Goal: Task Accomplishment & Management: Manage account settings

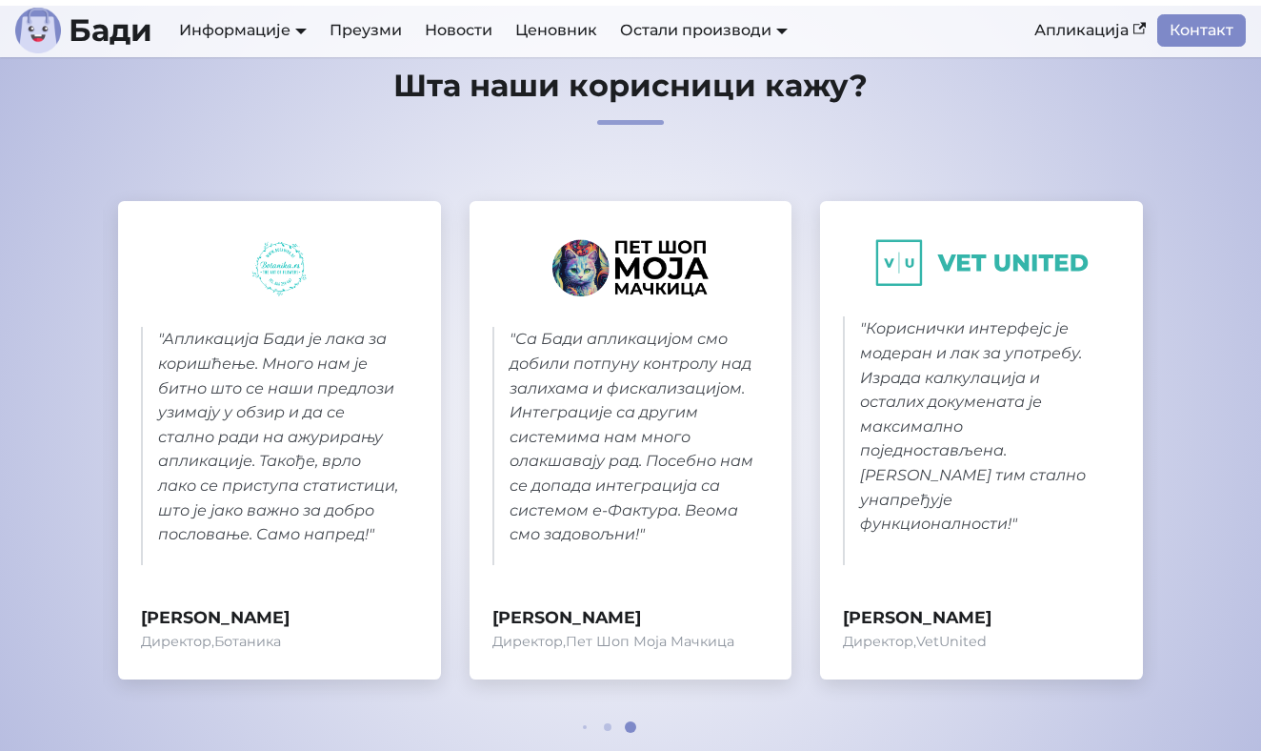
scroll to position [909, 0]
click at [586, 24] on link "Ценовник" at bounding box center [556, 30] width 105 height 32
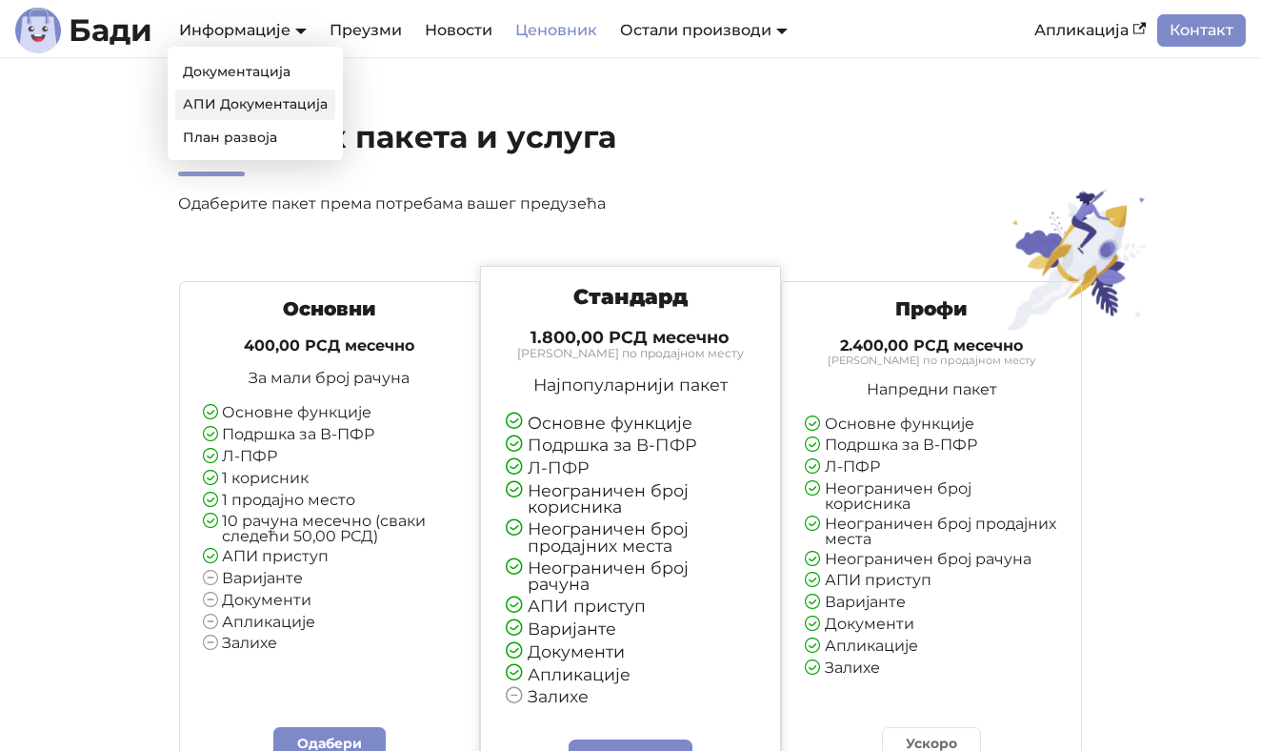
click at [282, 98] on link "АПИ Документација" at bounding box center [255, 105] width 160 height 30
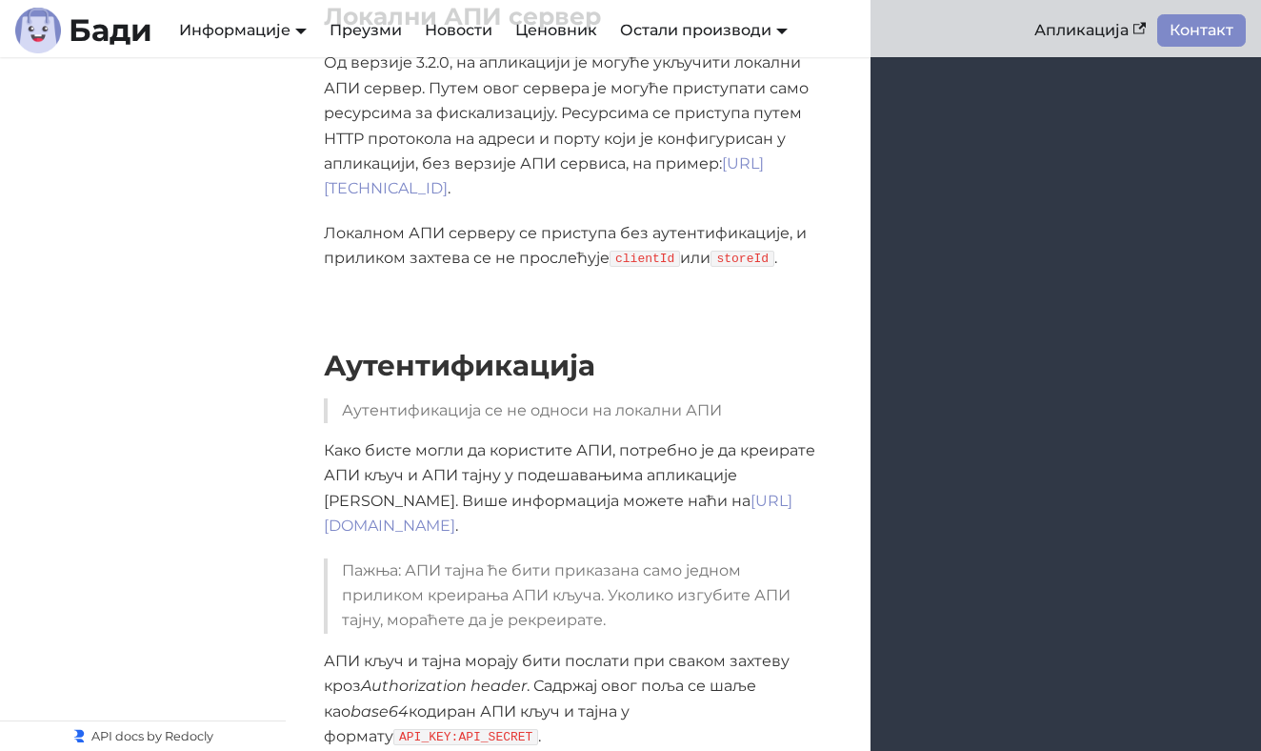
scroll to position [1108, 0]
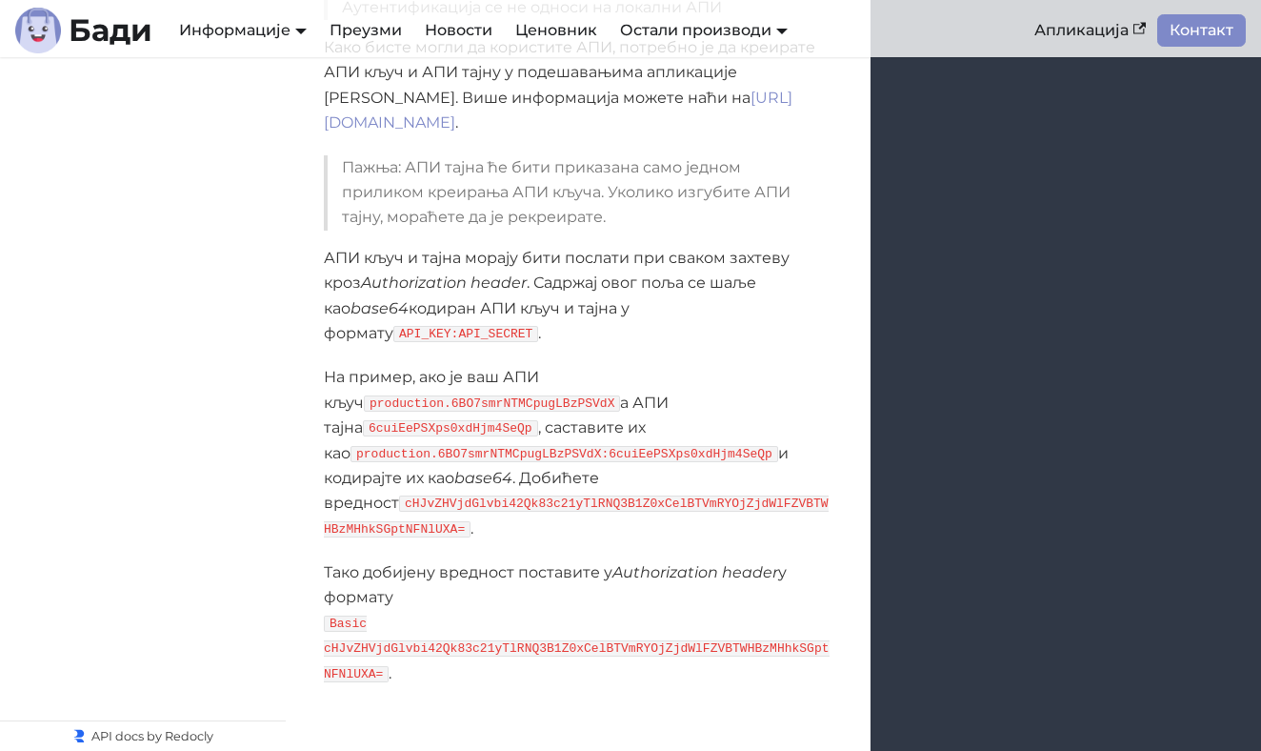
scroll to position [1510, 0]
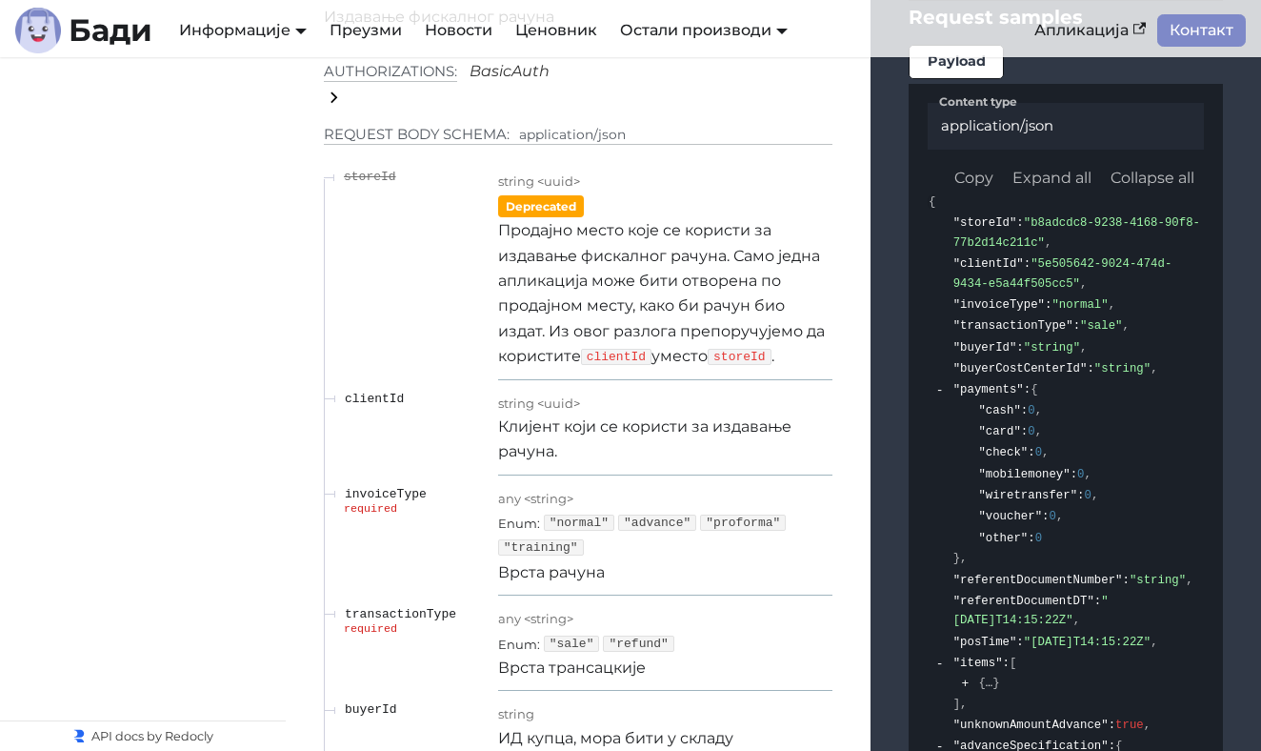
scroll to position [17840, 0]
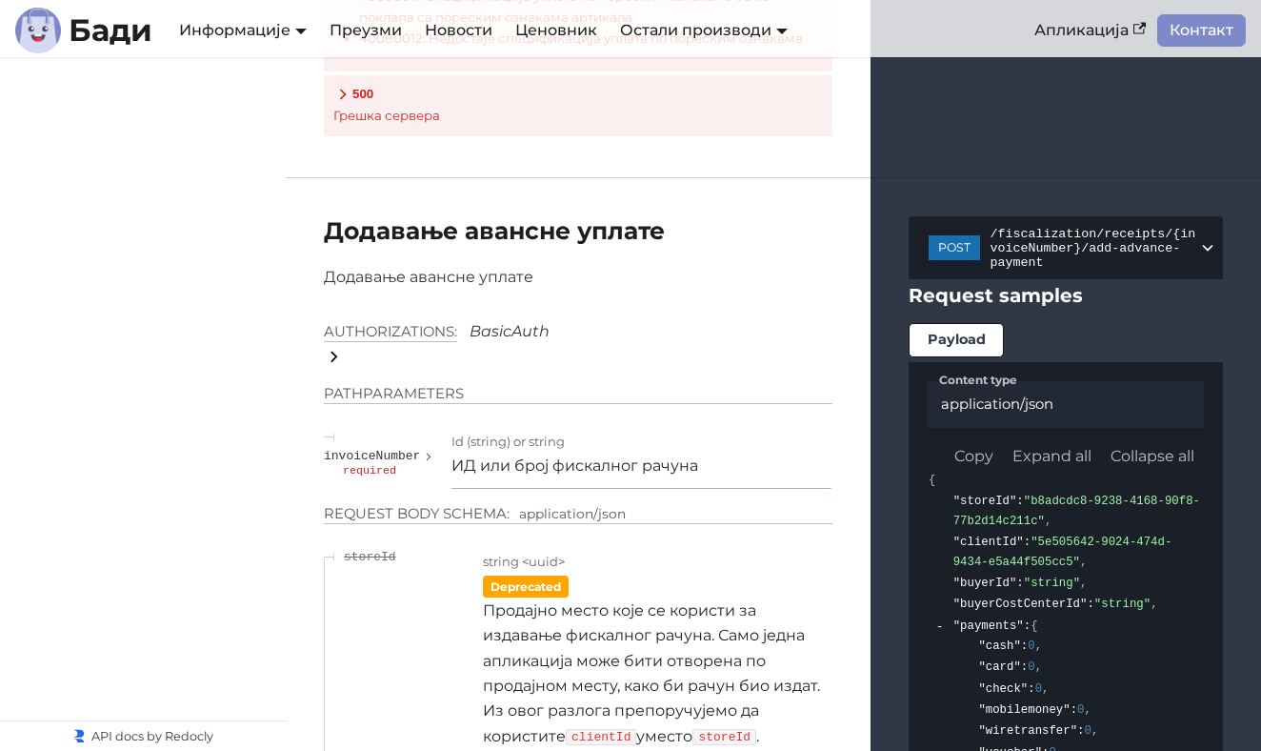
scroll to position [20514, 0]
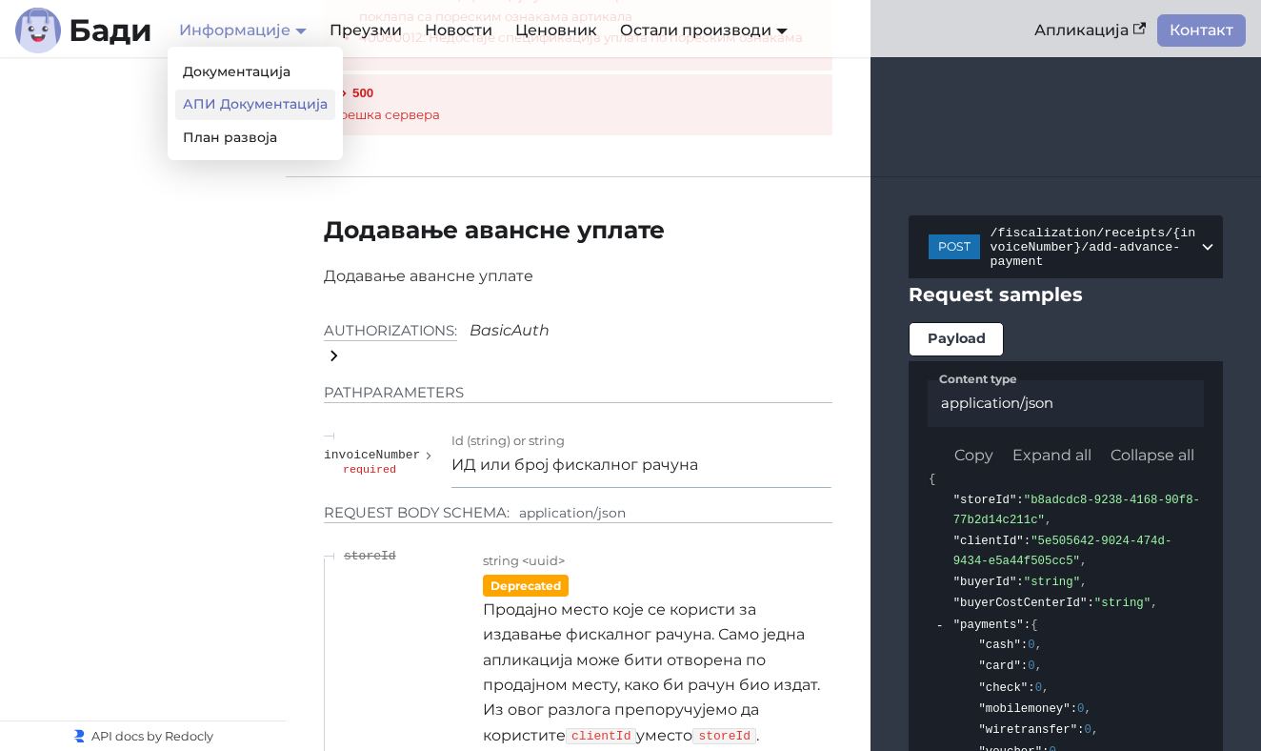
click at [274, 27] on link "Информације" at bounding box center [243, 30] width 128 height 18
click at [275, 68] on link "Документација" at bounding box center [255, 72] width 160 height 30
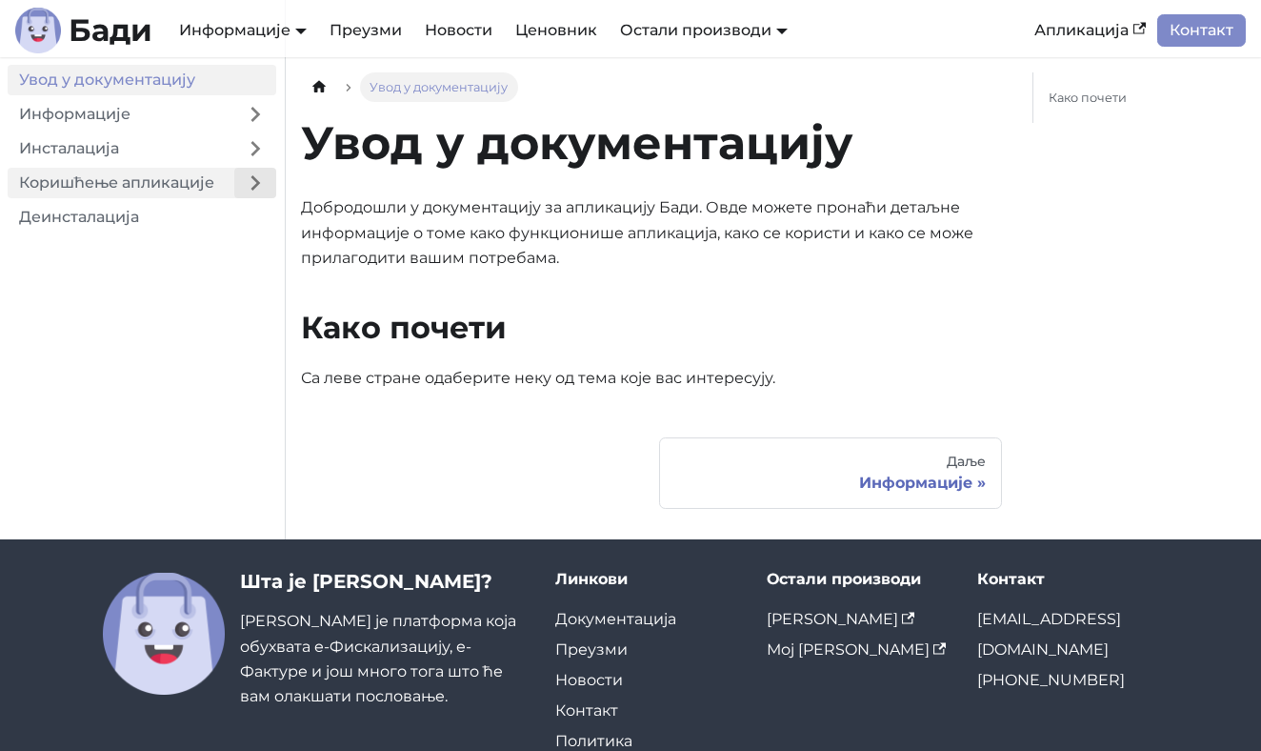
click at [256, 176] on button "Expand sidebar category 'Коришћење апликације'" at bounding box center [255, 183] width 42 height 30
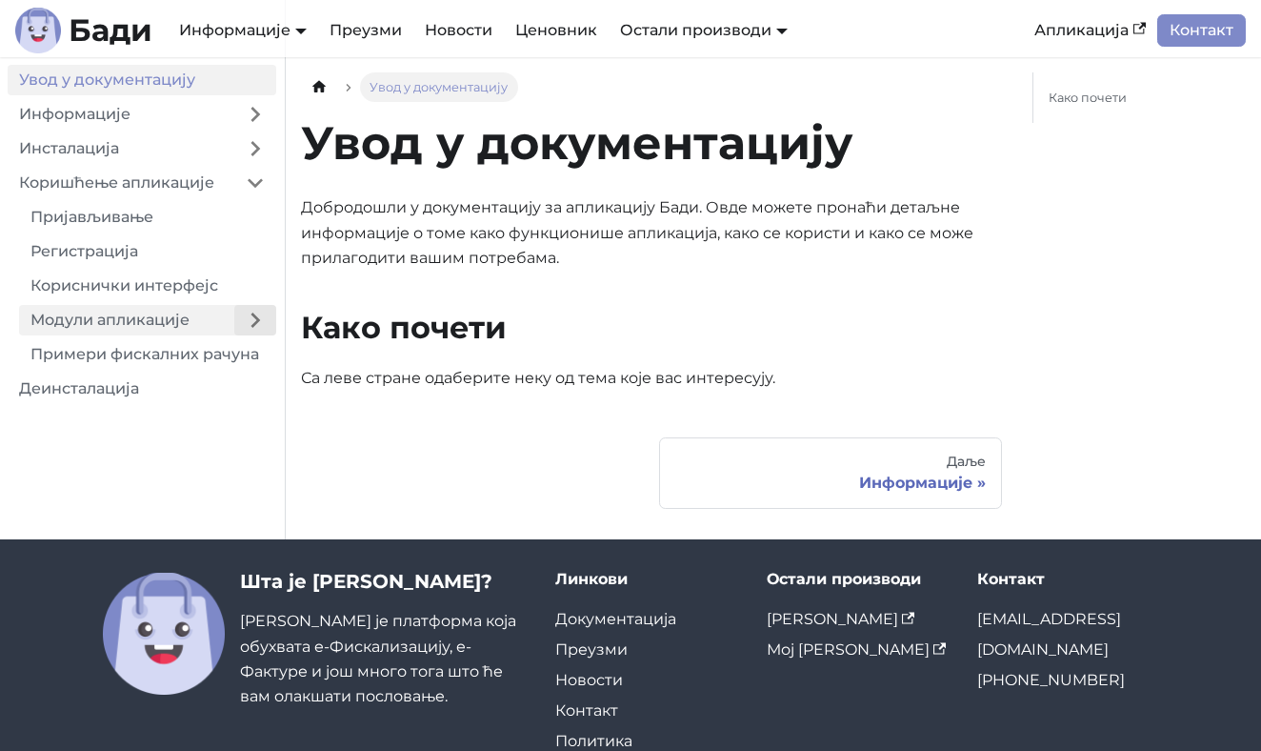
click at [268, 310] on button "Expand sidebar category 'Модули апликације'" at bounding box center [255, 320] width 42 height 30
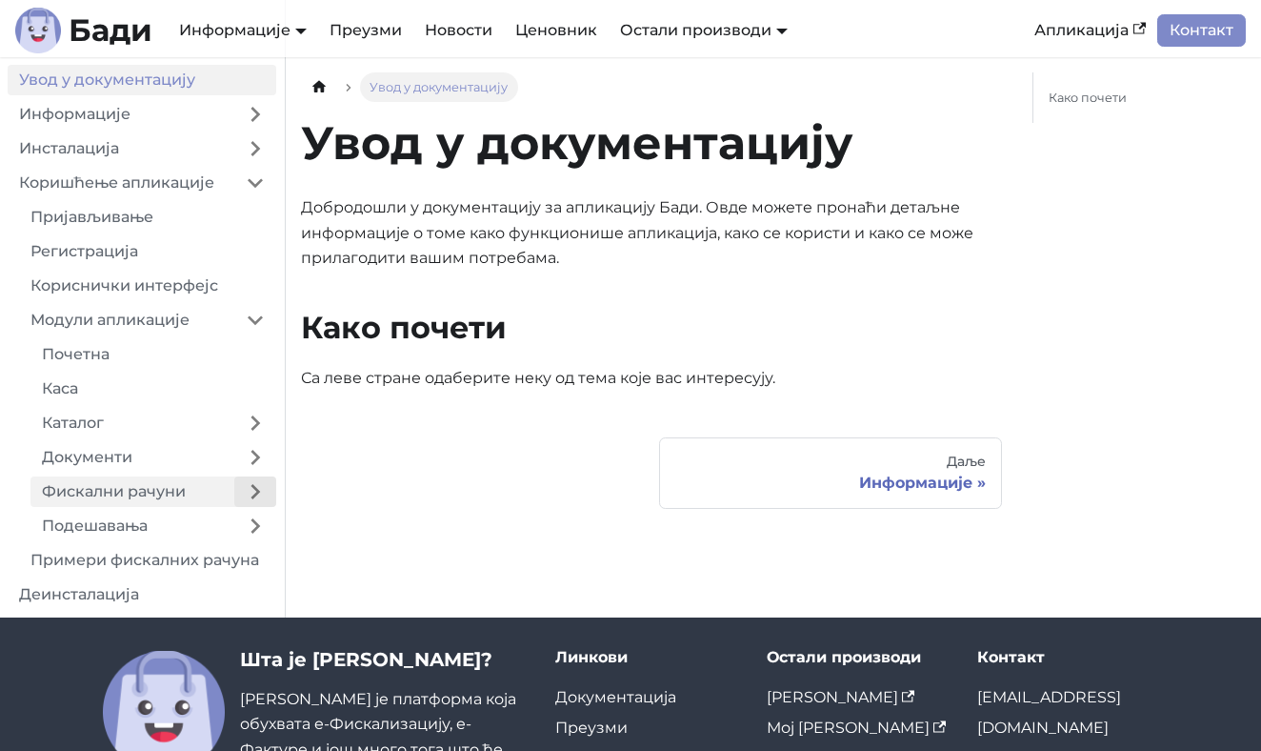
click at [268, 489] on button "Expand sidebar category 'Фискални рачуни'" at bounding box center [255, 491] width 42 height 30
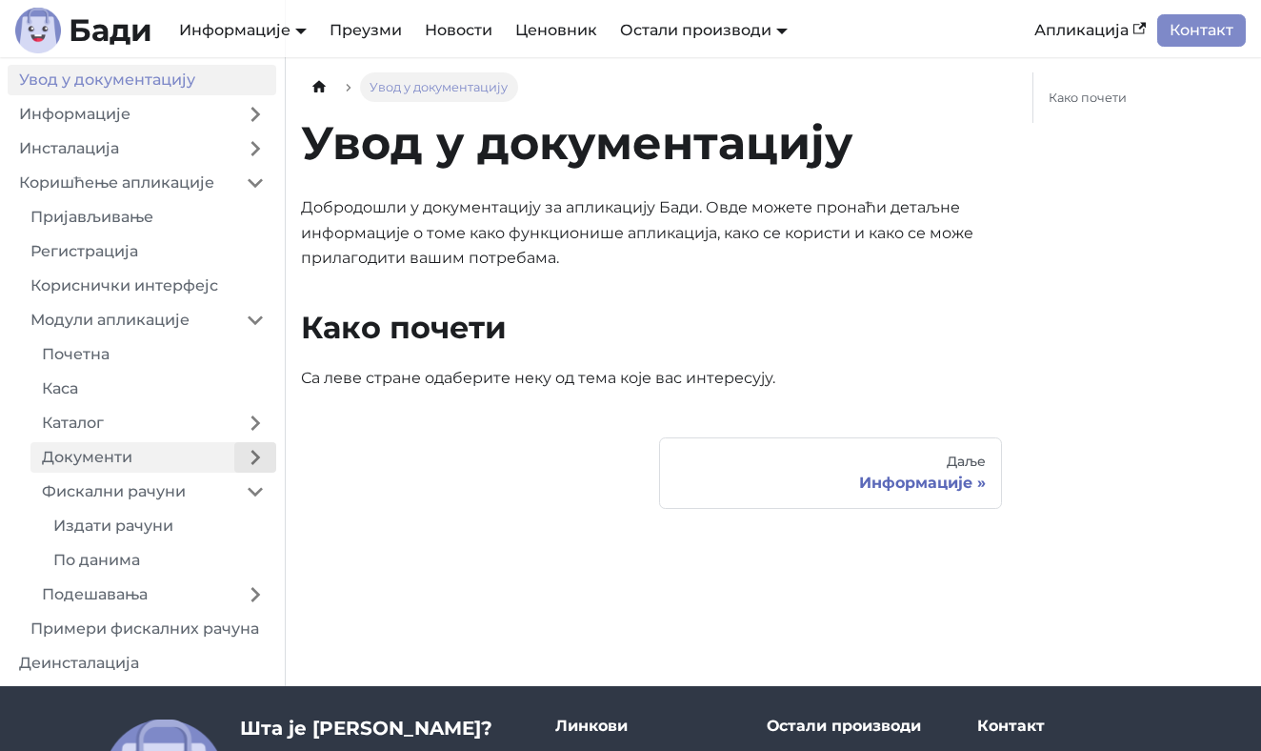
click at [258, 458] on button "Expand sidebar category 'Документи'" at bounding box center [255, 457] width 42 height 30
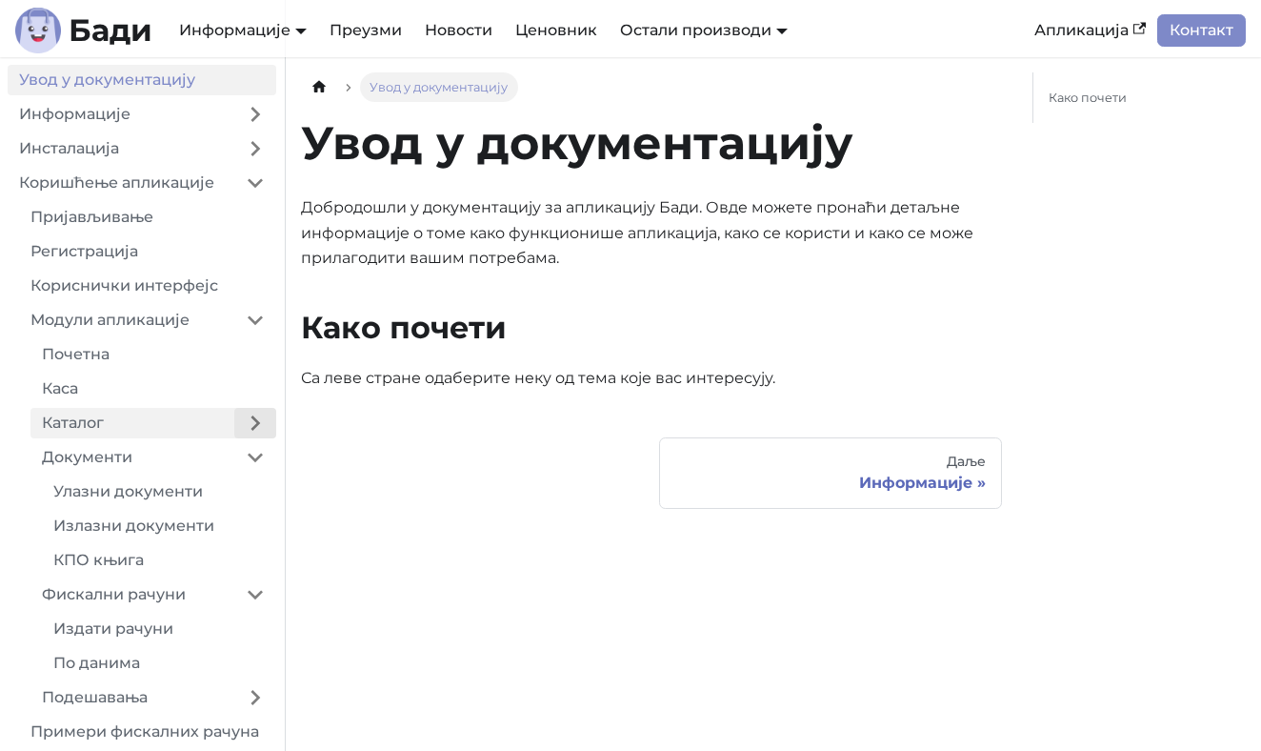
click at [254, 433] on button "Expand sidebar category 'Каталог'" at bounding box center [255, 423] width 42 height 30
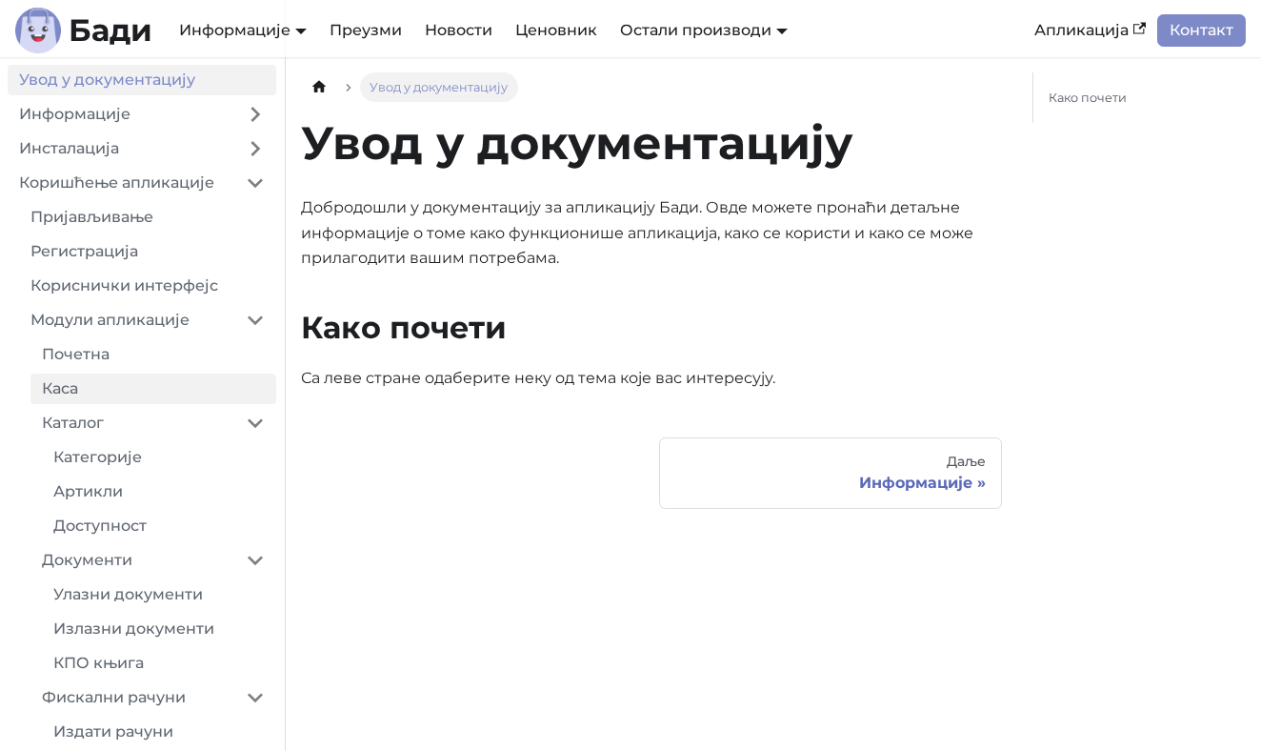
click at [251, 385] on link "Каса" at bounding box center [153, 388] width 246 height 30
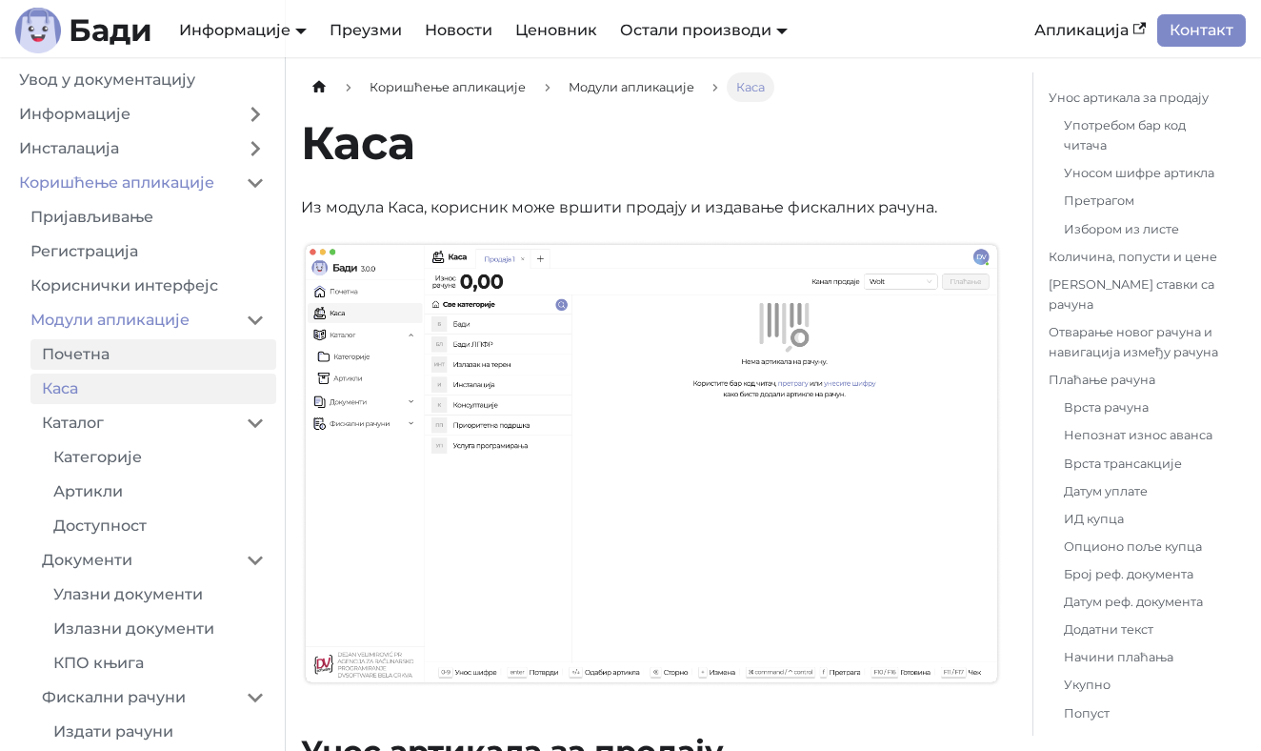
click at [246, 363] on link "Почетна" at bounding box center [153, 354] width 246 height 30
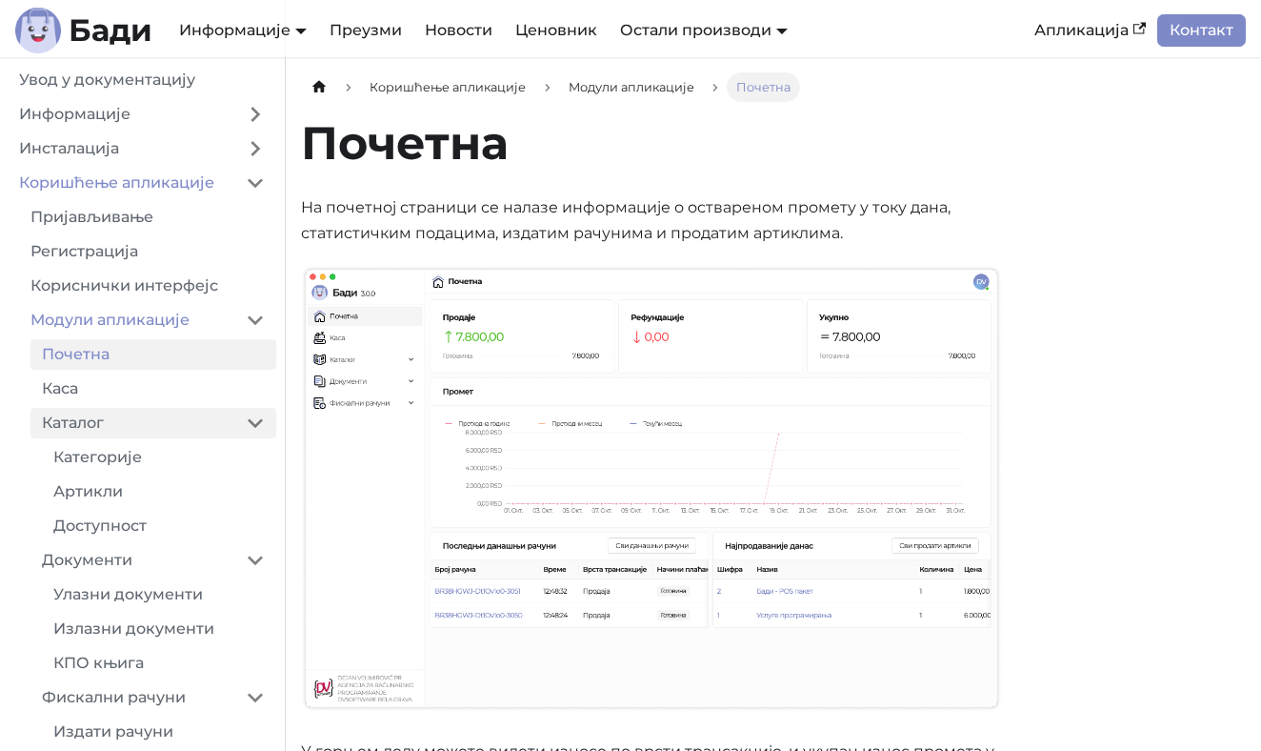
click at [215, 422] on link "Каталог" at bounding box center [132, 423] width 204 height 30
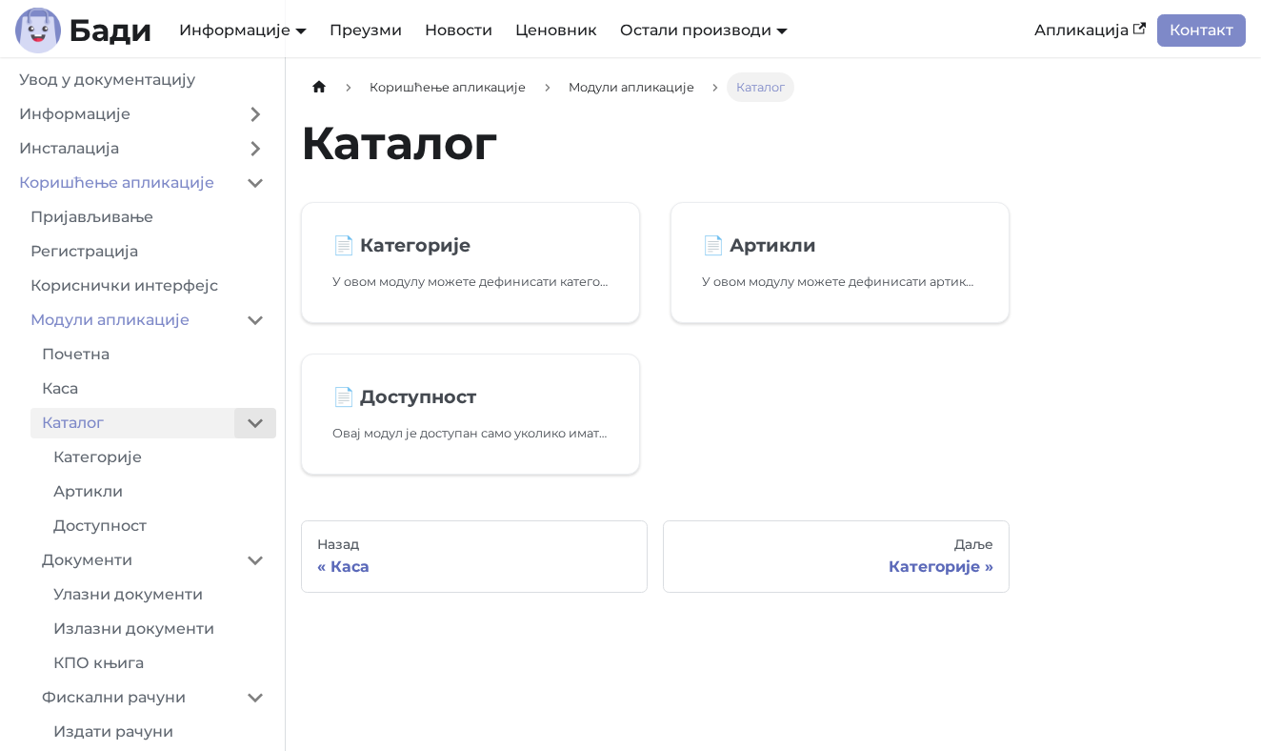
click at [262, 433] on button "Collapse sidebar category 'Каталог'" at bounding box center [255, 423] width 42 height 30
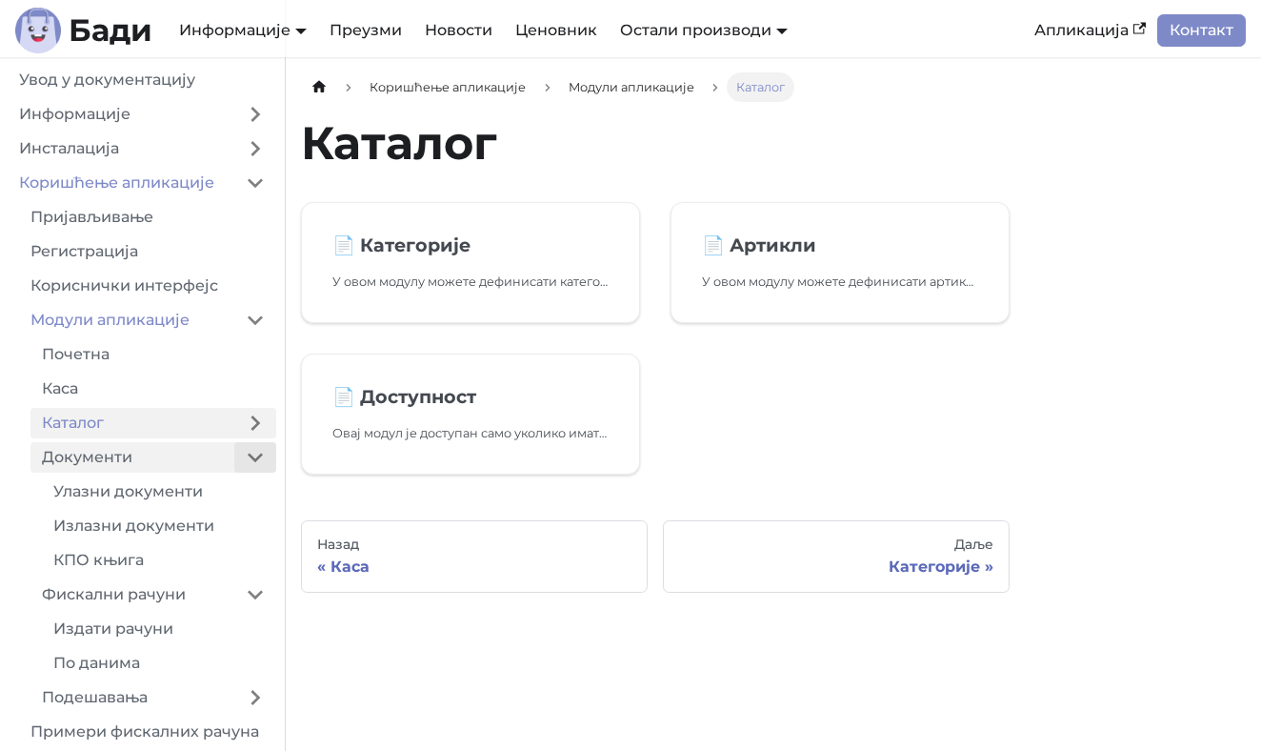
click at [265, 446] on button "Collapse sidebar category 'Документи'" at bounding box center [255, 457] width 42 height 30
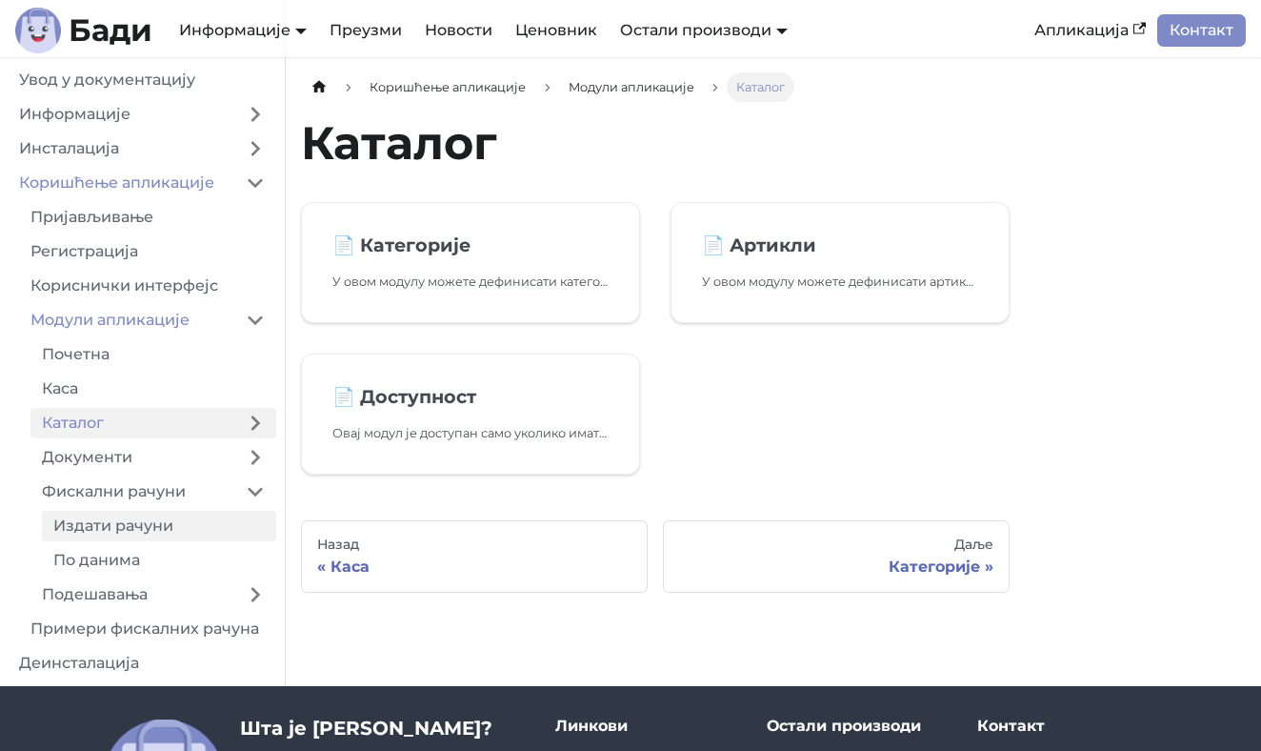
click at [239, 531] on link "Издати рачуни" at bounding box center [159, 526] width 234 height 30
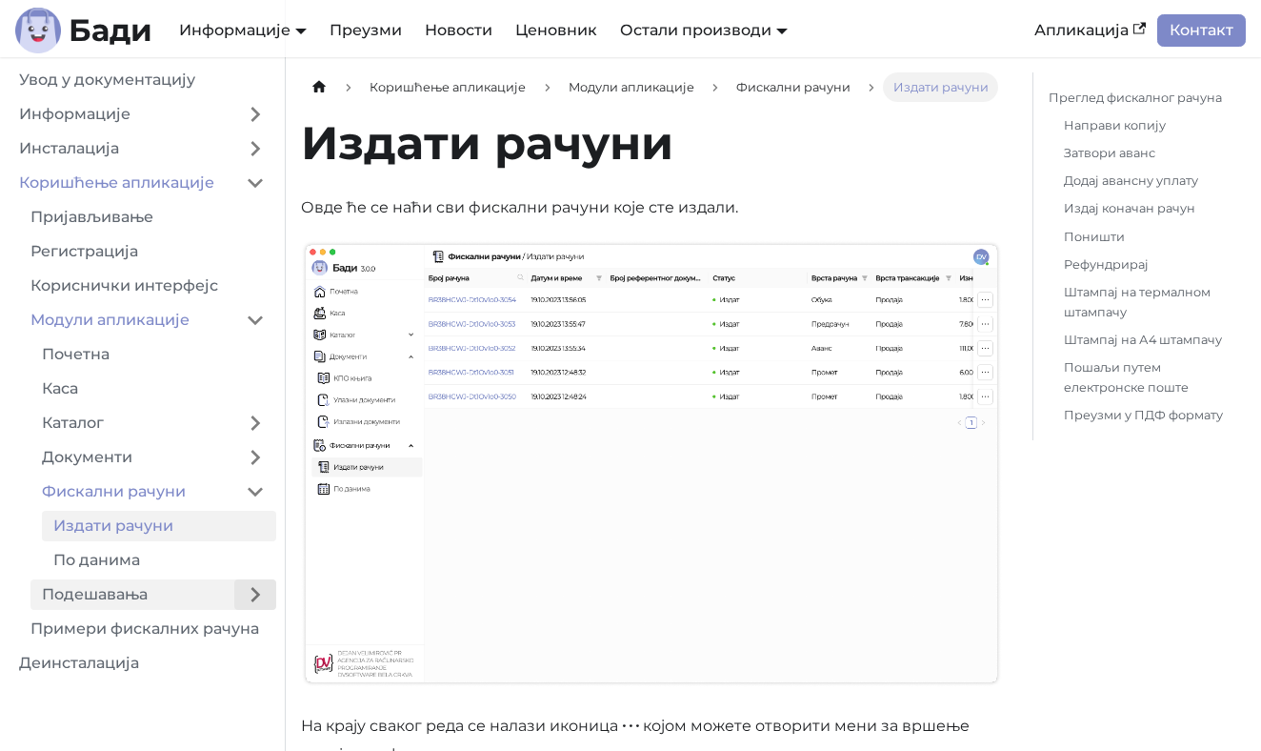
click at [256, 592] on button "Expand sidebar category 'Подешавања'" at bounding box center [255, 594] width 42 height 30
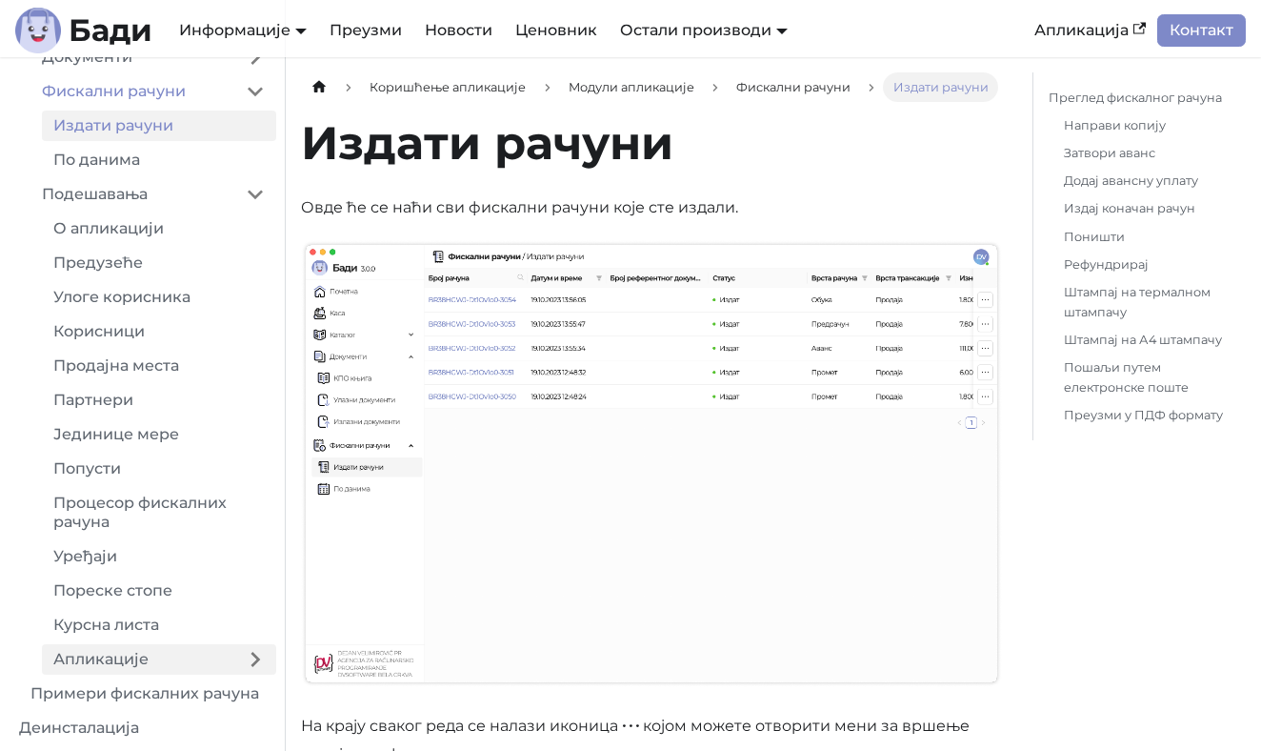
scroll to position [400, 0]
click at [232, 689] on link "Примери фискалних рачуна" at bounding box center [147, 693] width 257 height 30
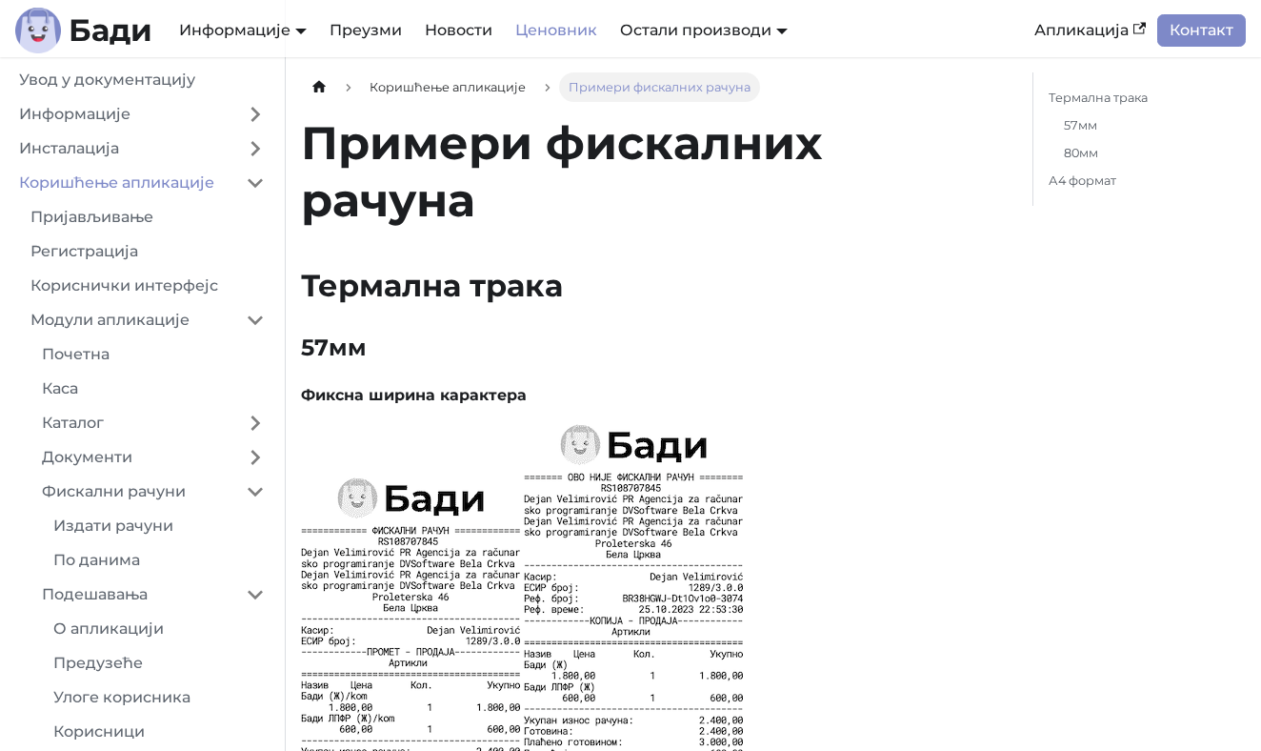
click at [531, 31] on link "Ценовник" at bounding box center [556, 30] width 105 height 32
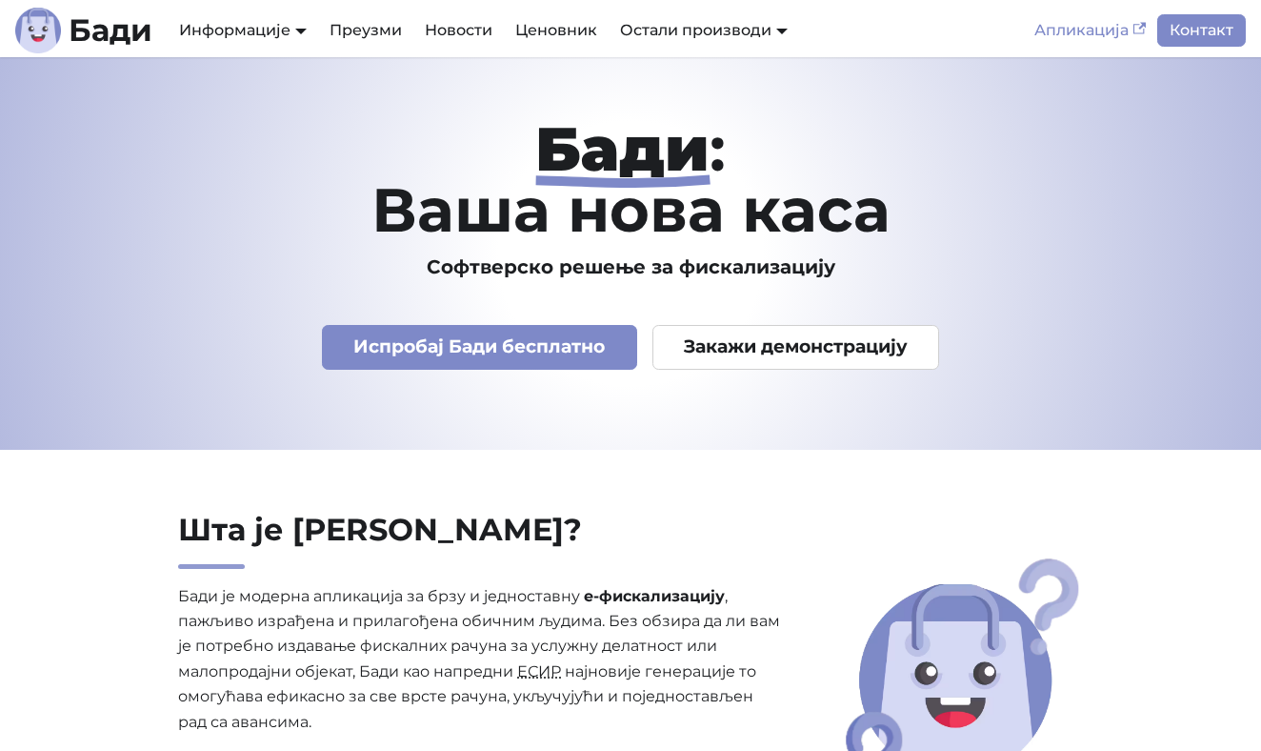
click at [1087, 38] on link "Апликација" at bounding box center [1090, 30] width 134 height 32
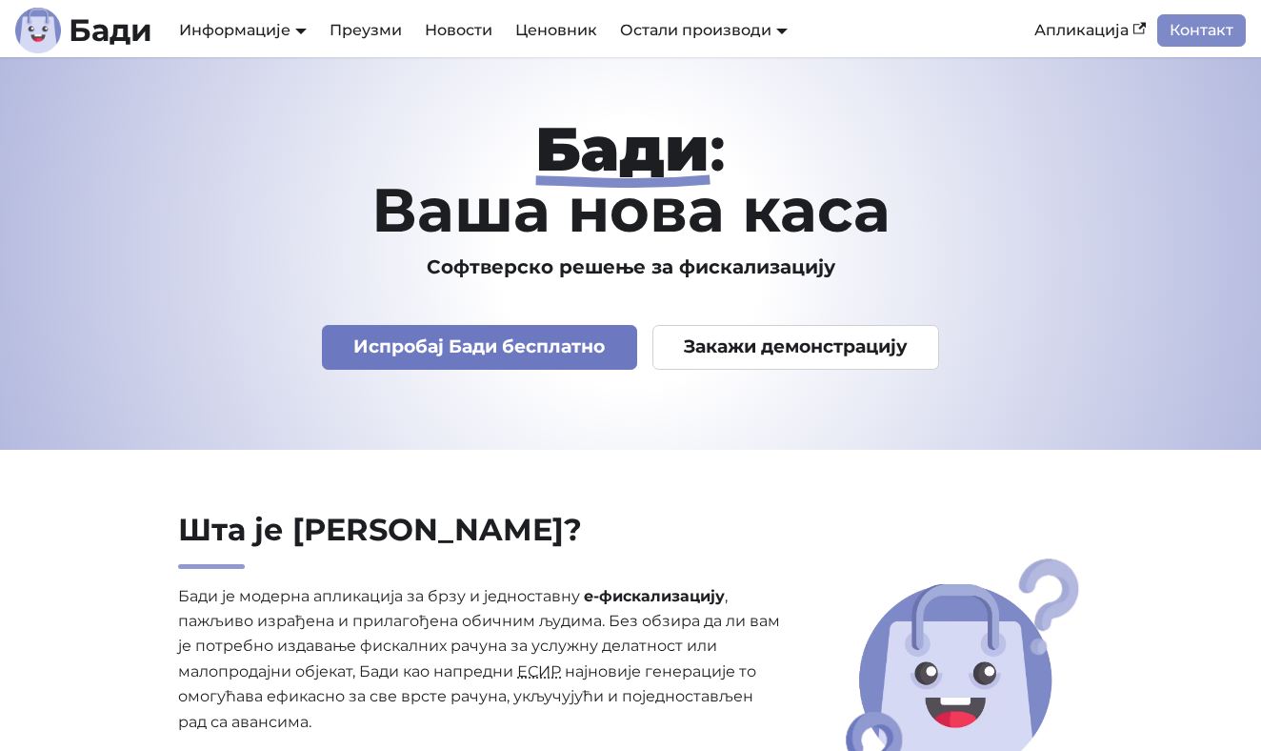
click at [572, 334] on link "Испробај Бади бесплатно" at bounding box center [479, 347] width 315 height 45
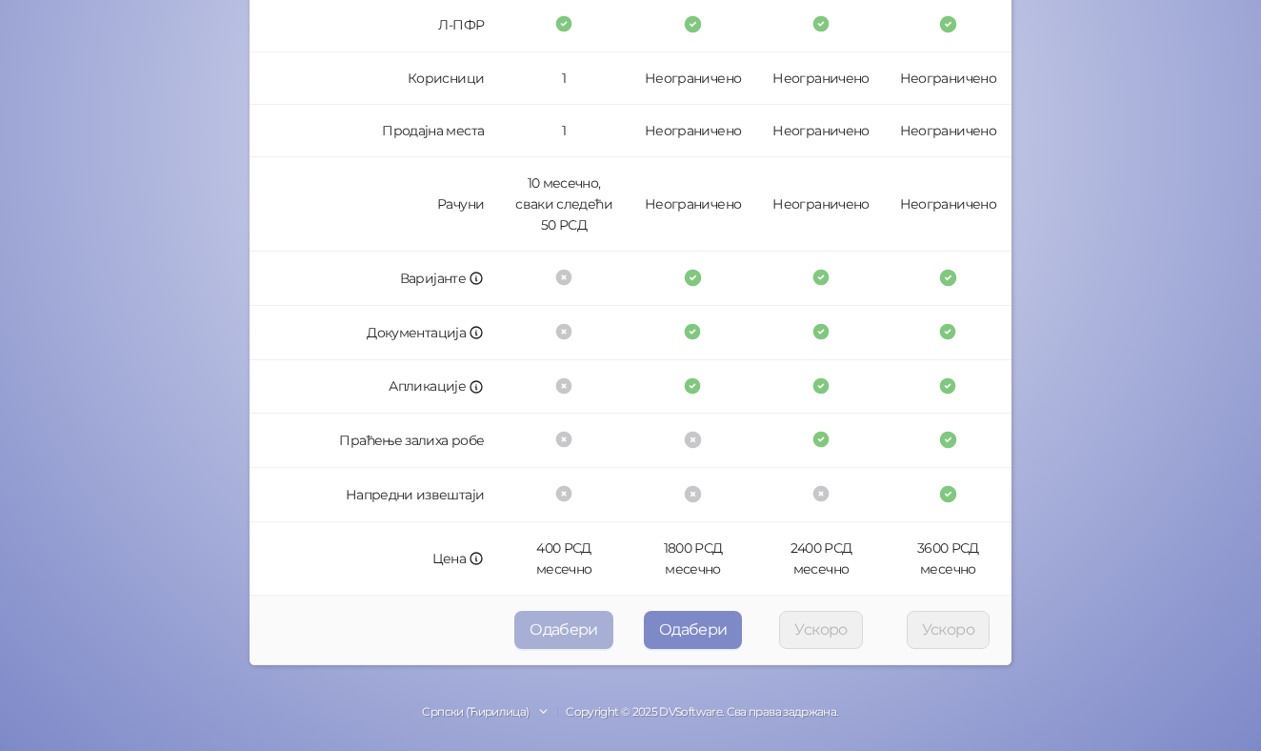
scroll to position [490, 0]
click at [567, 632] on button "Одабери" at bounding box center [563, 631] width 99 height 38
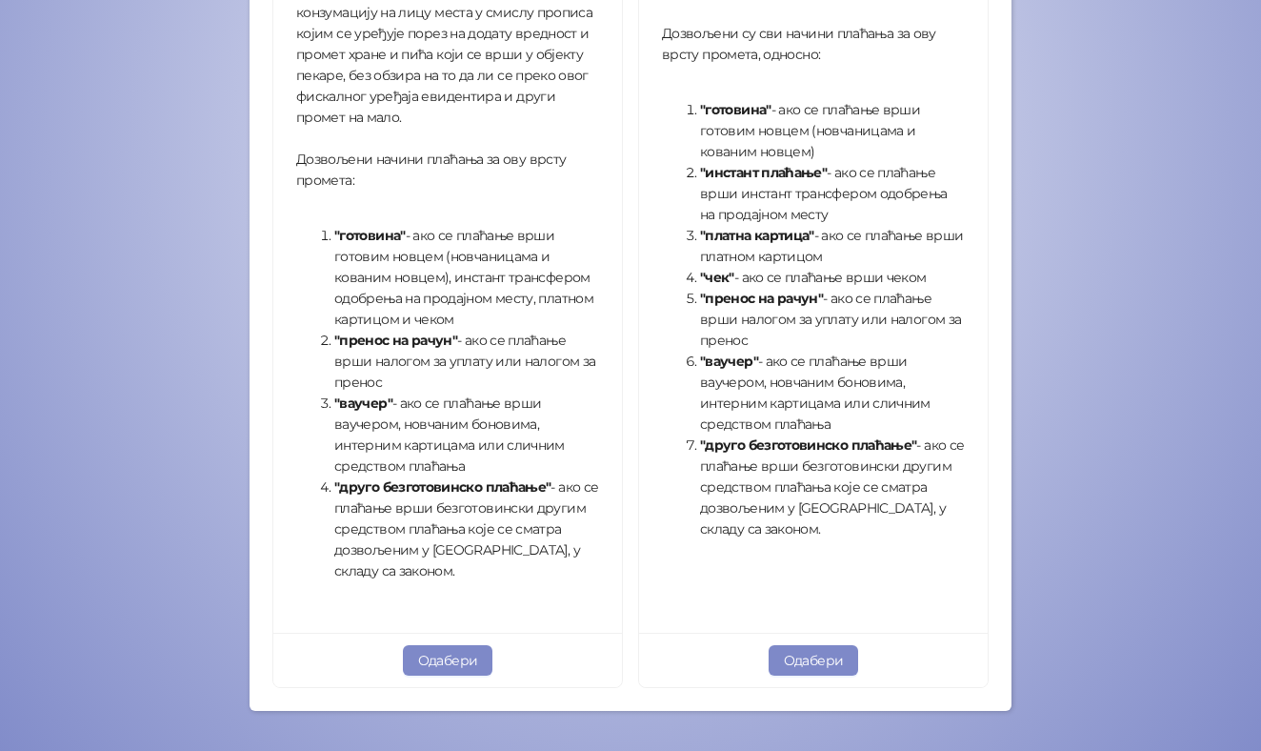
scroll to position [605, 0]
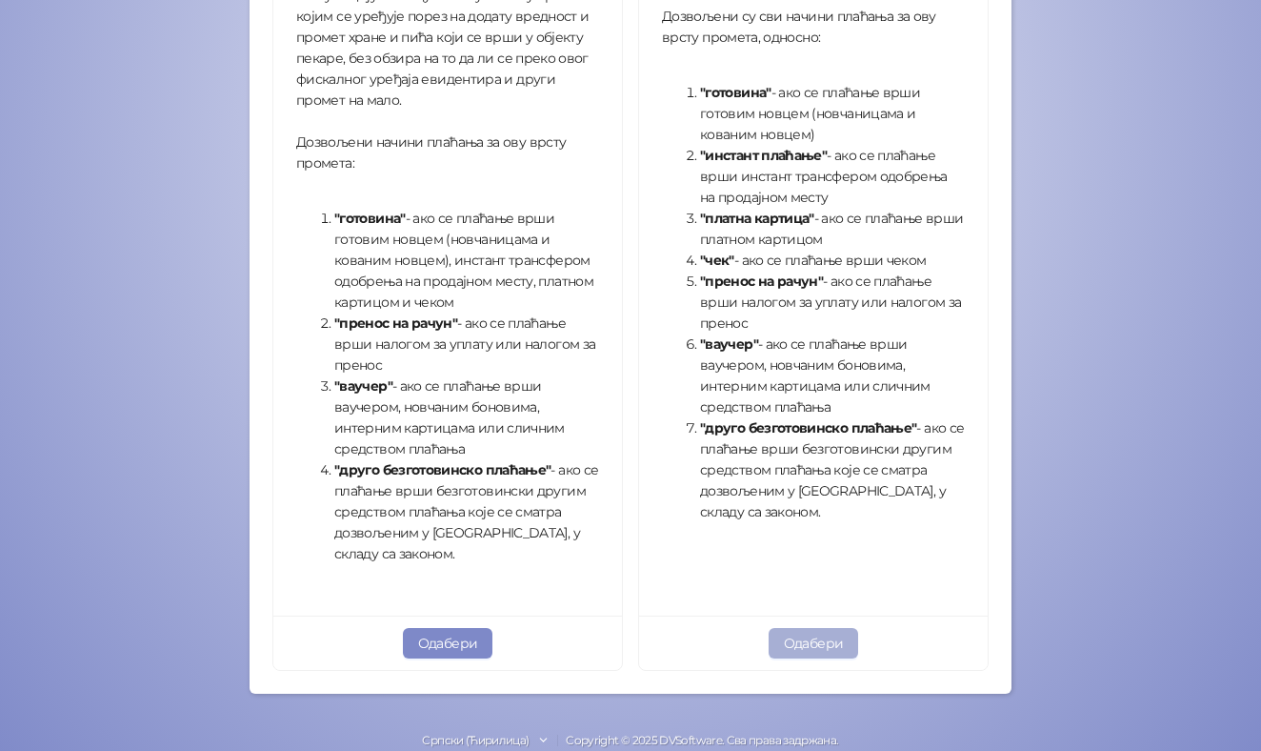
click at [800, 644] on button "Одабери" at bounding box center [814, 643] width 91 height 30
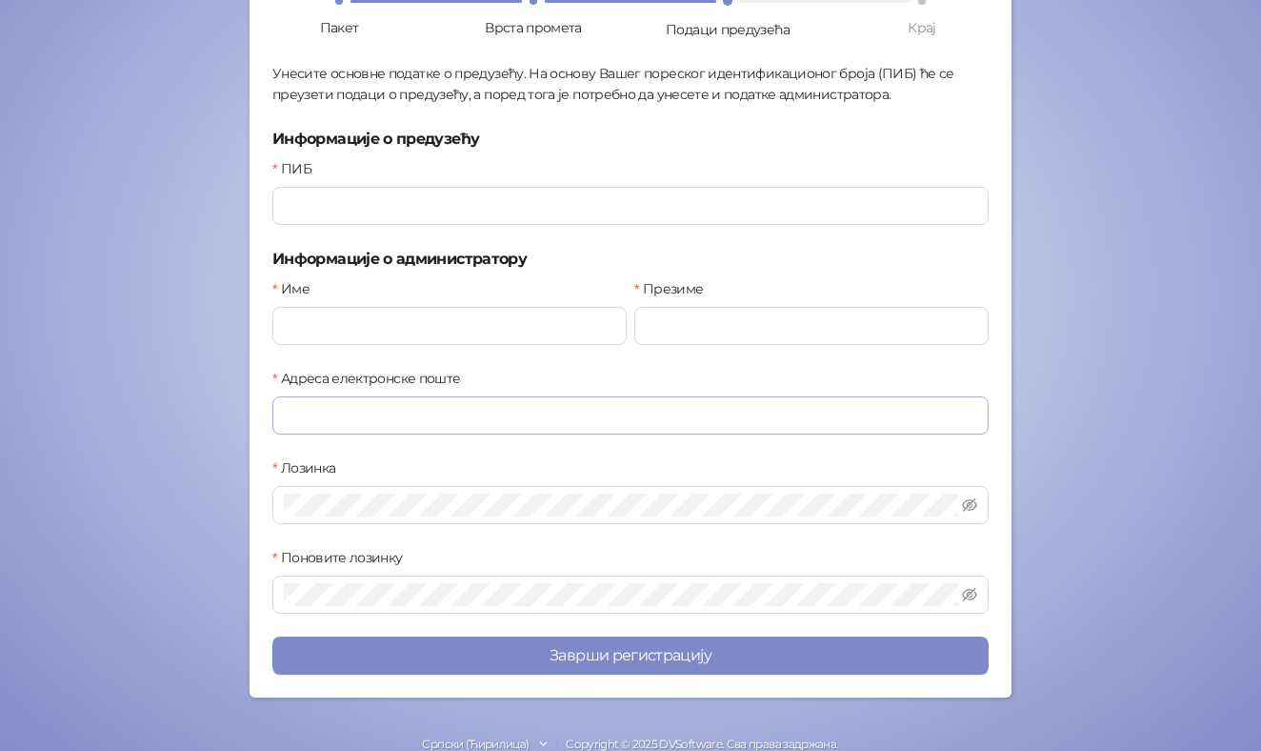
scroll to position [202, 0]
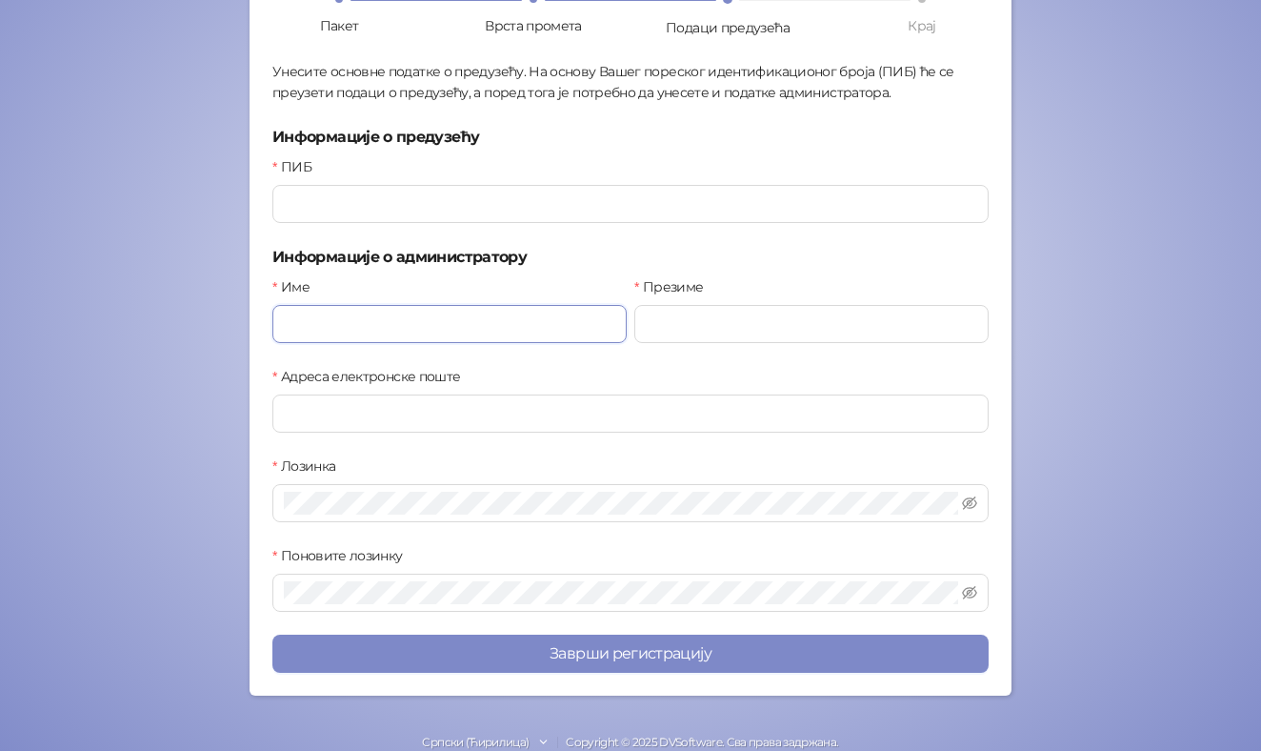
type input "*"
type input "******"
type input "*******"
type input "**********"
click at [970, 501] on icon "eye-invisible" at bounding box center [969, 502] width 15 height 15
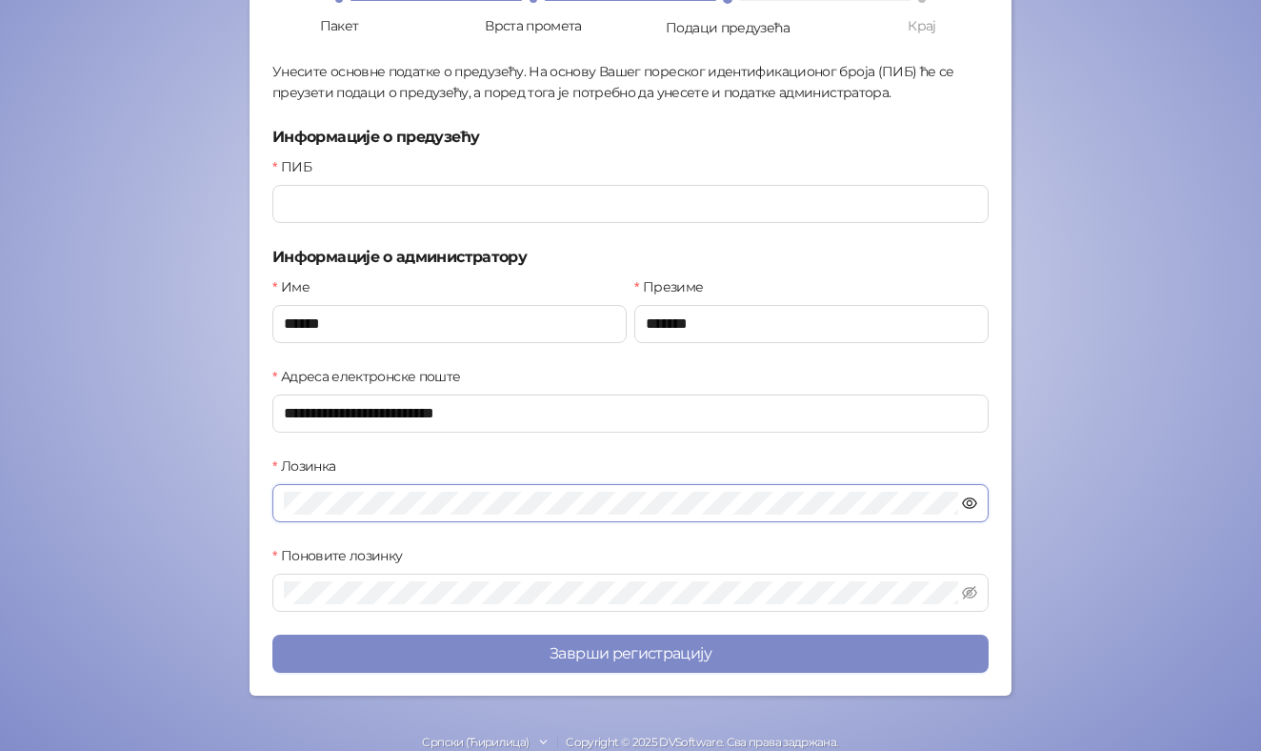
click at [970, 500] on icon "eye" at bounding box center [969, 502] width 15 height 11
click at [975, 593] on icon "eye-invisible" at bounding box center [969, 592] width 15 height 15
click at [974, 592] on icon "eye" at bounding box center [969, 592] width 15 height 15
click at [372, 220] on input "ПИБ" at bounding box center [630, 204] width 716 height 38
click at [971, 502] on icon "eye-invisible" at bounding box center [969, 502] width 15 height 13
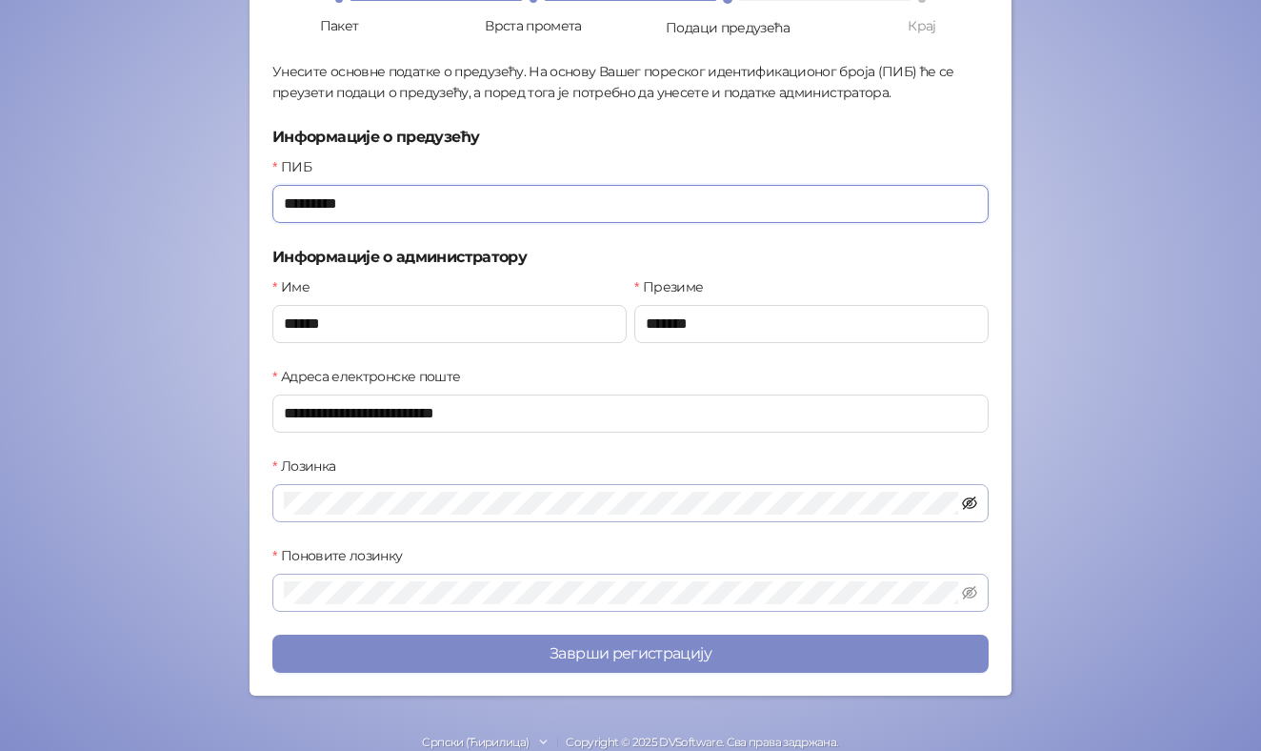
type input "*********"
click at [964, 503] on icon "eye" at bounding box center [969, 502] width 15 height 15
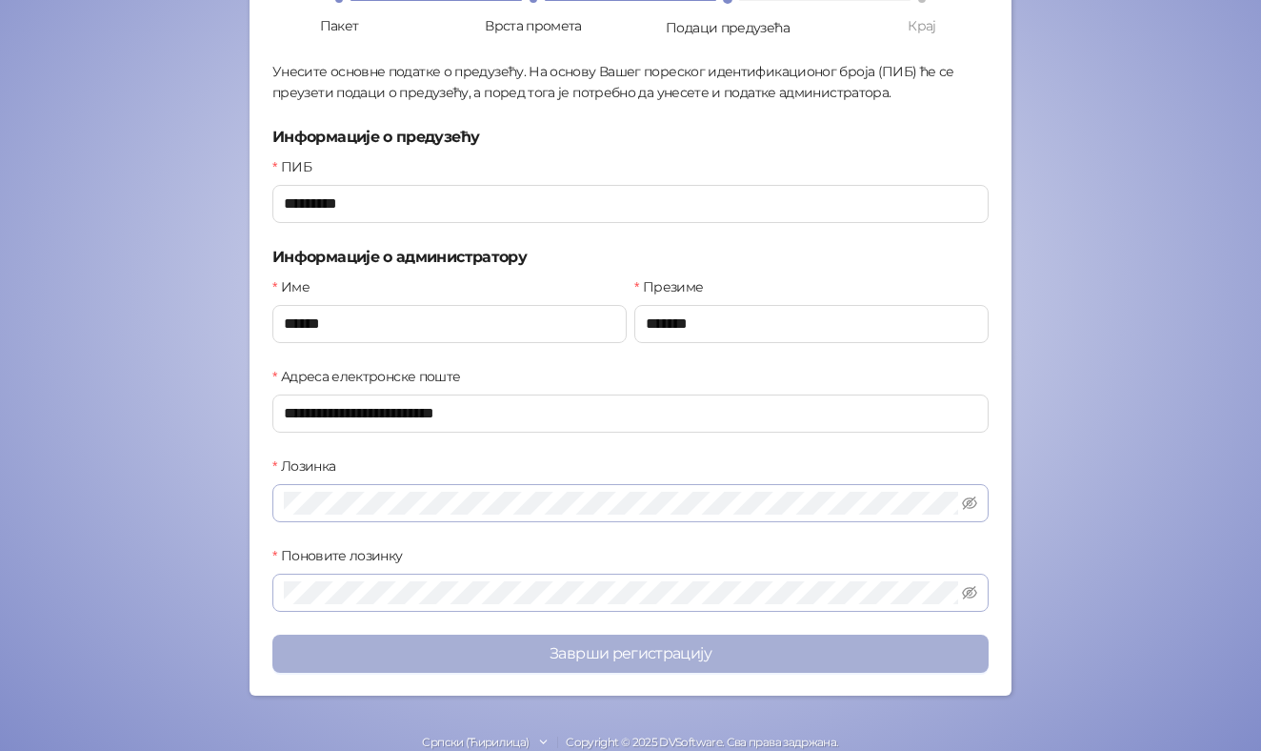
click at [772, 665] on button "Заврши регистрацију" at bounding box center [630, 653] width 716 height 38
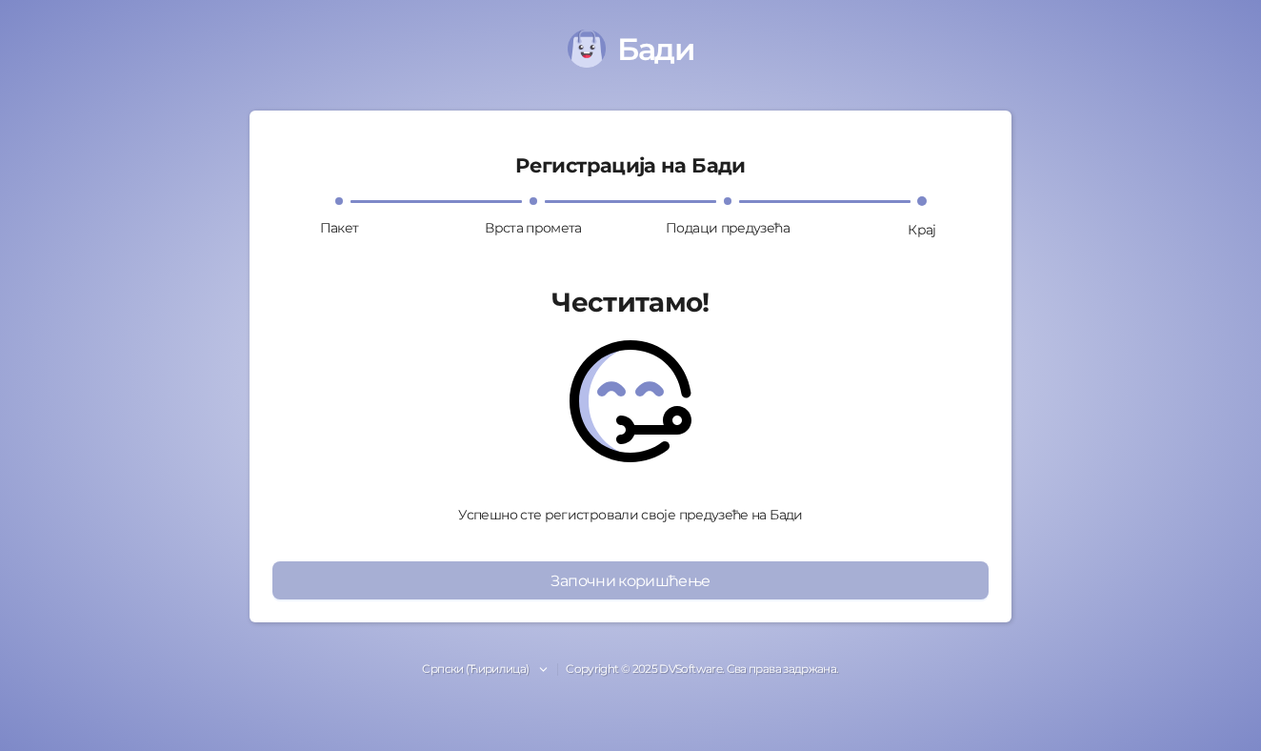
click at [632, 578] on button "Започни коришћење" at bounding box center [630, 580] width 716 height 38
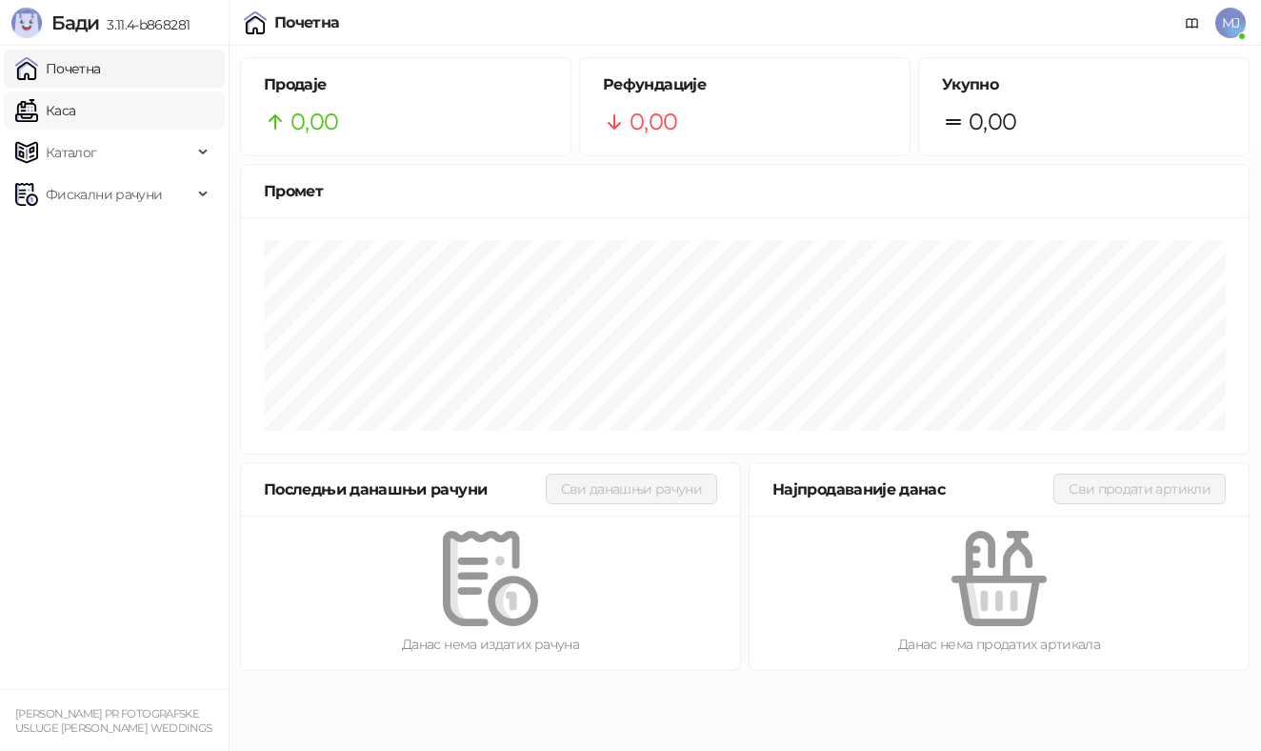
click at [75, 118] on link "Каса" at bounding box center [45, 110] width 60 height 38
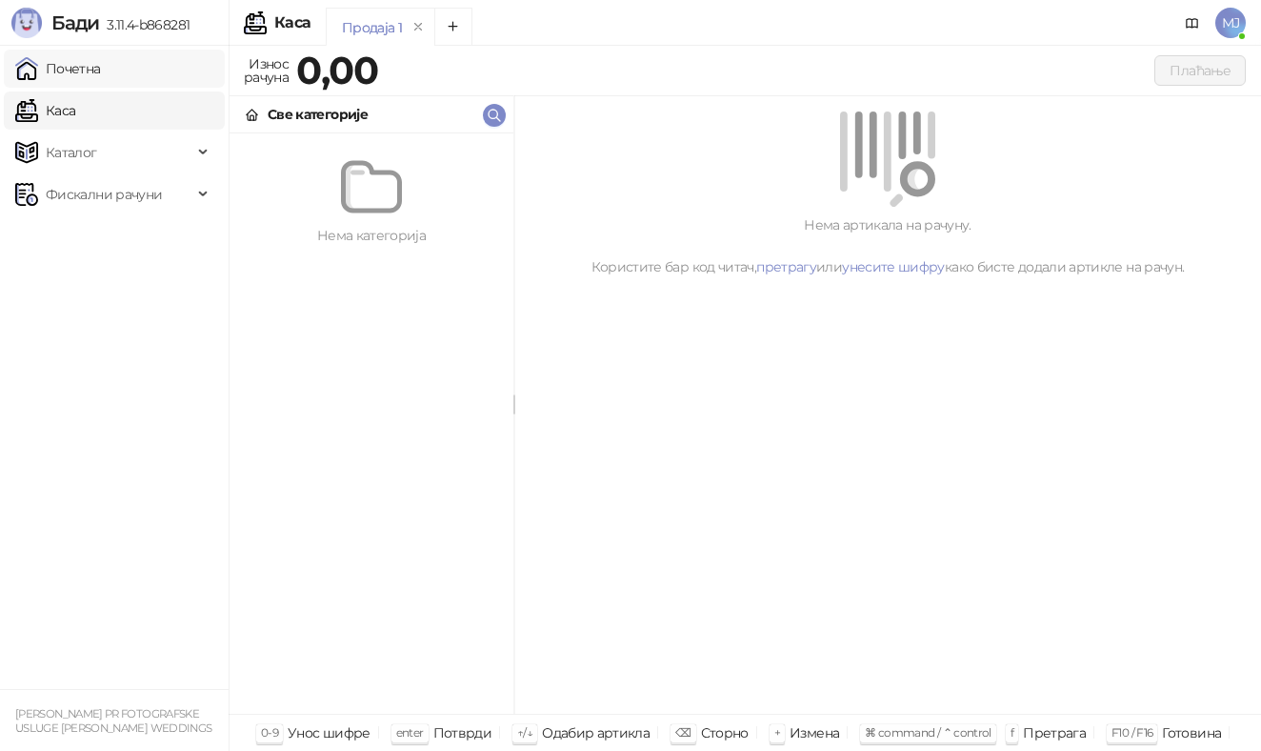
click at [101, 72] on link "Почетна" at bounding box center [58, 69] width 86 height 38
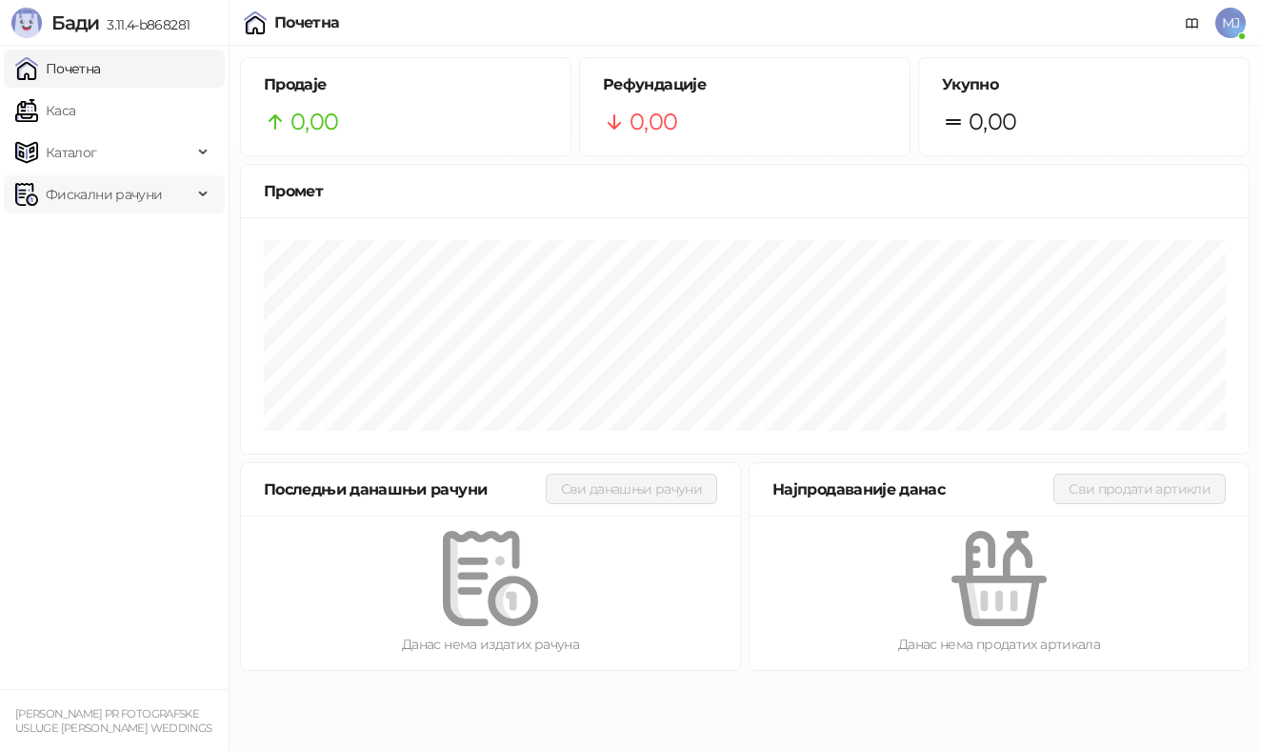
click at [187, 197] on span "Фискални рачуни" at bounding box center [103, 194] width 177 height 38
click at [197, 158] on div "Каталог" at bounding box center [114, 152] width 221 height 38
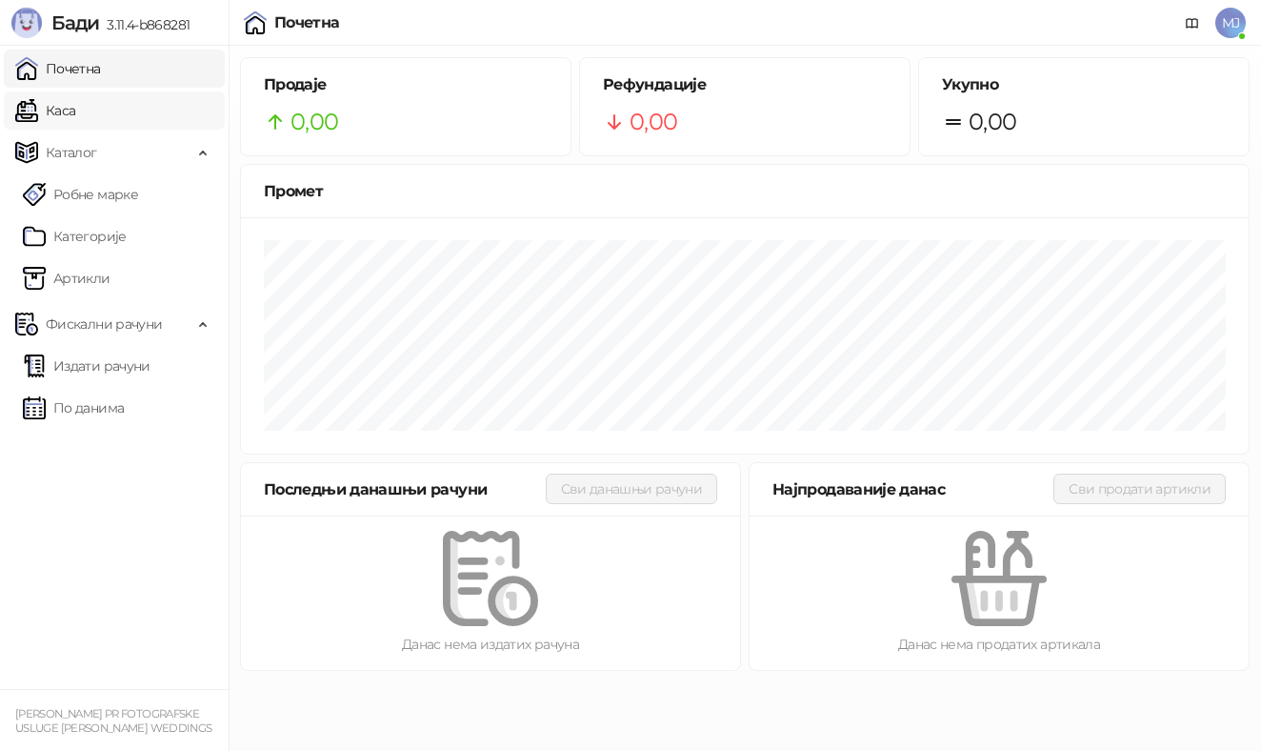
click at [75, 112] on link "Каса" at bounding box center [45, 110] width 60 height 38
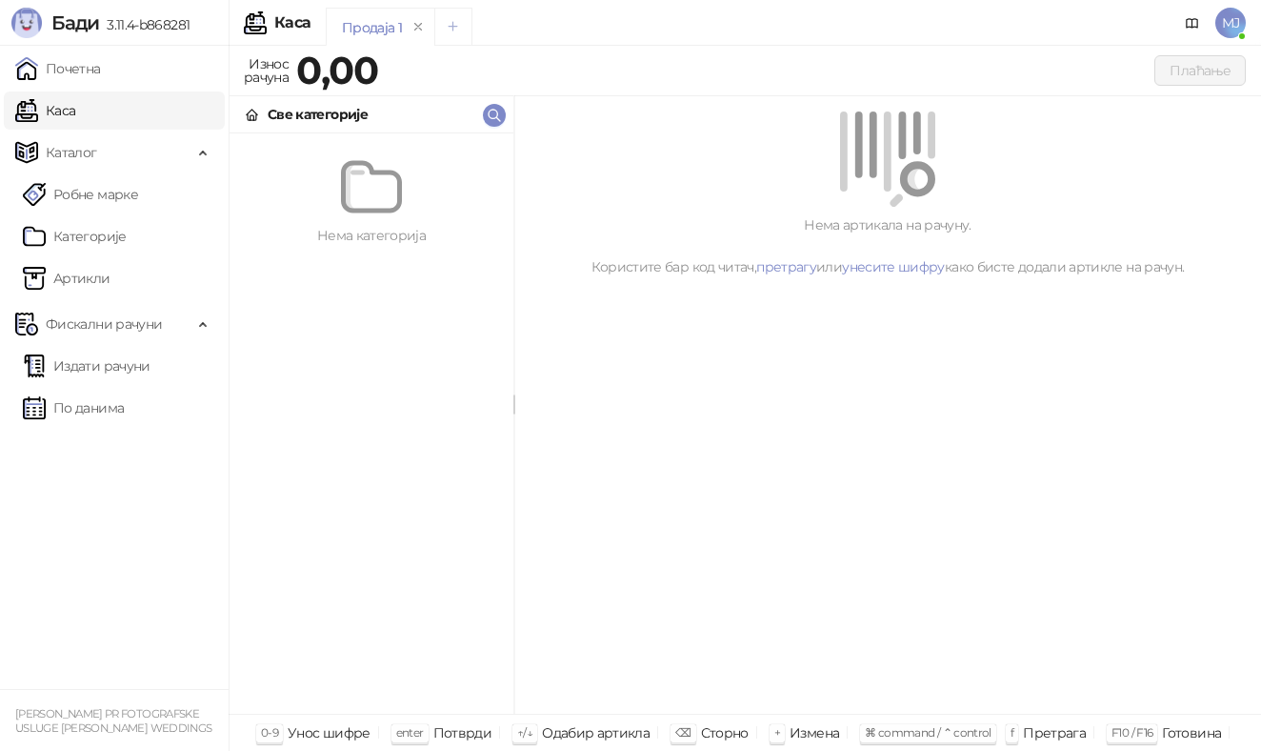
click at [458, 22] on icon "Add tab" at bounding box center [453, 26] width 14 height 14
click at [527, 23] on icon "remove" at bounding box center [530, 26] width 7 height 7
click at [1226, 22] on span "МЈ" at bounding box center [1231, 23] width 30 height 30
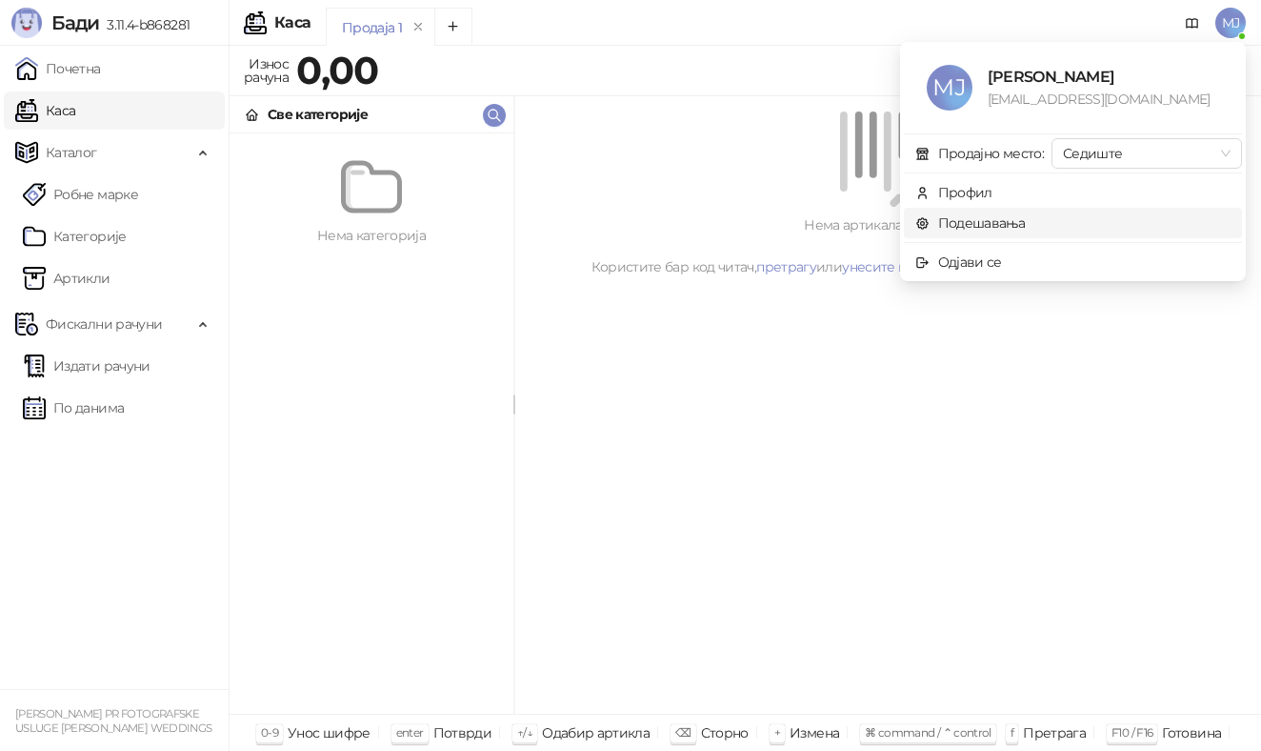
click at [1001, 214] on link "Подешавања" at bounding box center [971, 222] width 111 height 17
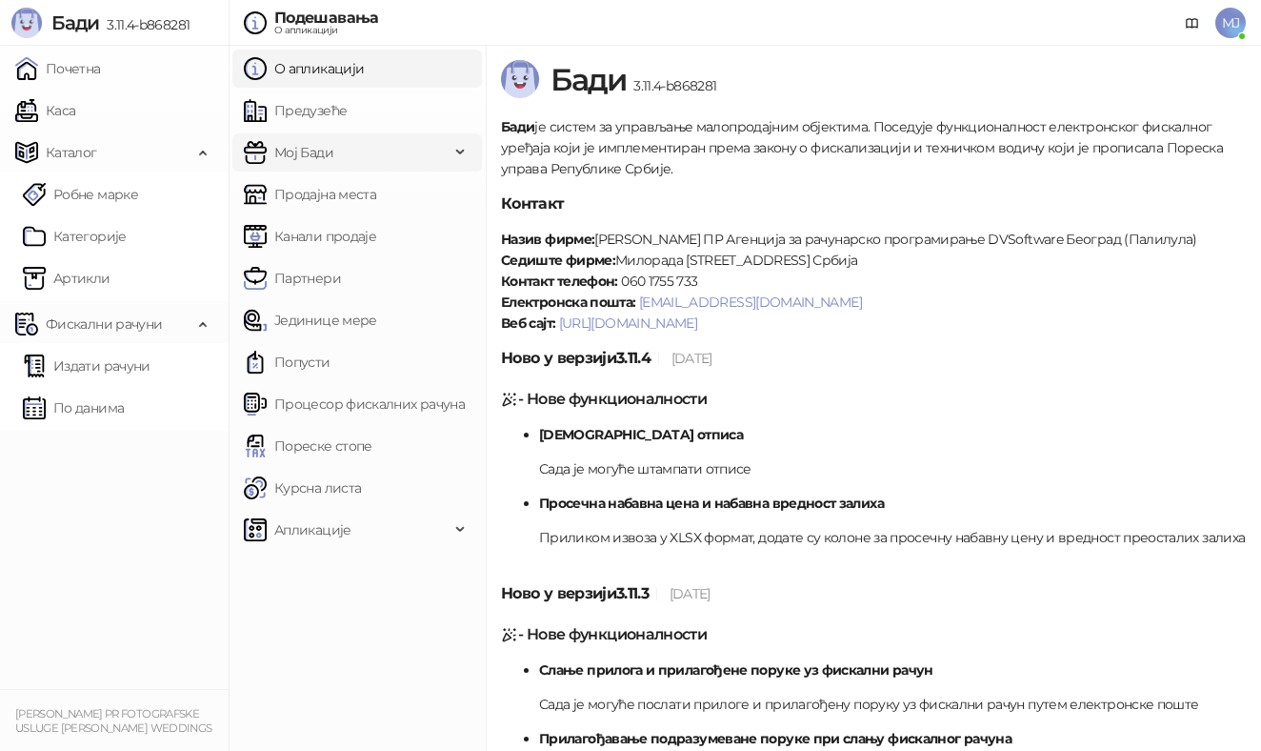
click at [438, 146] on span "Мој Бади" at bounding box center [347, 152] width 206 height 38
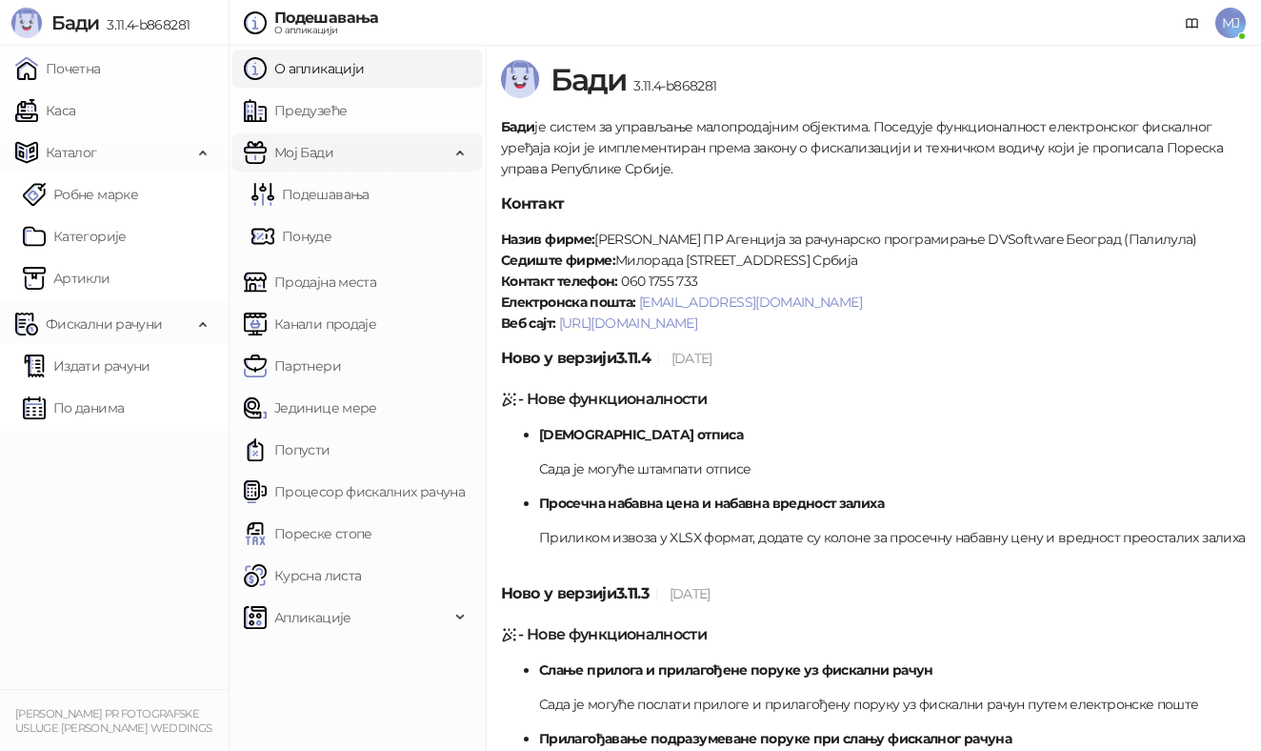
click at [438, 146] on span "Мој Бади" at bounding box center [347, 152] width 206 height 38
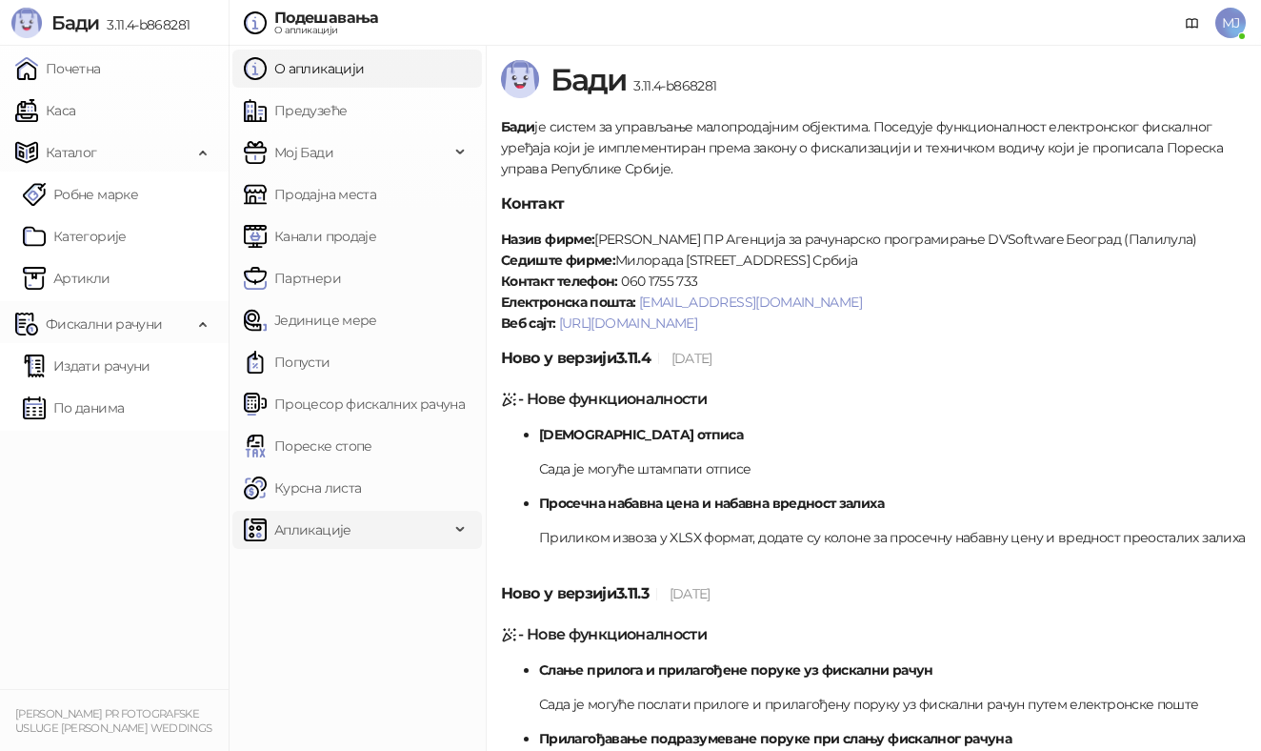
click at [353, 541] on span "Апликације" at bounding box center [347, 530] width 206 height 38
click at [75, 110] on link "Каса" at bounding box center [45, 110] width 60 height 38
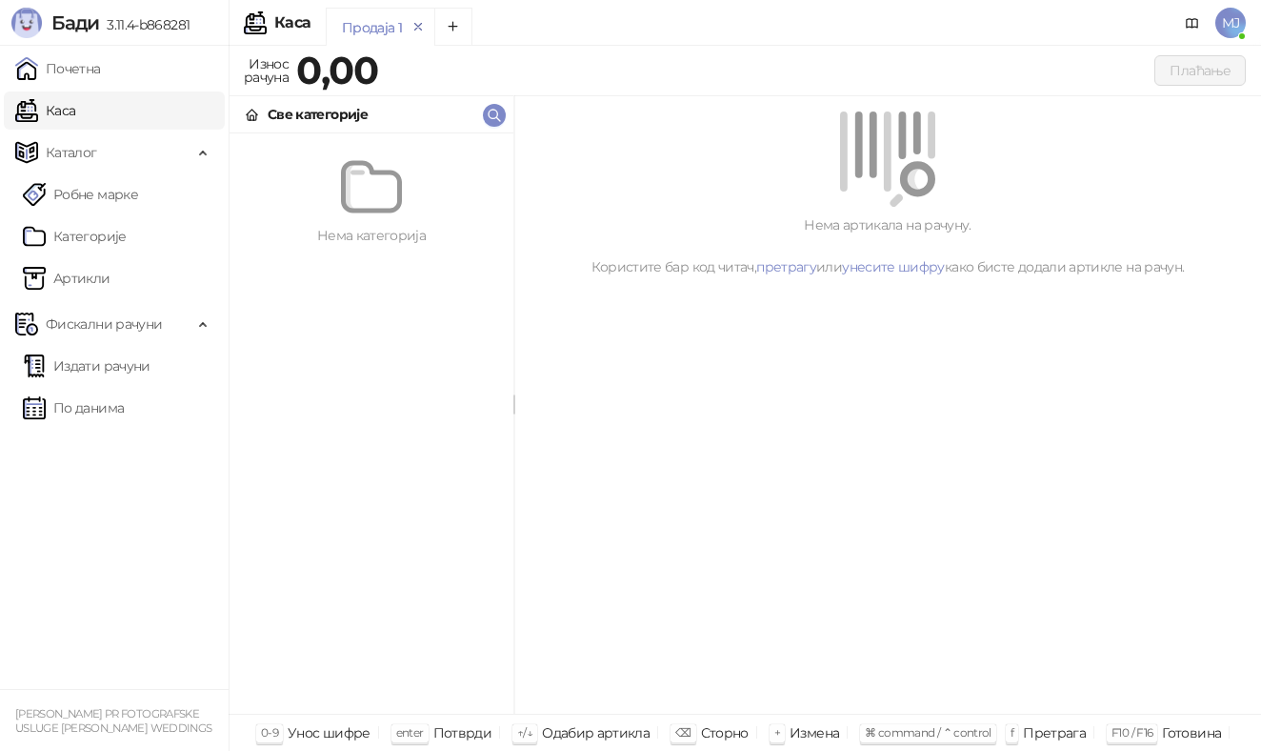
click at [415, 24] on icon "remove" at bounding box center [418, 26] width 7 height 7
click at [415, 24] on icon "remove" at bounding box center [420, 26] width 13 height 13
click at [415, 24] on icon "remove" at bounding box center [421, 26] width 13 height 13
click at [420, 31] on icon "remove" at bounding box center [420, 26] width 13 height 13
click at [447, 25] on button "Add tab" at bounding box center [457, 27] width 38 height 38
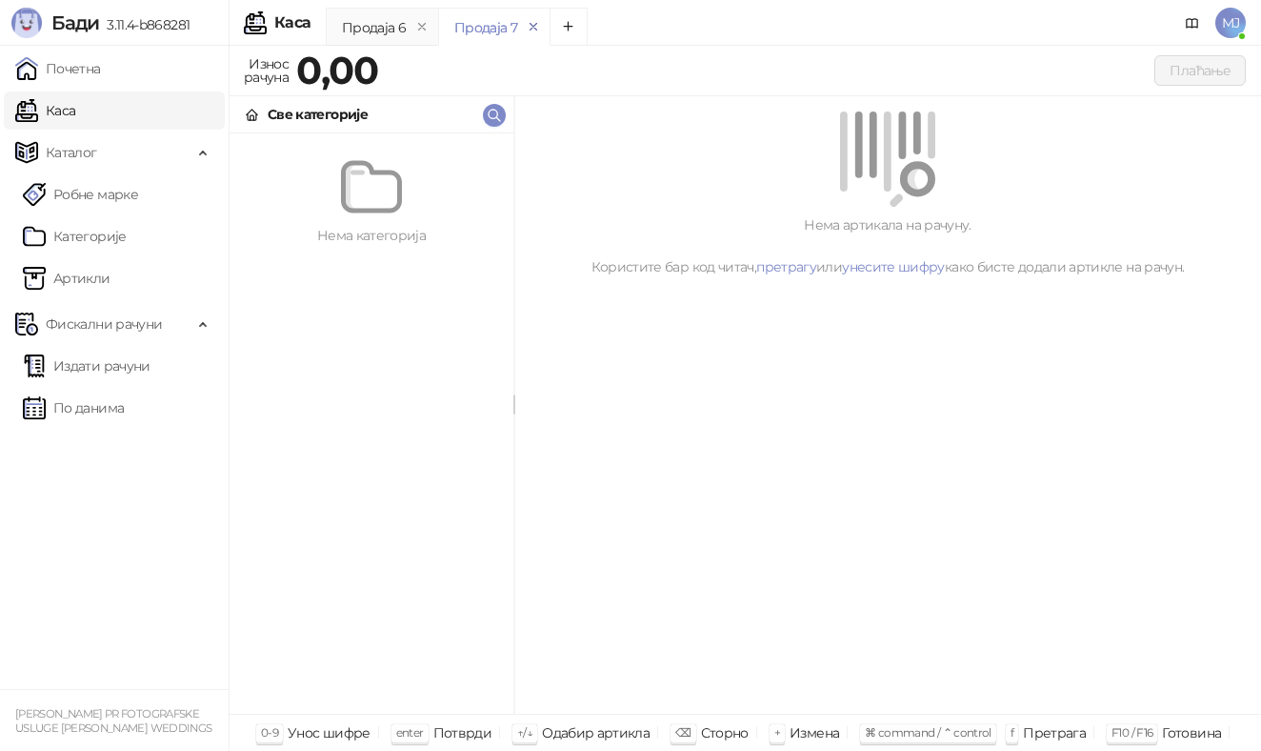
click at [527, 31] on icon "remove" at bounding box center [533, 26] width 13 height 13
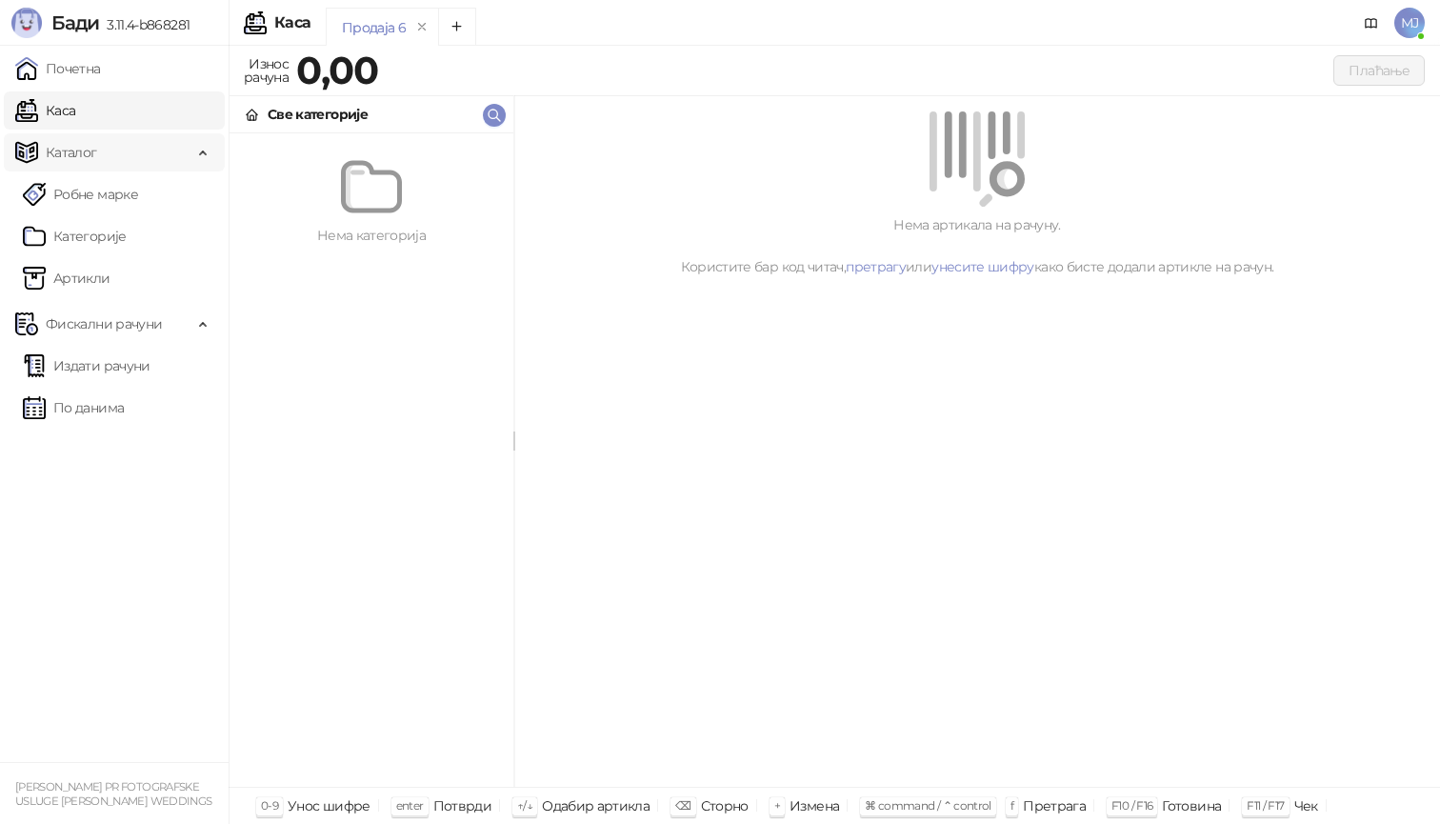
click at [151, 155] on span "Каталог" at bounding box center [103, 152] width 177 height 38
click at [134, 181] on link "Робне марке" at bounding box center [80, 194] width 115 height 38
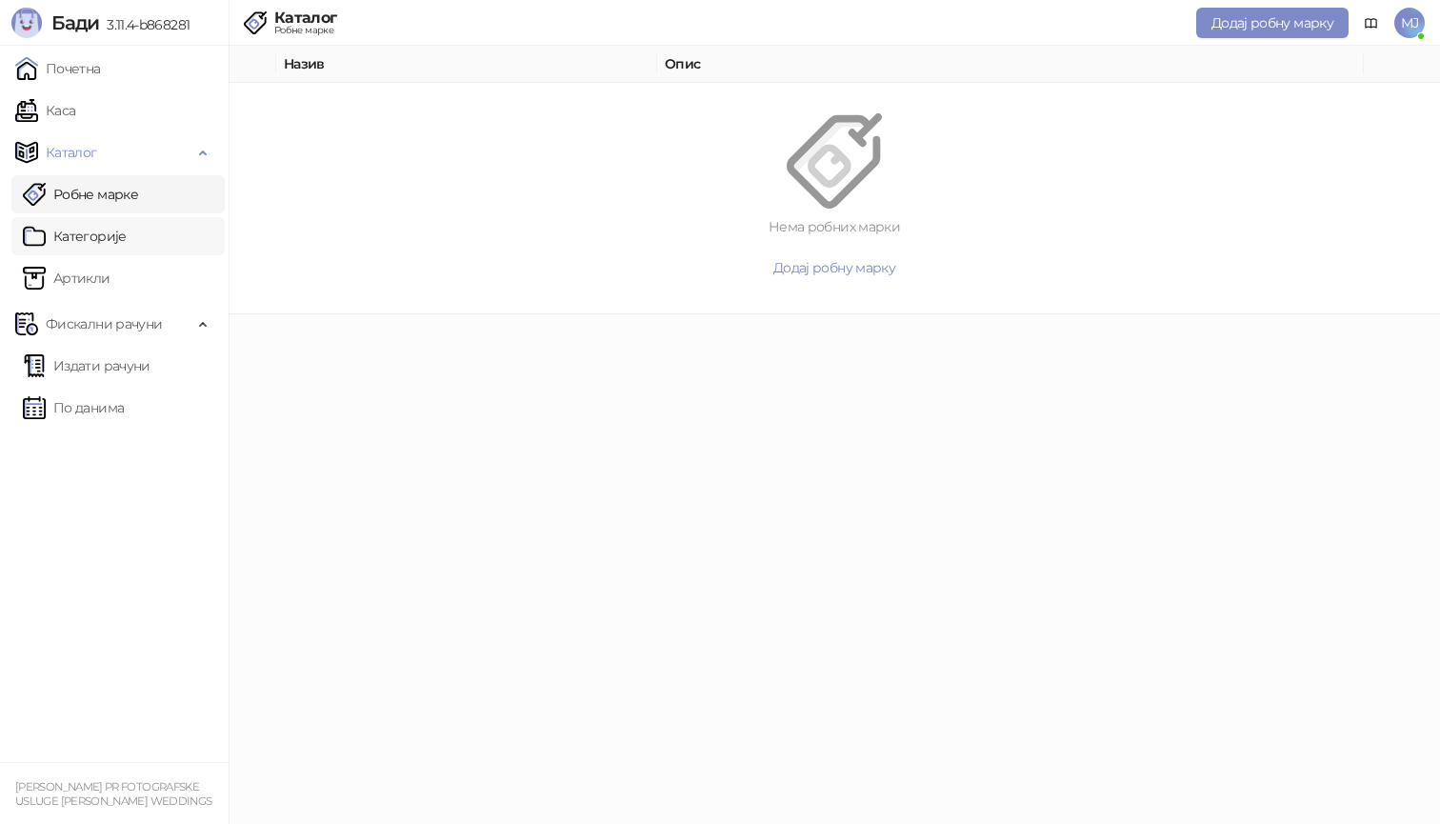
click at [118, 229] on link "Категорије" at bounding box center [75, 236] width 104 height 38
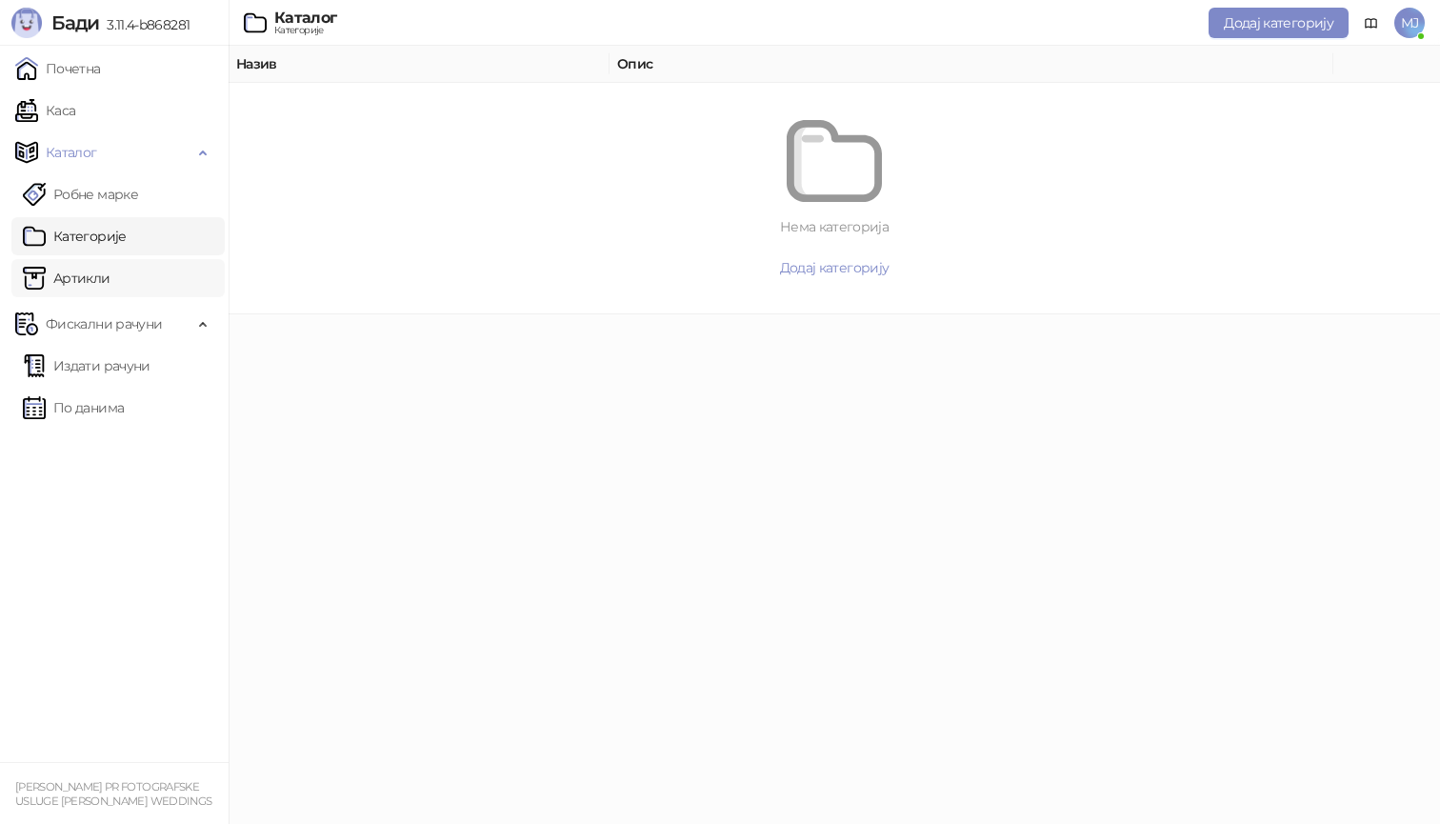
click at [111, 272] on link "Артикли" at bounding box center [67, 278] width 88 height 38
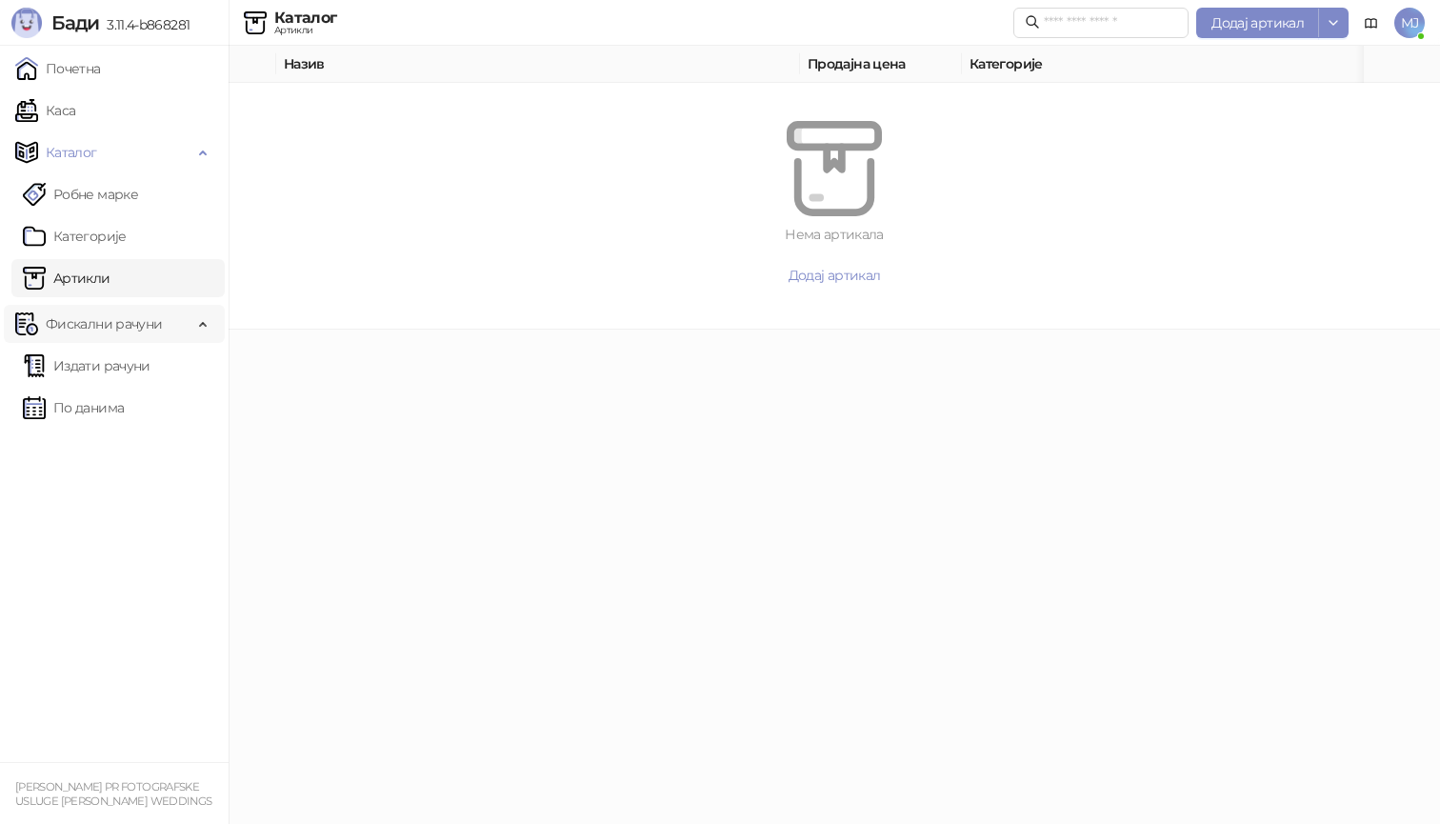
click at [108, 317] on span "Фискални рачуни" at bounding box center [104, 324] width 116 height 38
click at [105, 361] on link "Издати рачуни" at bounding box center [87, 366] width 128 height 38
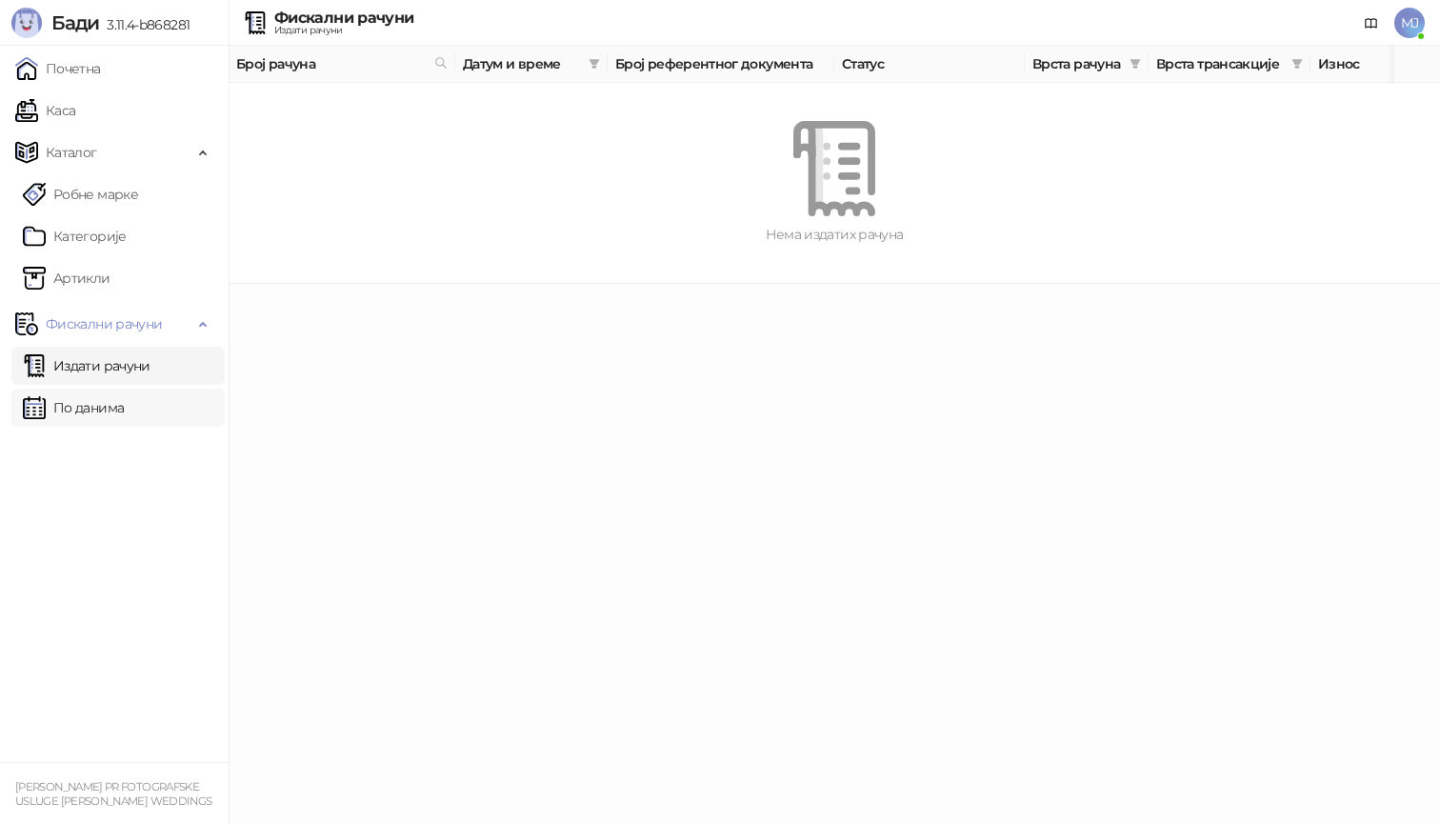
click at [96, 394] on link "По данима" at bounding box center [73, 408] width 101 height 38
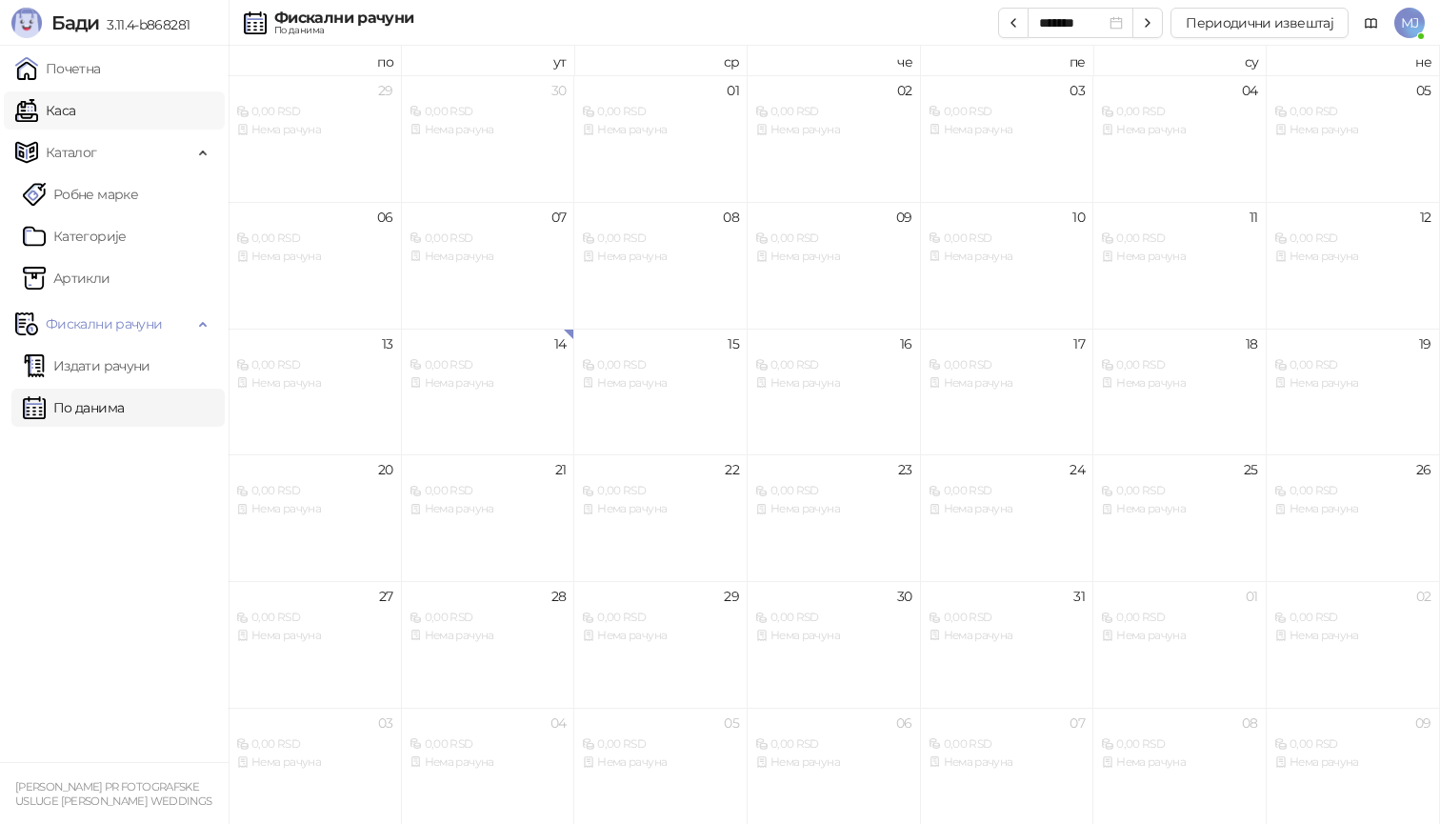
click at [75, 121] on link "Каса" at bounding box center [45, 110] width 60 height 38
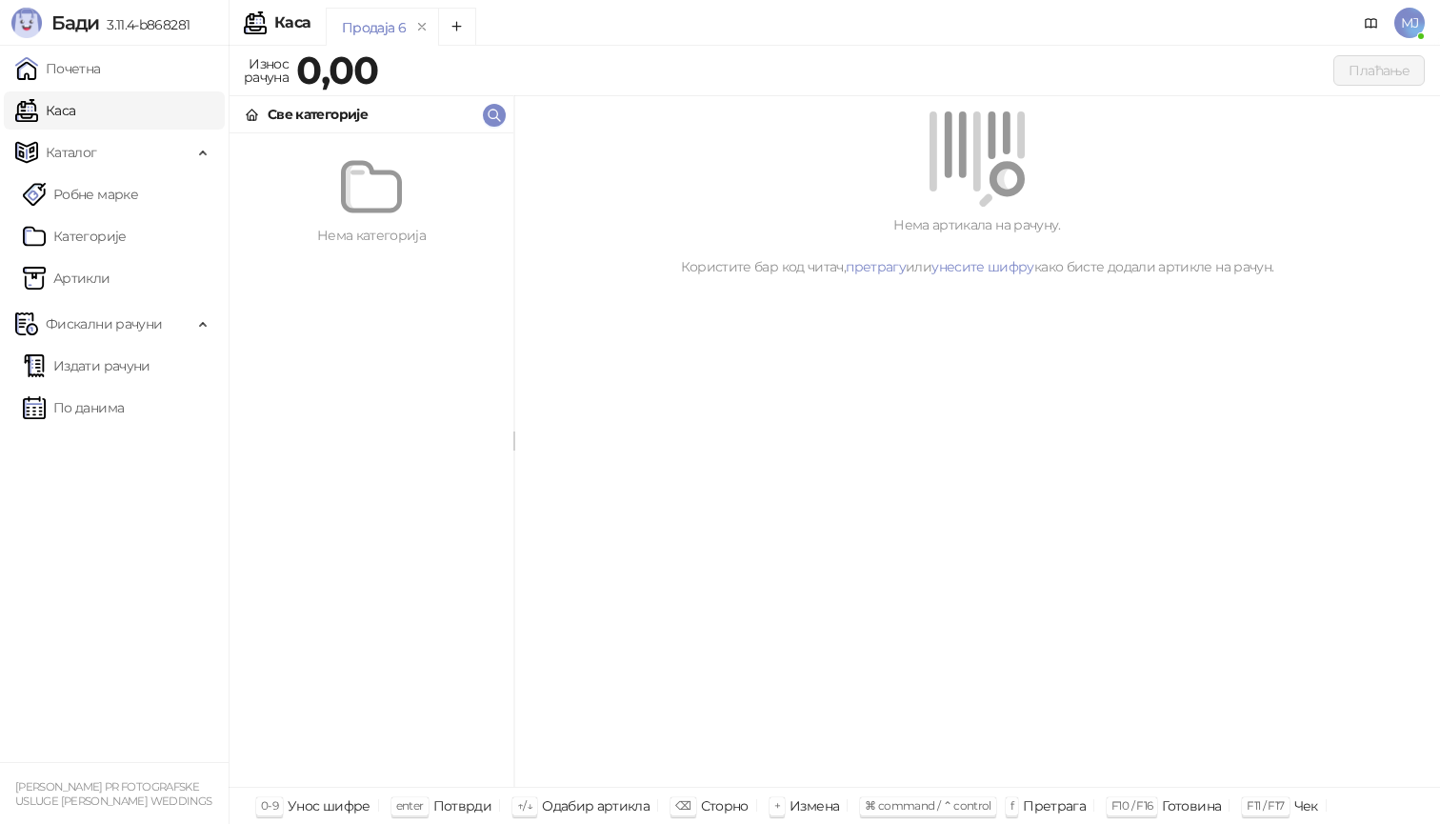
click at [309, 68] on strong "0,00" at bounding box center [337, 70] width 82 height 47
click at [285, 18] on div "Каса" at bounding box center [292, 22] width 36 height 15
click at [287, 108] on div "Све категорије" at bounding box center [318, 114] width 100 height 21
click at [269, 112] on div "Све категорије" at bounding box center [318, 114] width 100 height 21
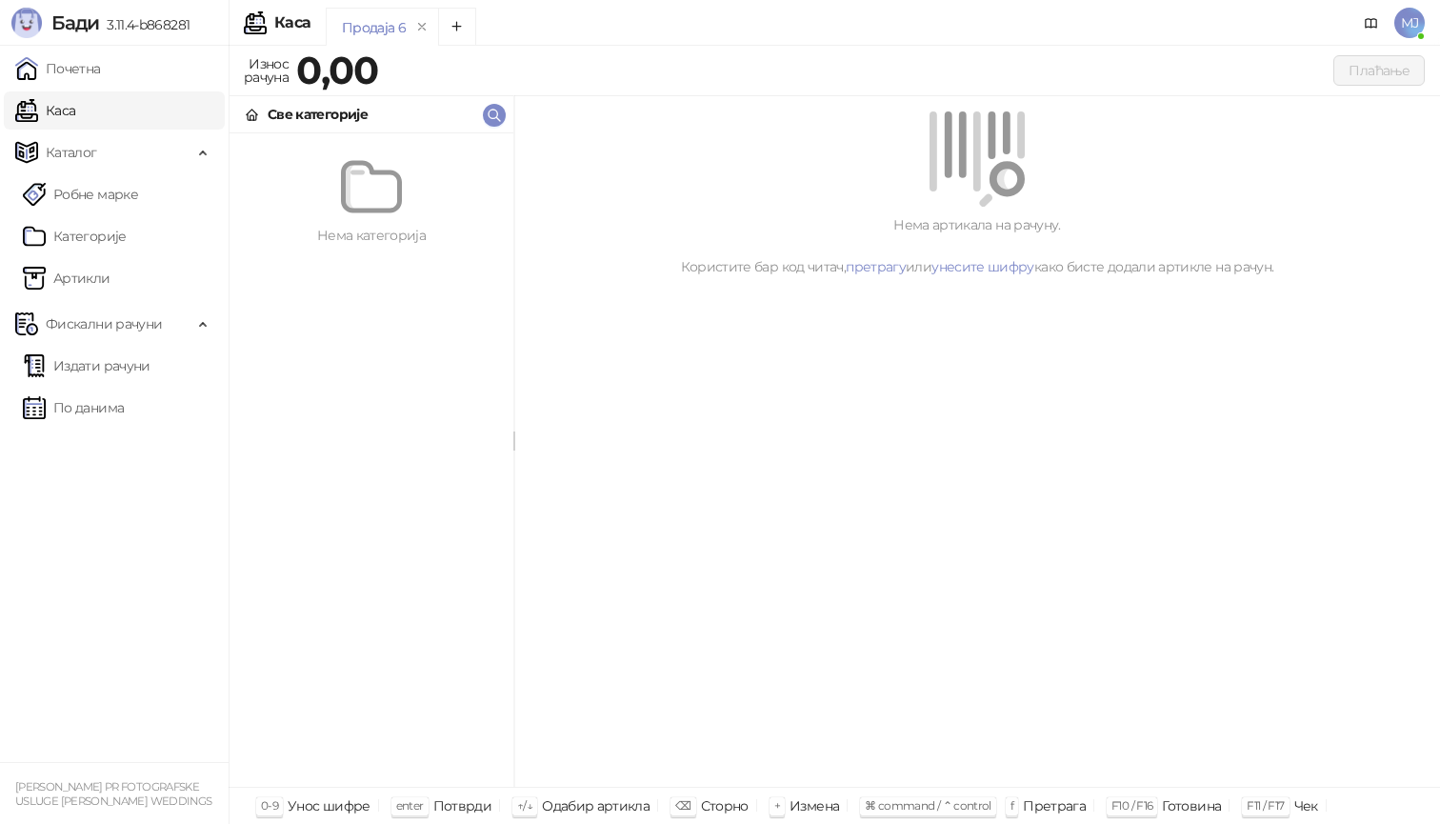
click at [35, 20] on img at bounding box center [26, 23] width 30 height 30
click at [39, 59] on link "Почетна" at bounding box center [58, 69] width 86 height 38
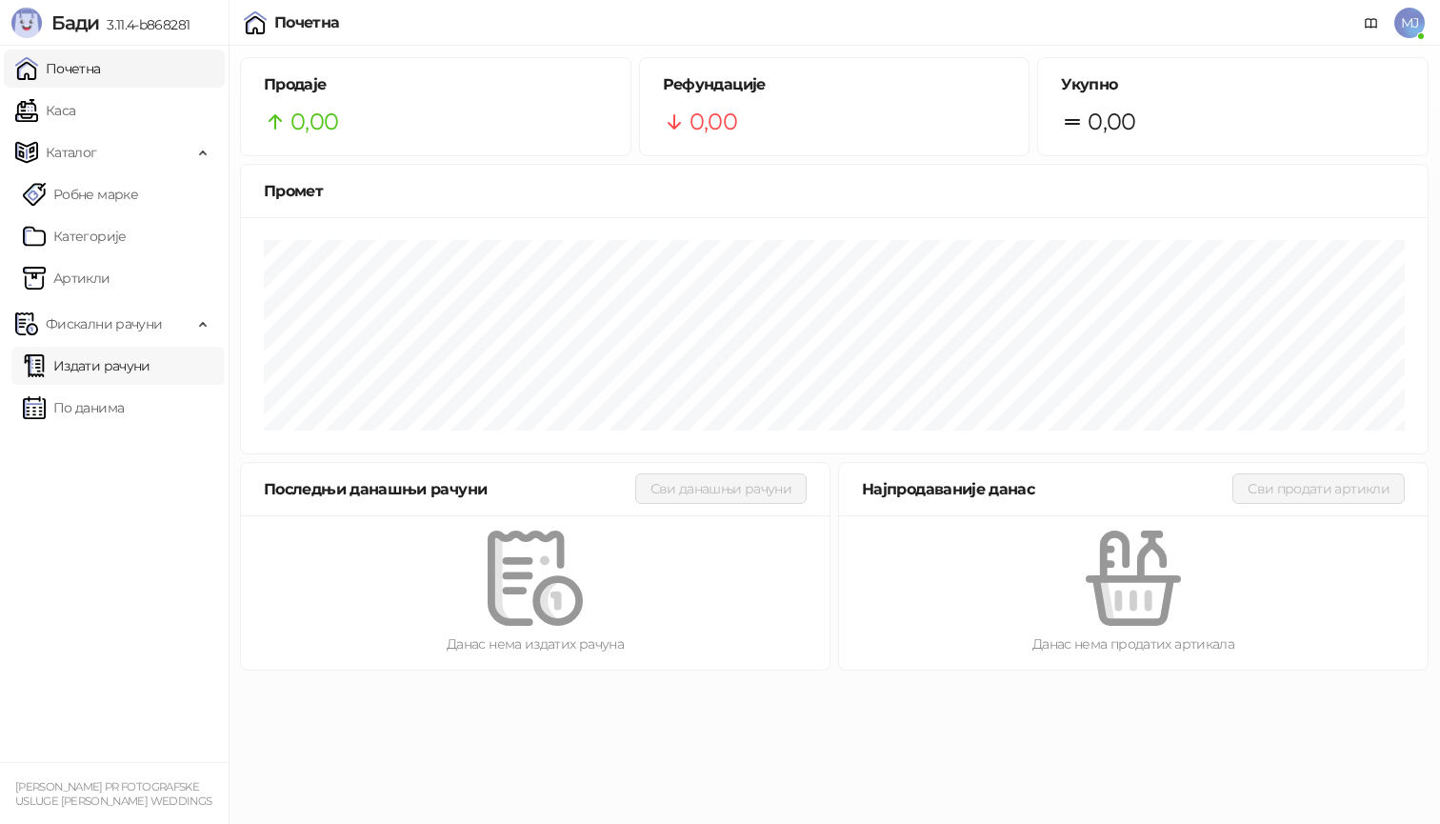
click at [151, 373] on link "Издати рачуни" at bounding box center [87, 366] width 128 height 38
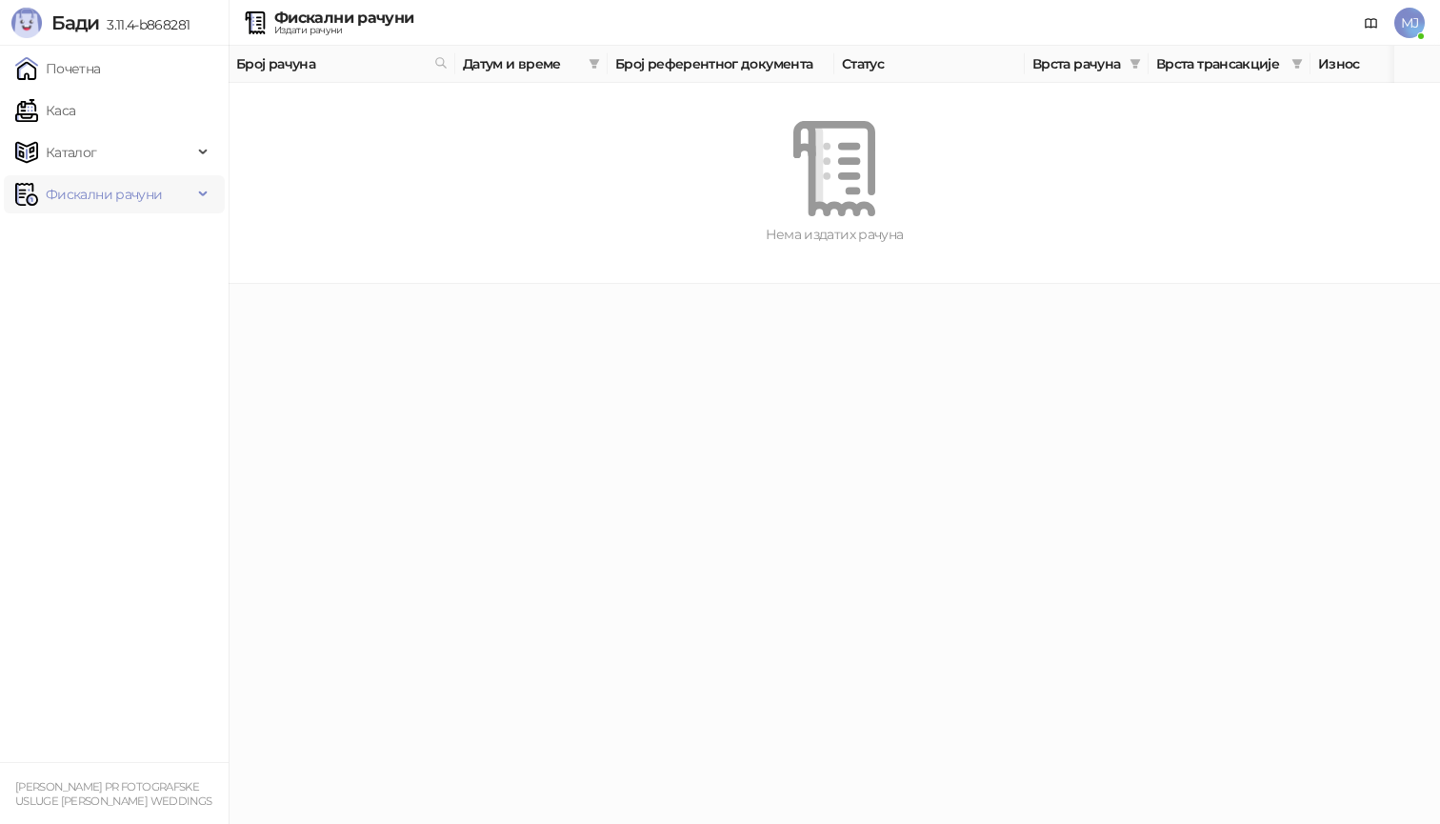
click at [162, 191] on span "Фискални рачуни" at bounding box center [103, 194] width 177 height 38
click at [75, 104] on link "Каса" at bounding box center [45, 110] width 60 height 38
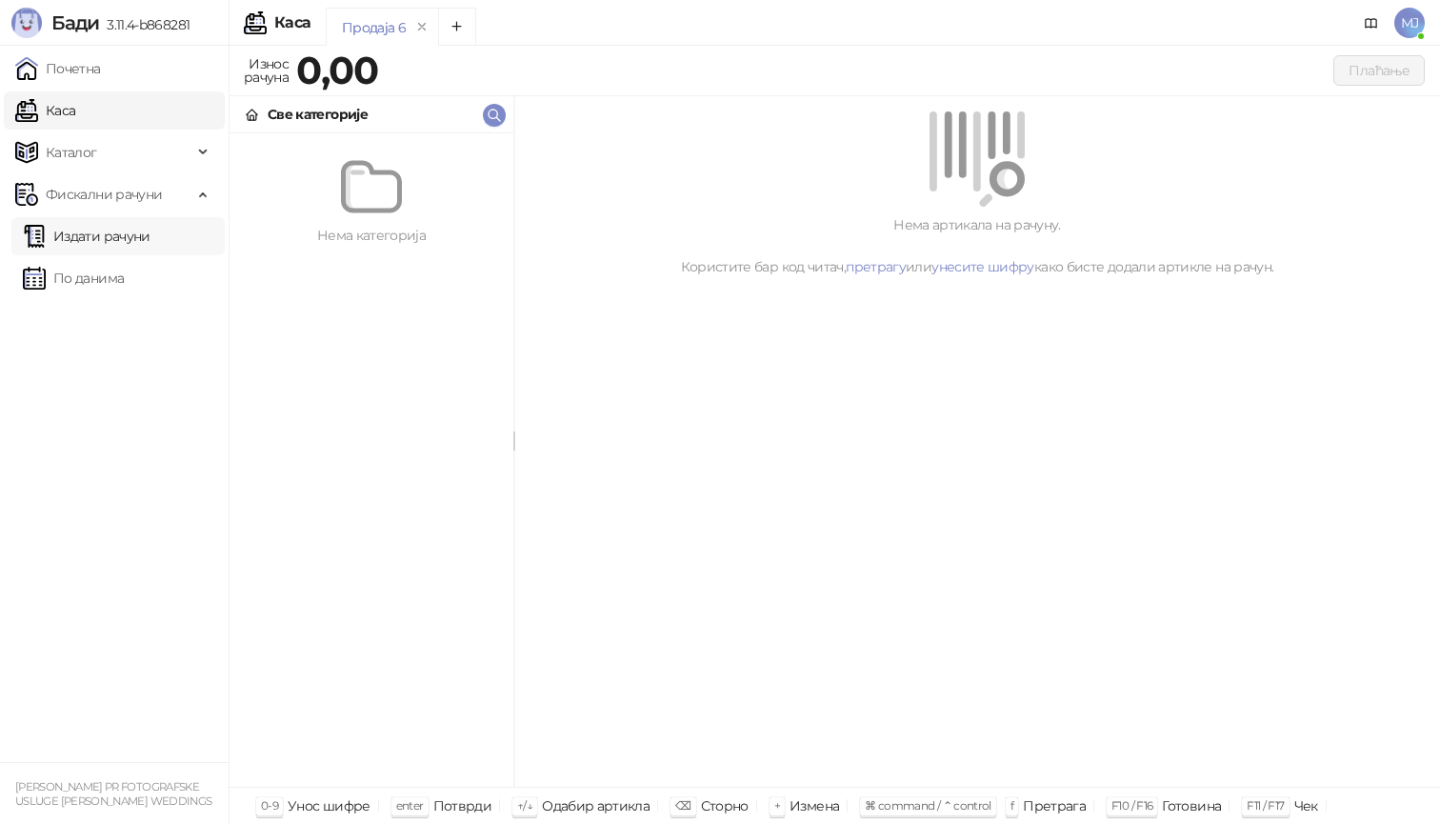
click at [99, 237] on link "Издати рачуни" at bounding box center [87, 236] width 128 height 38
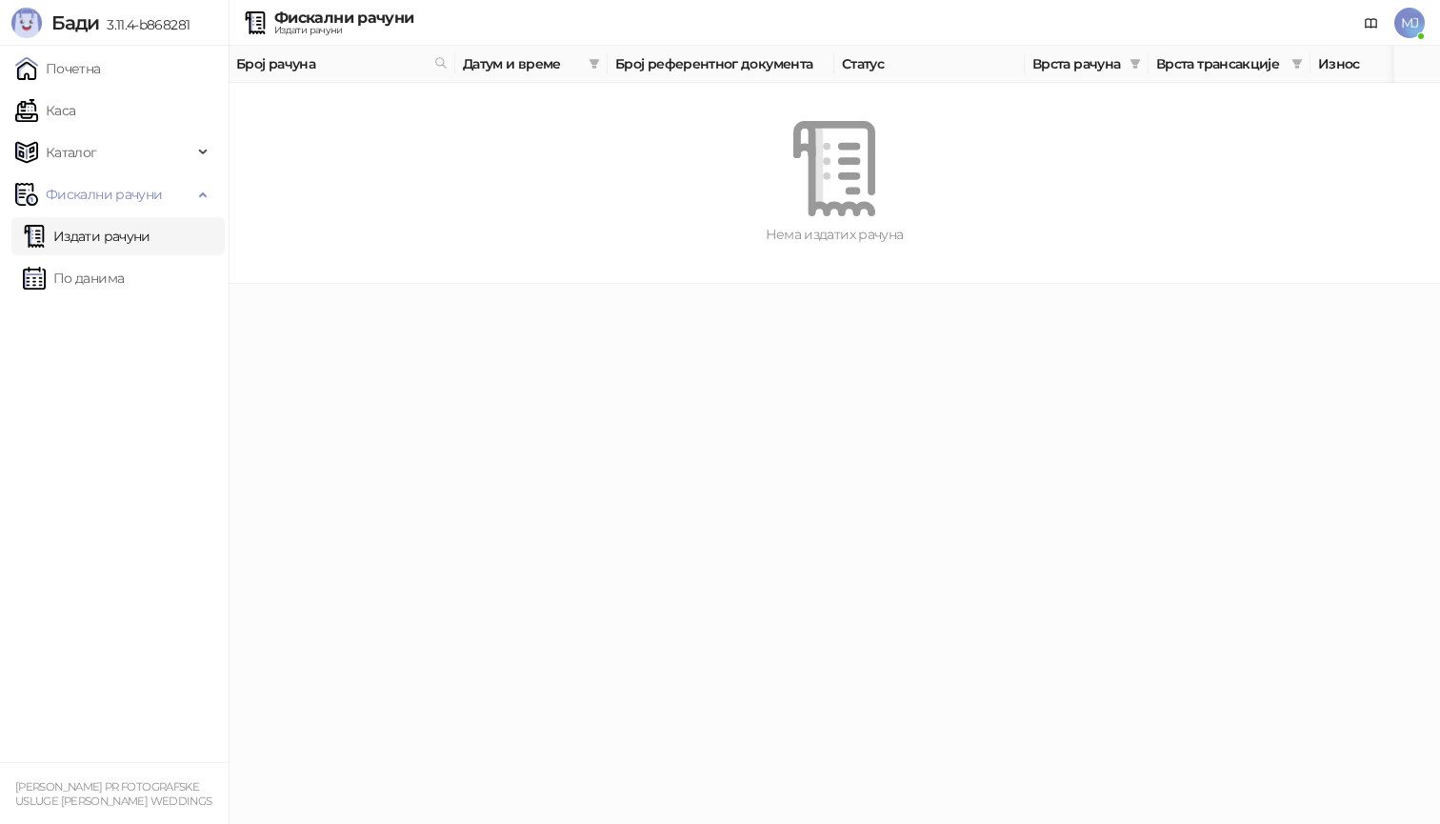
click at [16, 28] on img at bounding box center [26, 23] width 30 height 30
click at [73, 30] on span "Бади" at bounding box center [75, 22] width 48 height 23
click at [1403, 16] on span "МЈ" at bounding box center [1410, 23] width 30 height 30
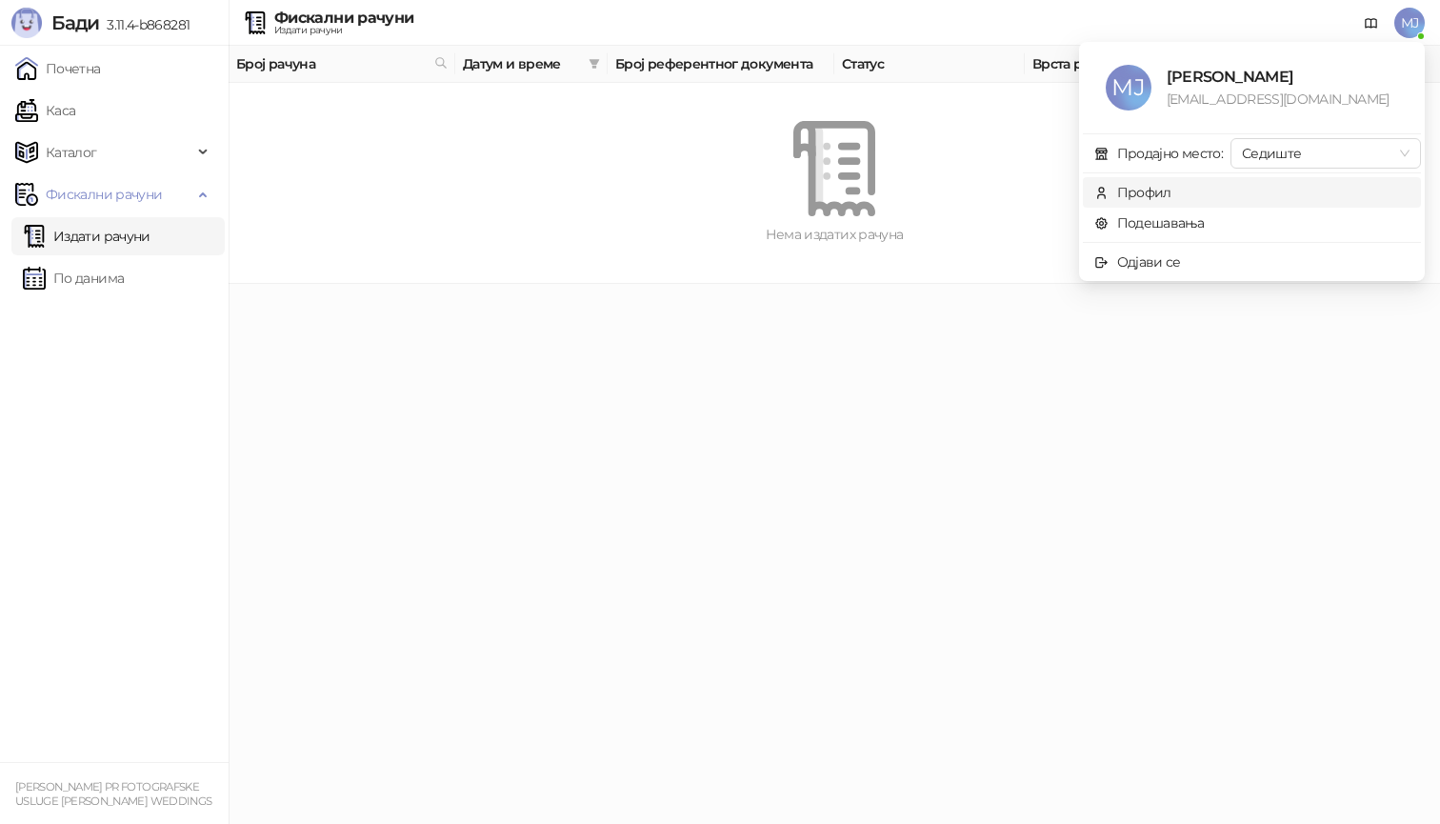
click at [1119, 198] on div "Профил" at bounding box center [1145, 192] width 54 height 21
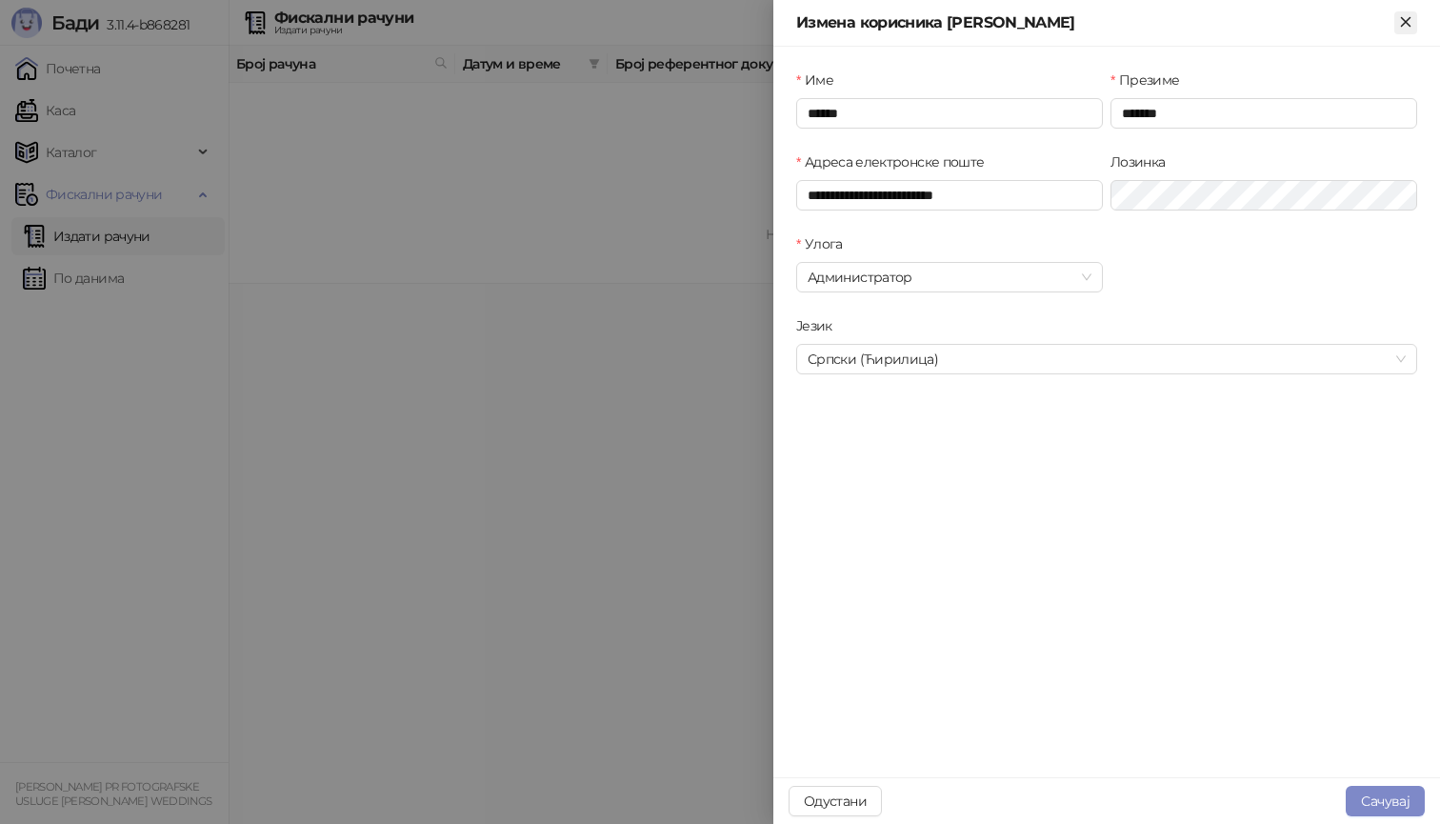
click at [1405, 29] on icon "Close" at bounding box center [1406, 21] width 17 height 17
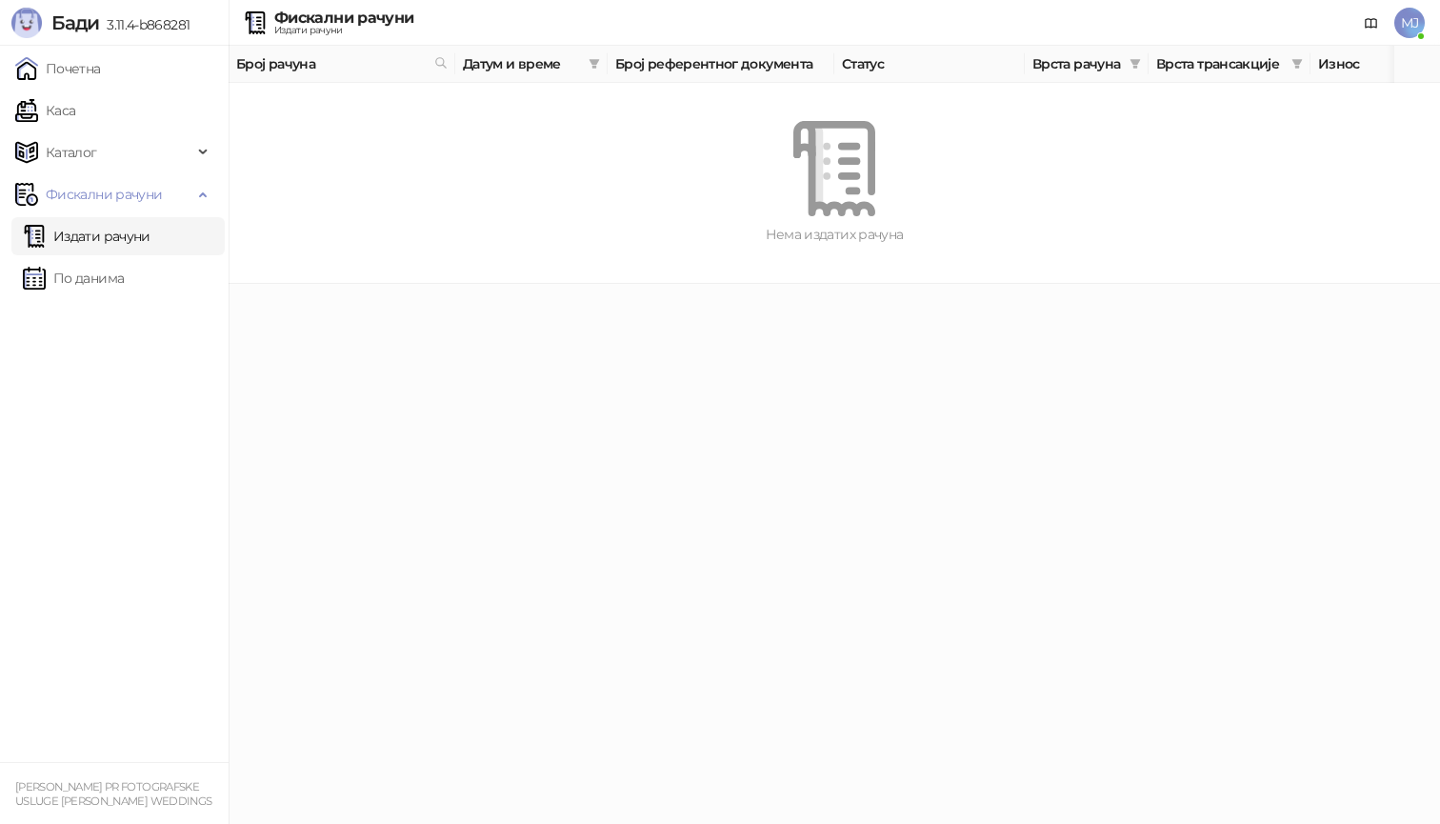
click at [1414, 31] on span "МЈ" at bounding box center [1410, 23] width 30 height 30
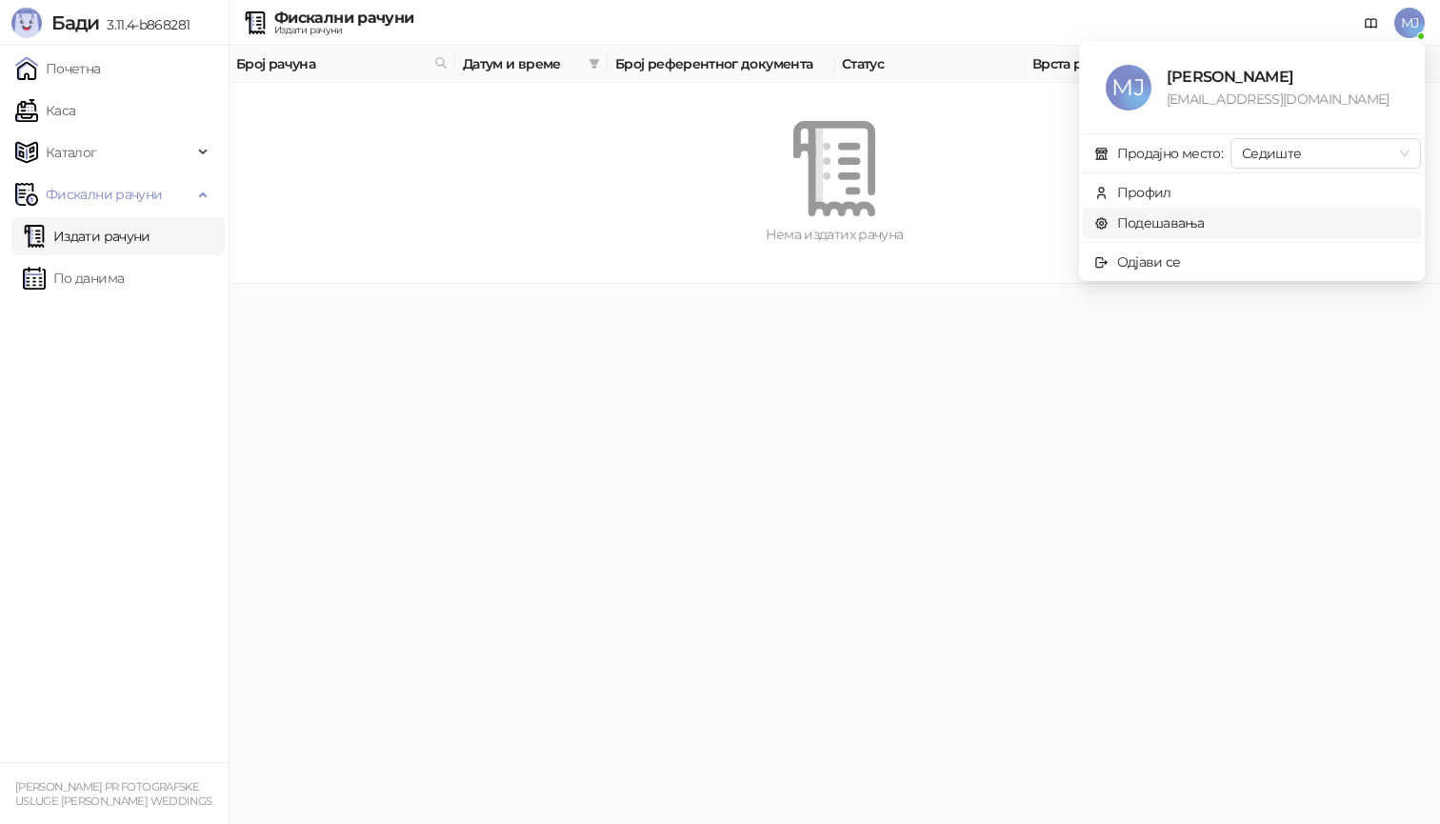
click at [1172, 220] on link "Подешавања" at bounding box center [1150, 222] width 111 height 17
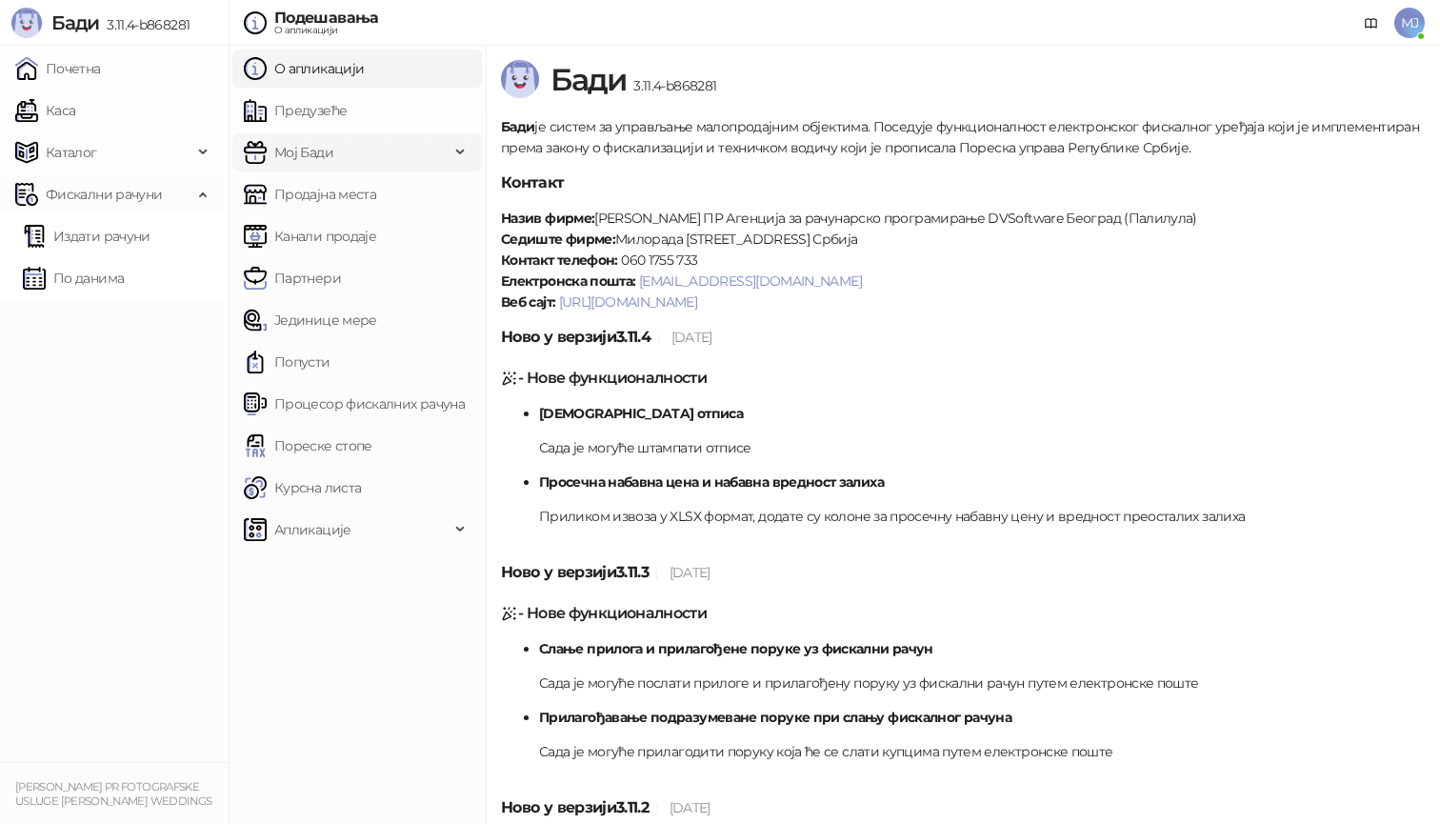
click at [376, 153] on span "Мој Бади" at bounding box center [347, 152] width 206 height 38
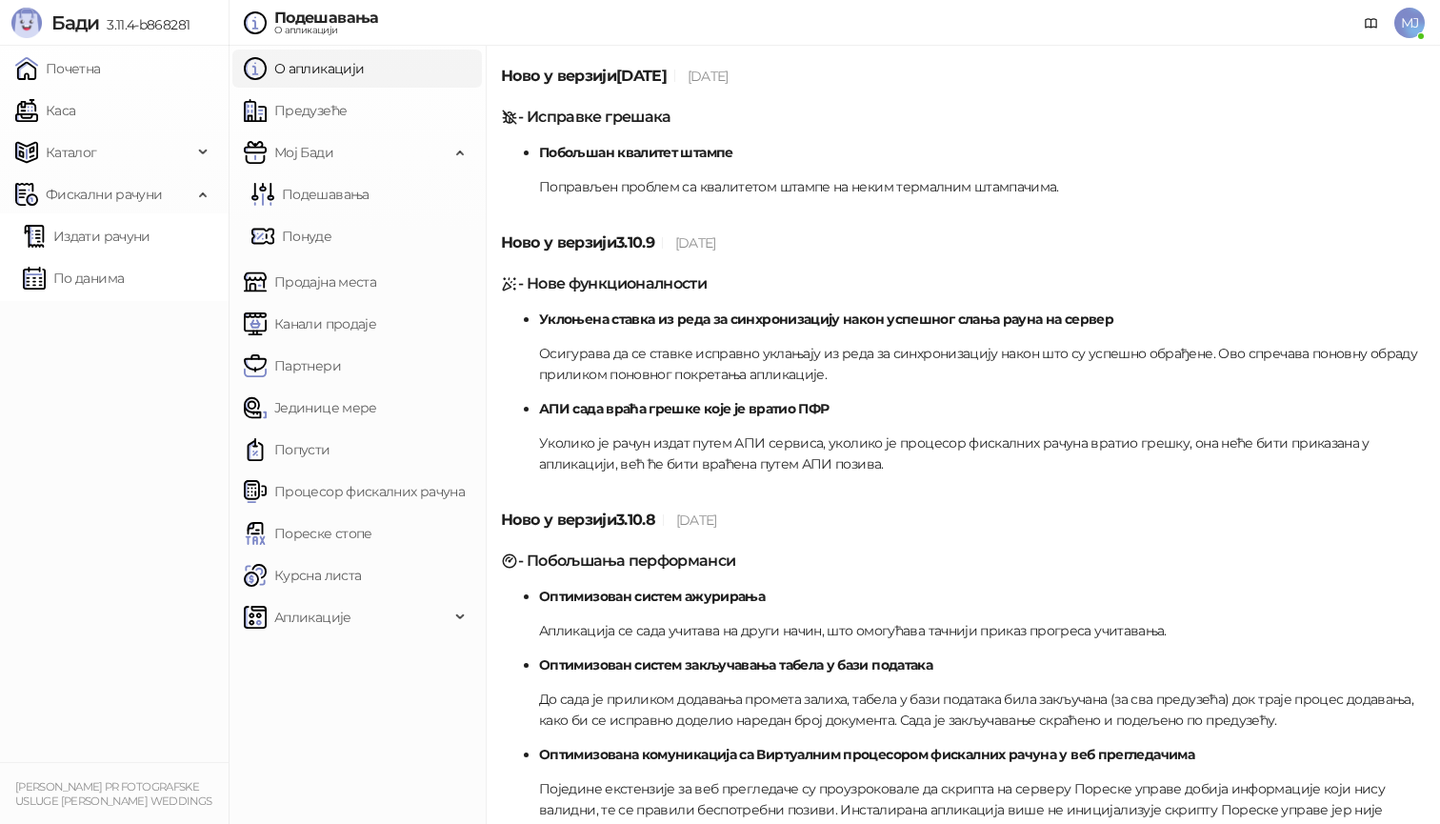
scroll to position [3055, 0]
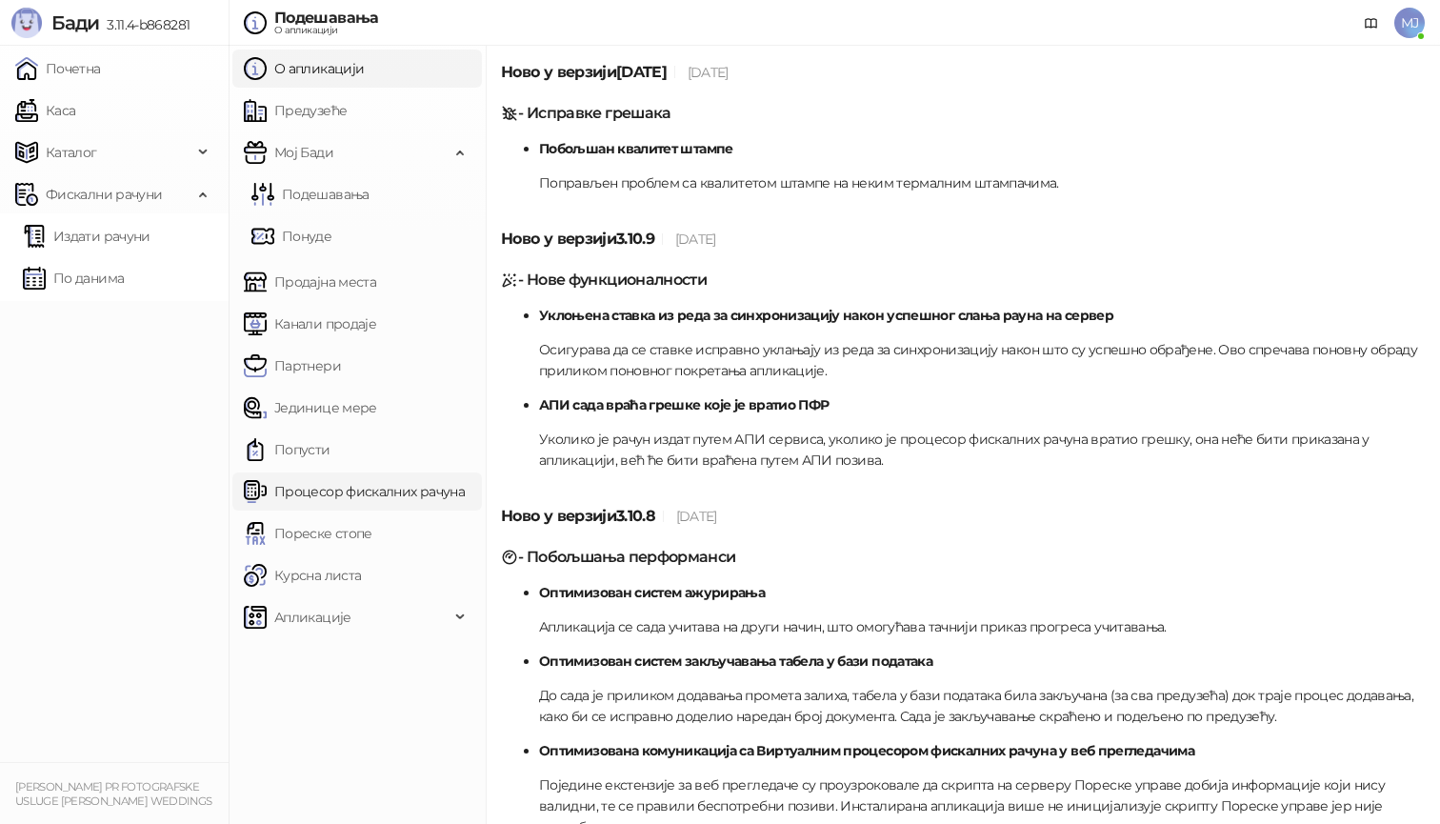
click at [440, 482] on link "Процесор фискалних рачуна" at bounding box center [354, 492] width 221 height 38
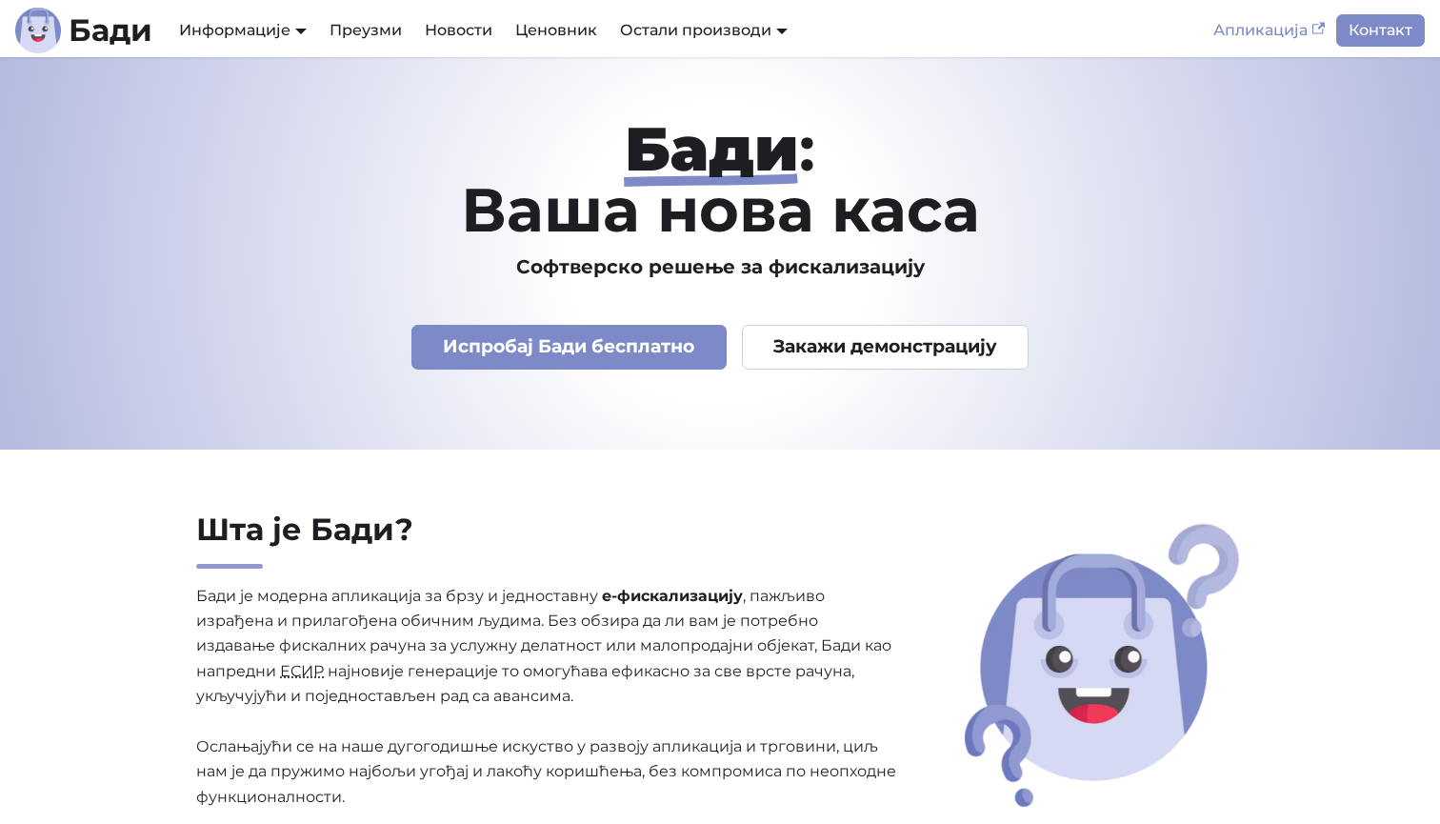
click at [1262, 36] on link "Апликација" at bounding box center [1269, 30] width 134 height 32
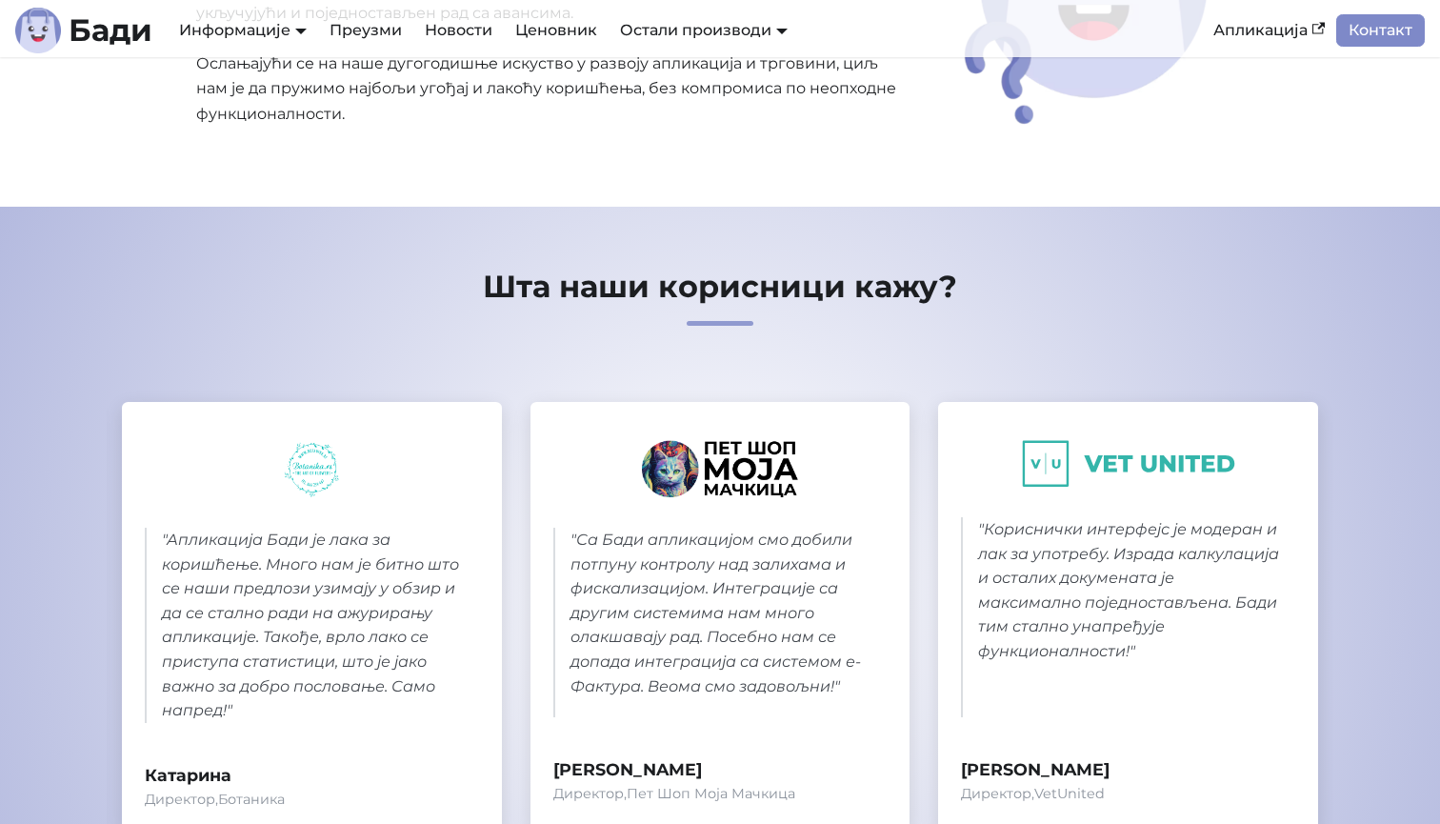
scroll to position [684, 0]
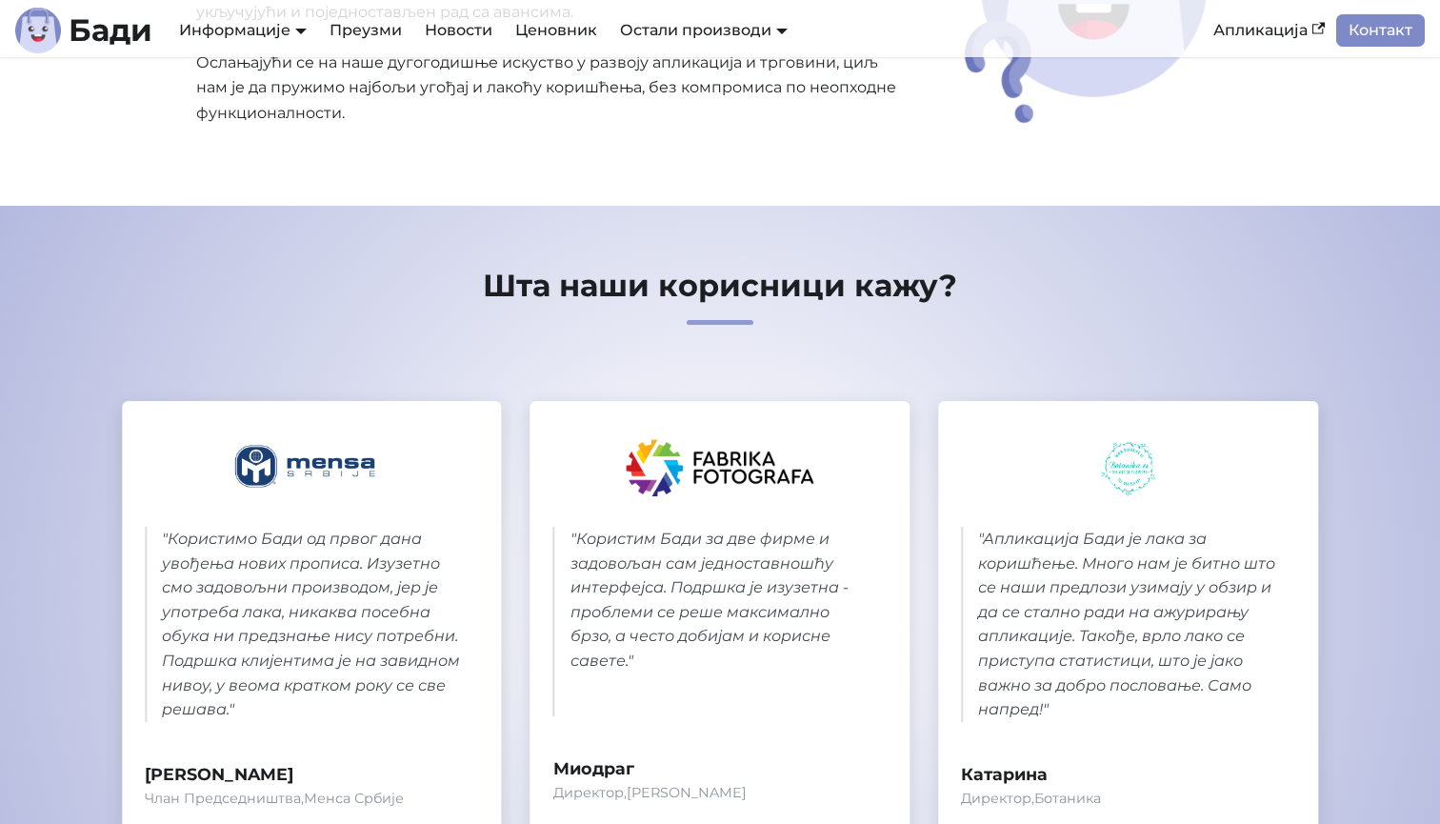
click at [848, 261] on section "Шта наши корисници кажу? " Одлучили смо се за Бади јер је једини имао подршку з…" at bounding box center [720, 595] width 1440 height 778
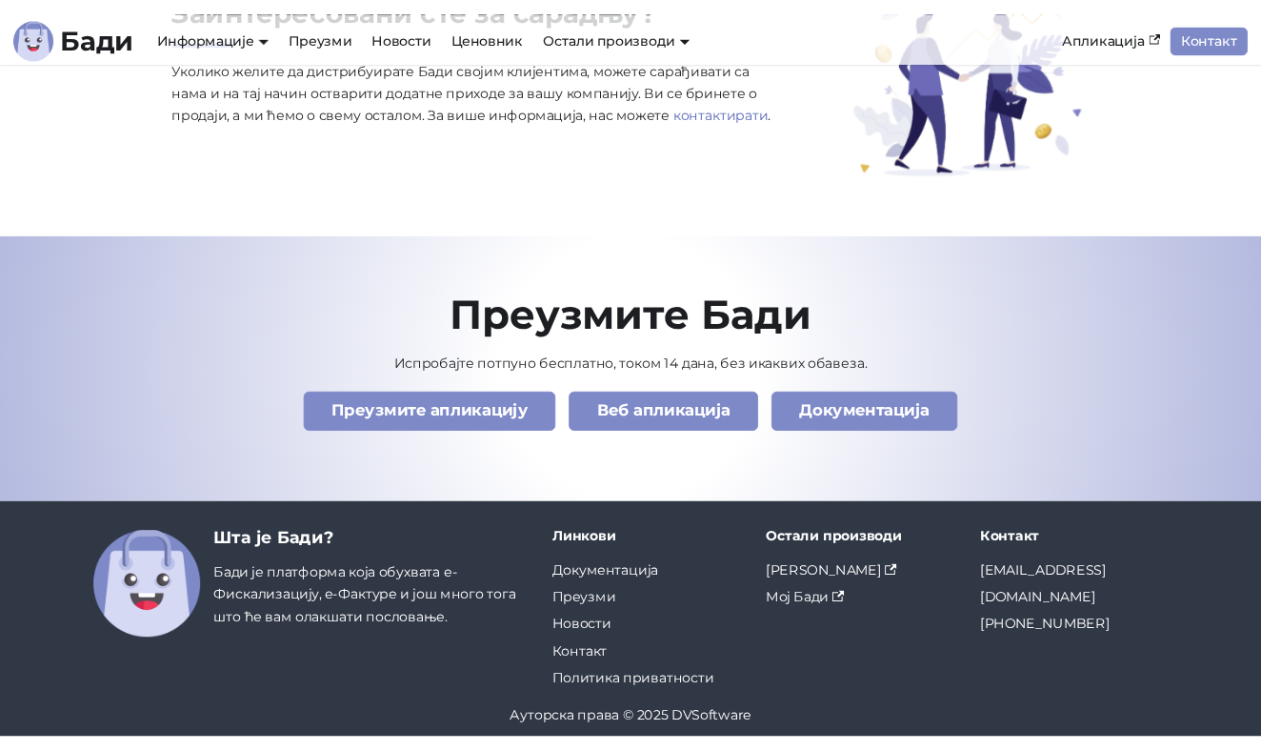
scroll to position [6442, 0]
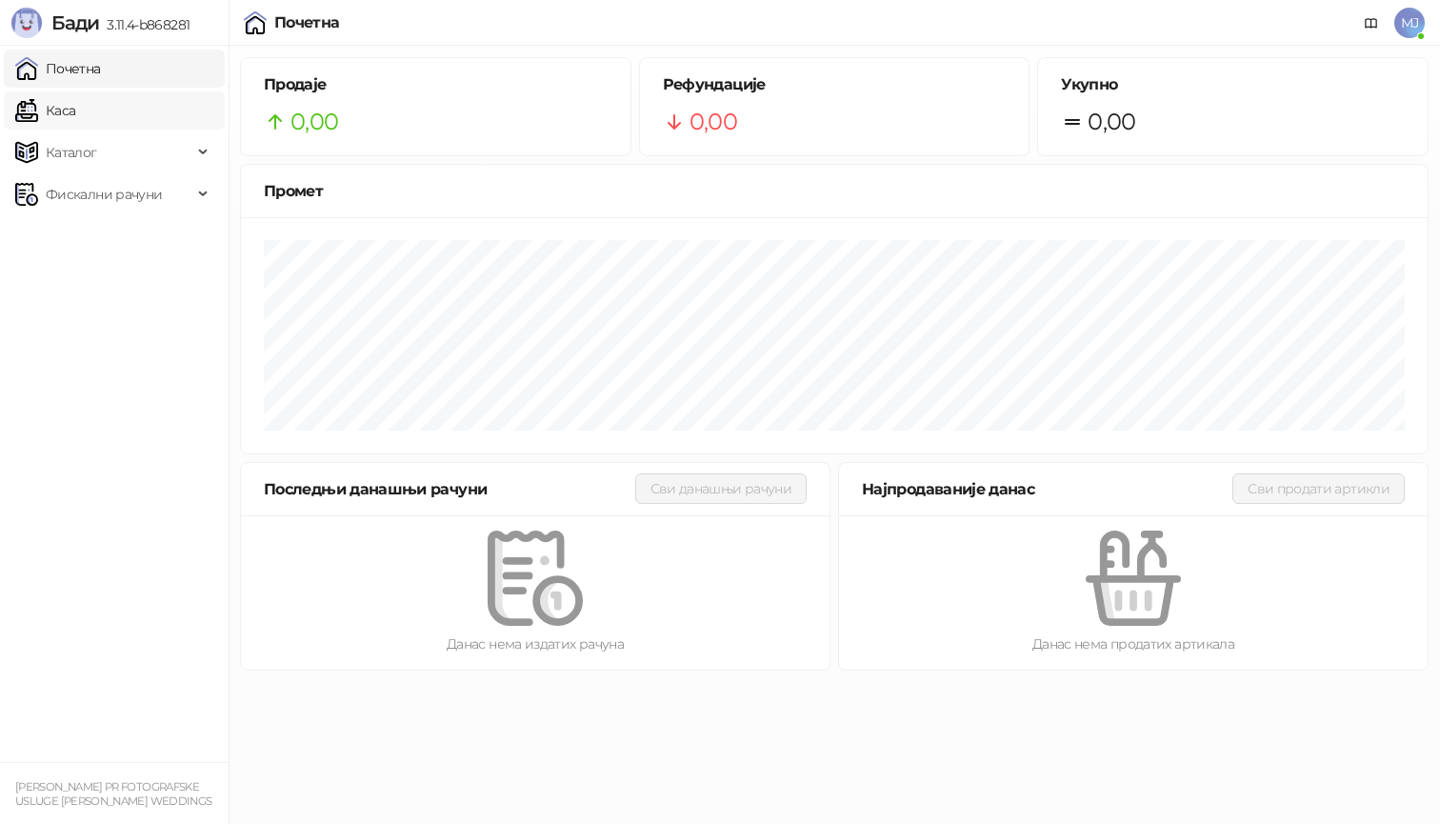
click at [75, 120] on link "Каса" at bounding box center [45, 110] width 60 height 38
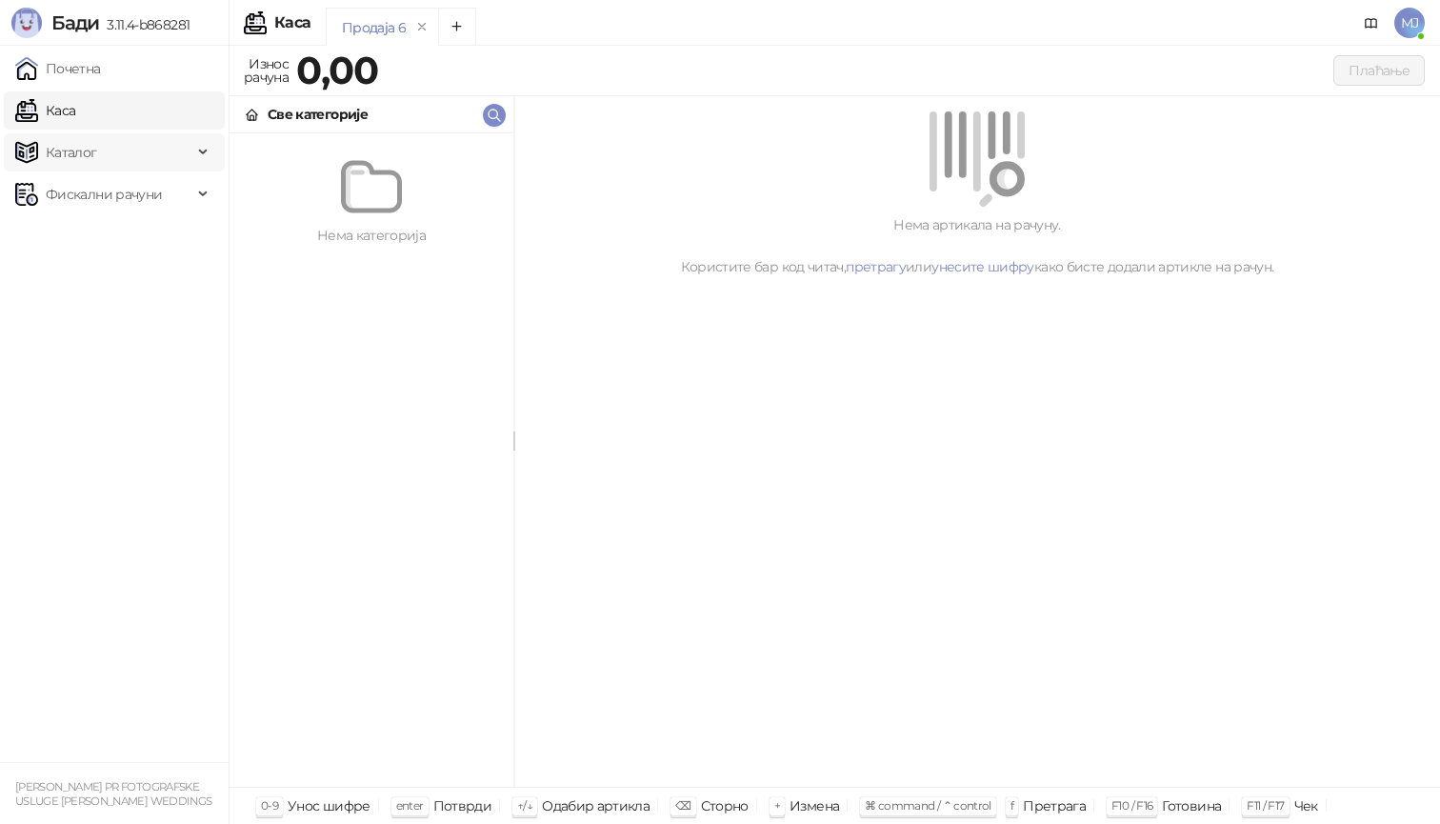
click at [201, 160] on div "Каталог" at bounding box center [114, 152] width 221 height 38
click at [111, 265] on link "Артикли" at bounding box center [67, 278] width 88 height 38
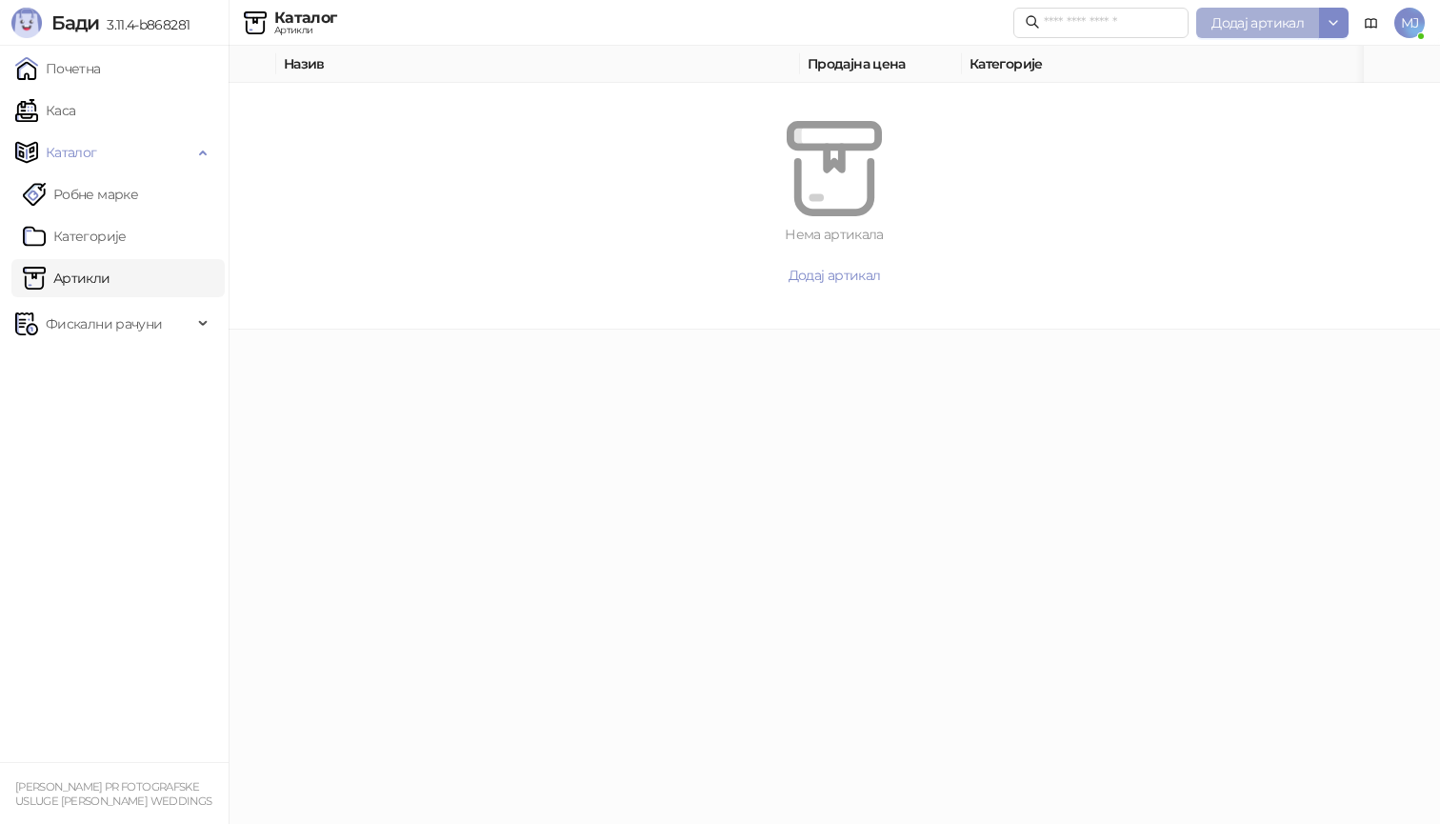
click at [1279, 17] on span "Додај артикал" at bounding box center [1258, 22] width 92 height 17
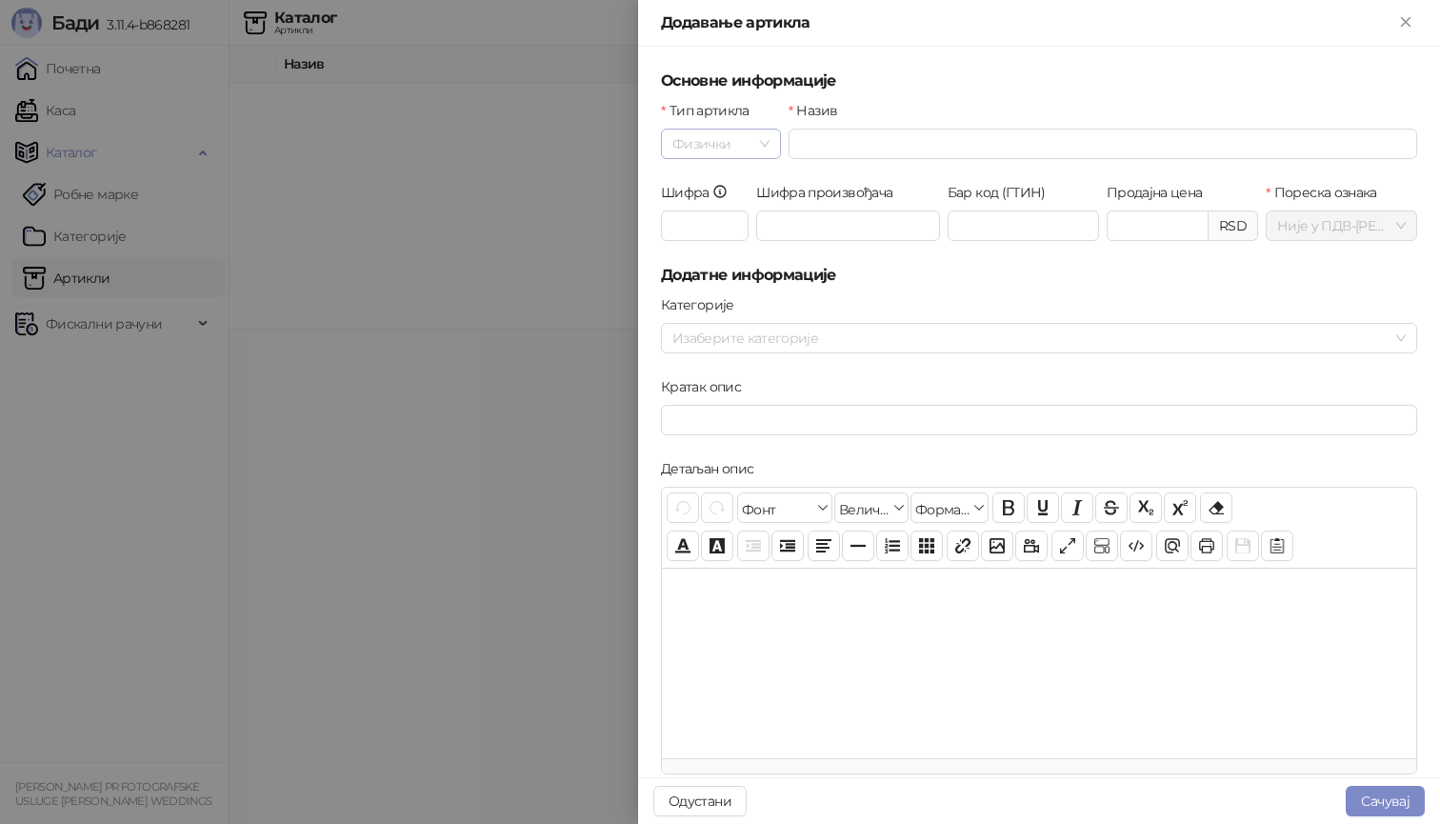
click at [758, 149] on span "Физички" at bounding box center [721, 144] width 97 height 29
click at [722, 239] on div "Услуга" at bounding box center [721, 242] width 90 height 21
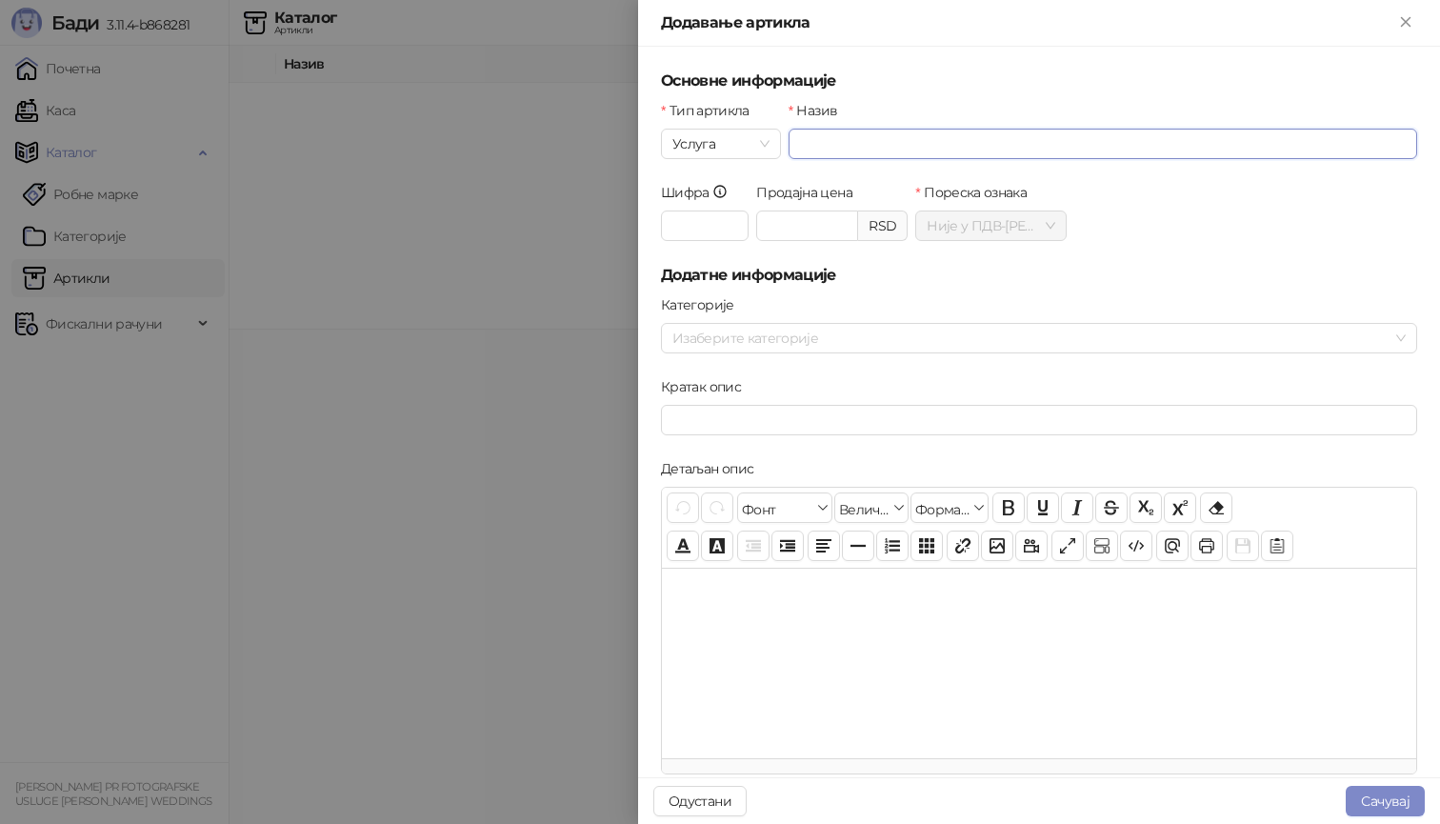
click at [825, 140] on input "Назив" at bounding box center [1103, 144] width 629 height 30
type input "**********"
click at [692, 229] on input "Шифра" at bounding box center [705, 226] width 88 height 30
click at [963, 233] on span "Није у ПДВ - А ( 0,00 %)" at bounding box center [991, 225] width 129 height 29
click at [1047, 228] on span "Није у ПДВ - А ( 0,00 %)" at bounding box center [991, 225] width 129 height 29
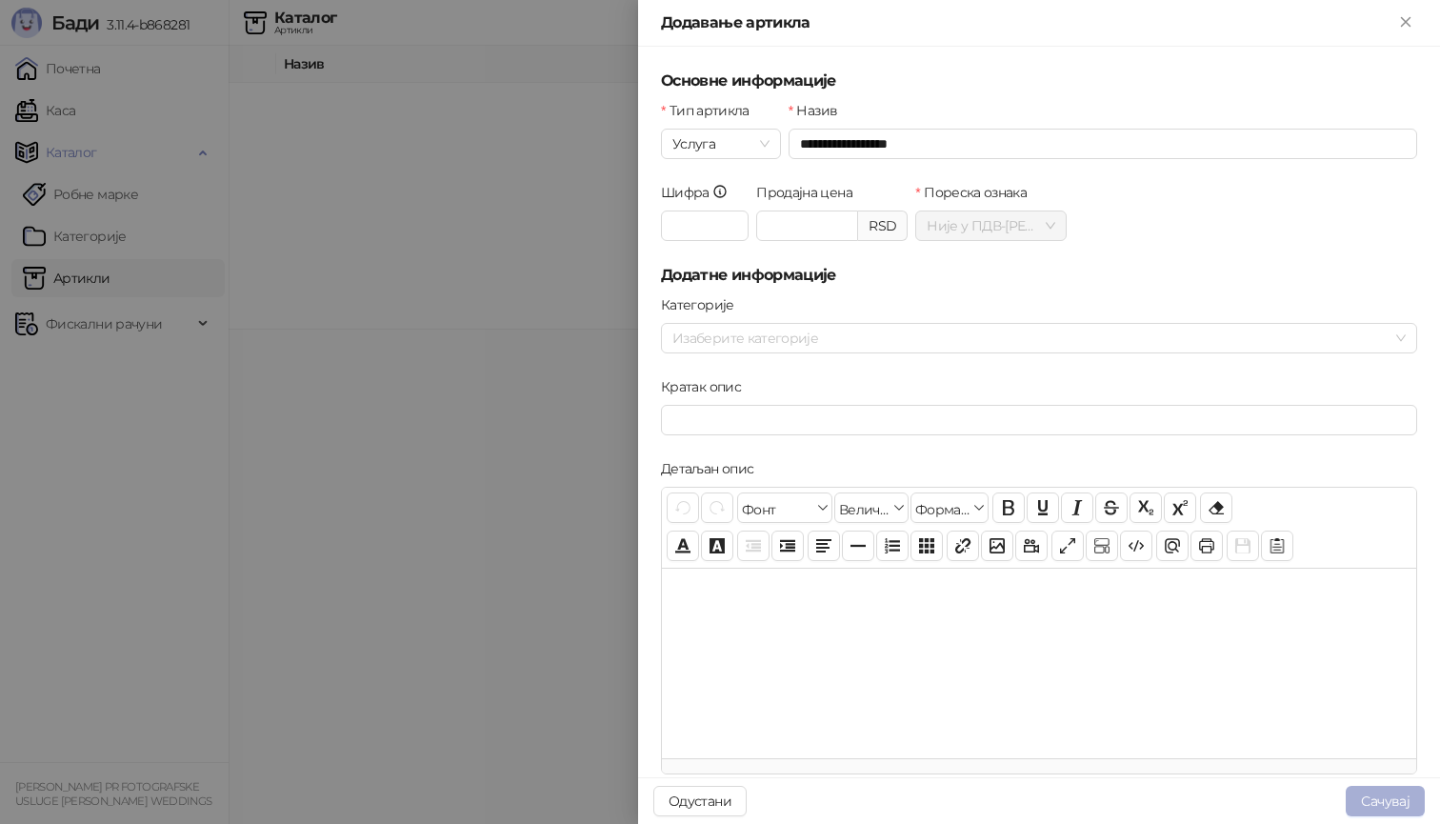
click at [1392, 795] on button "Сачувај" at bounding box center [1385, 801] width 79 height 30
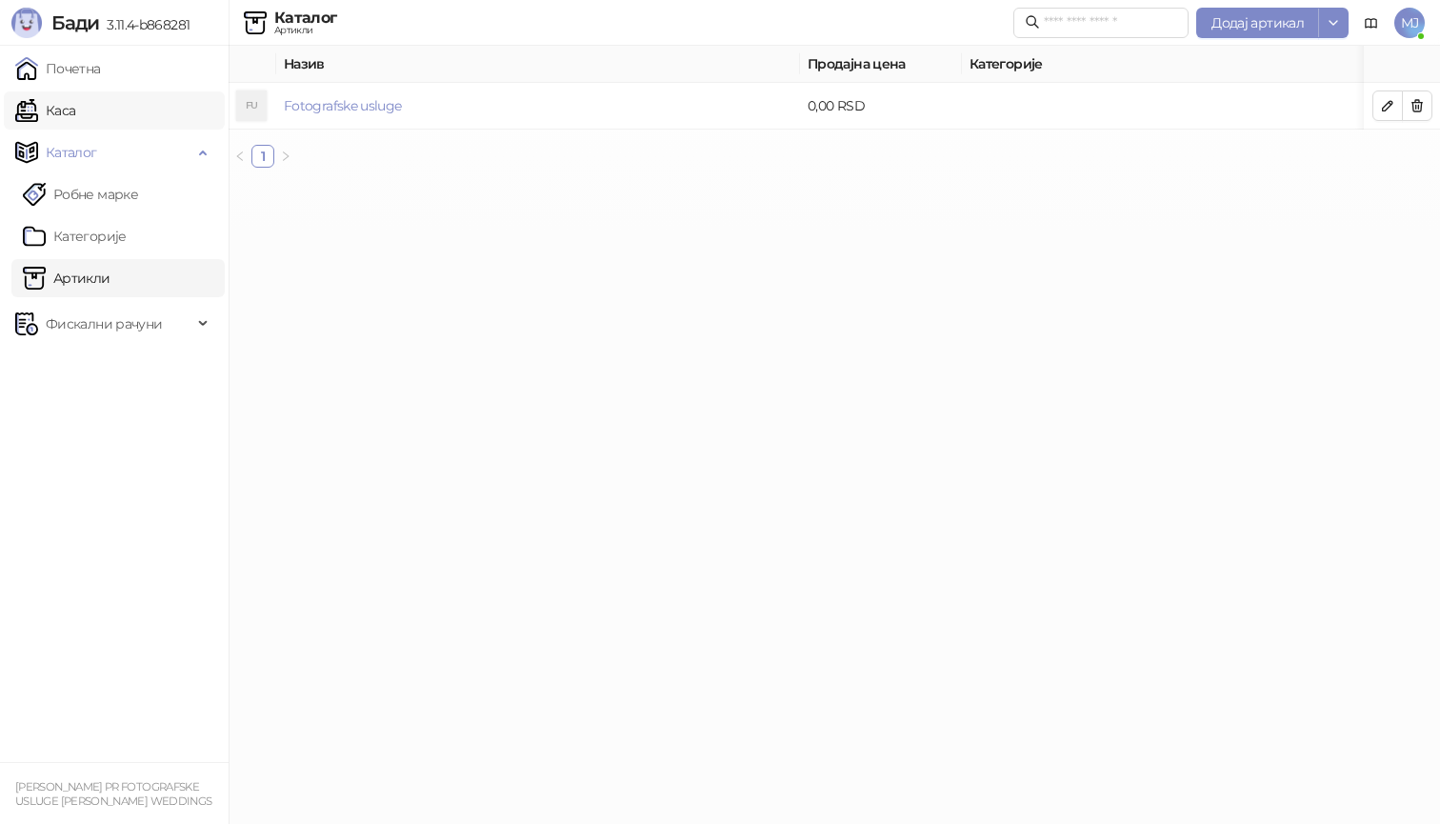
click at [75, 112] on link "Каса" at bounding box center [45, 110] width 60 height 38
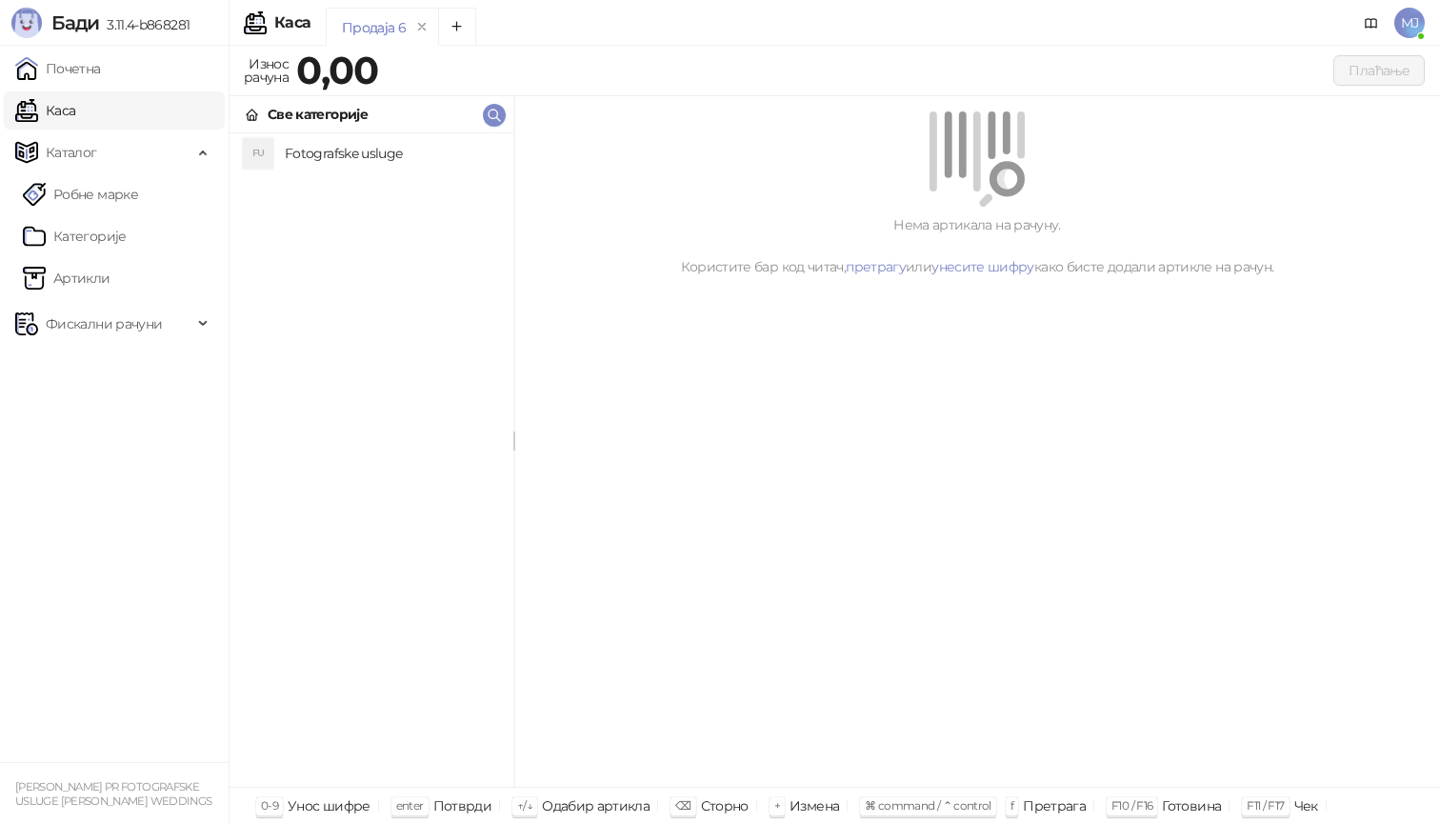
click at [332, 156] on h4 "Fotografske usluge" at bounding box center [391, 153] width 213 height 30
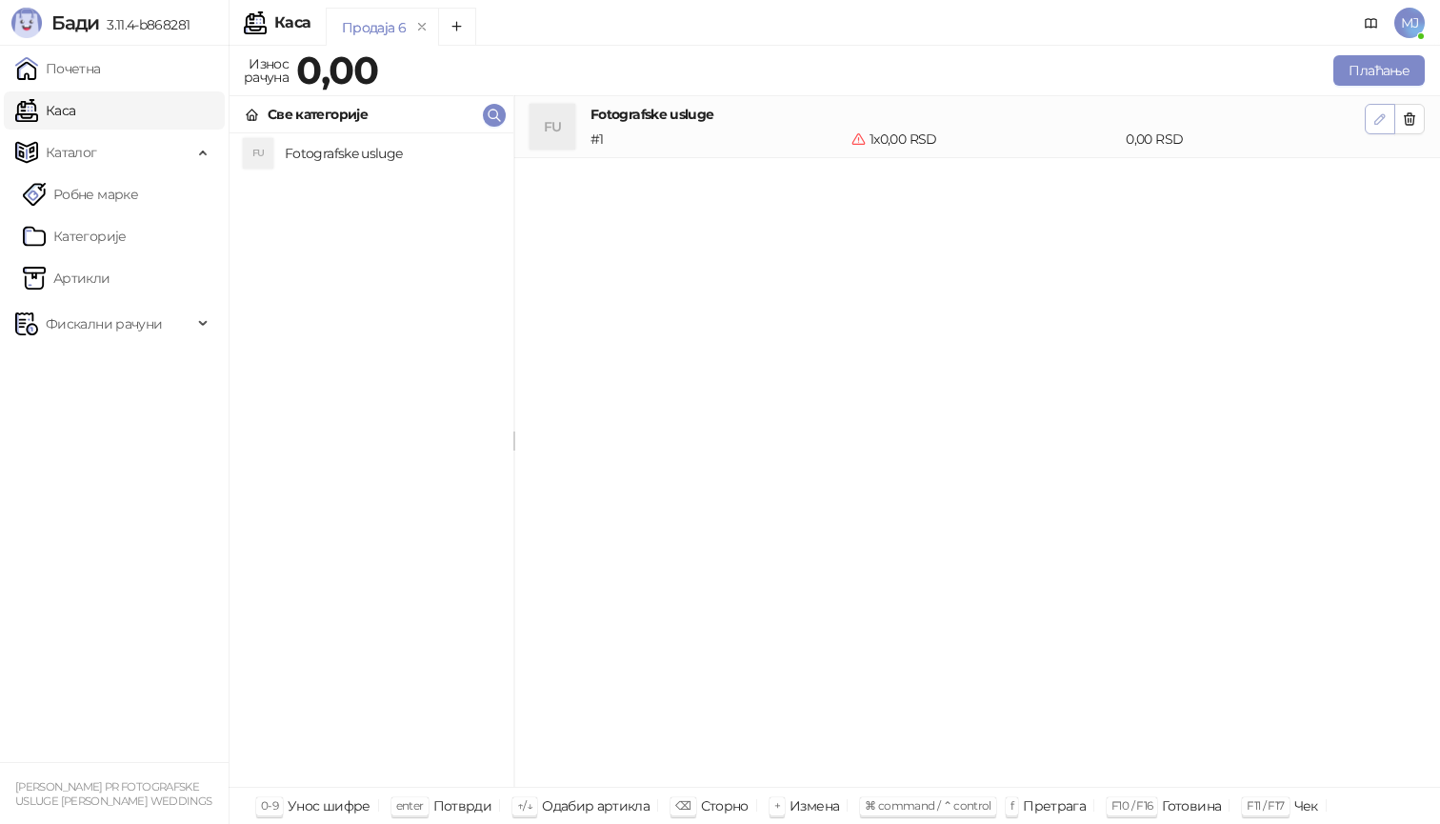
click at [1375, 121] on icon "button" at bounding box center [1380, 118] width 15 height 15
type input "*"
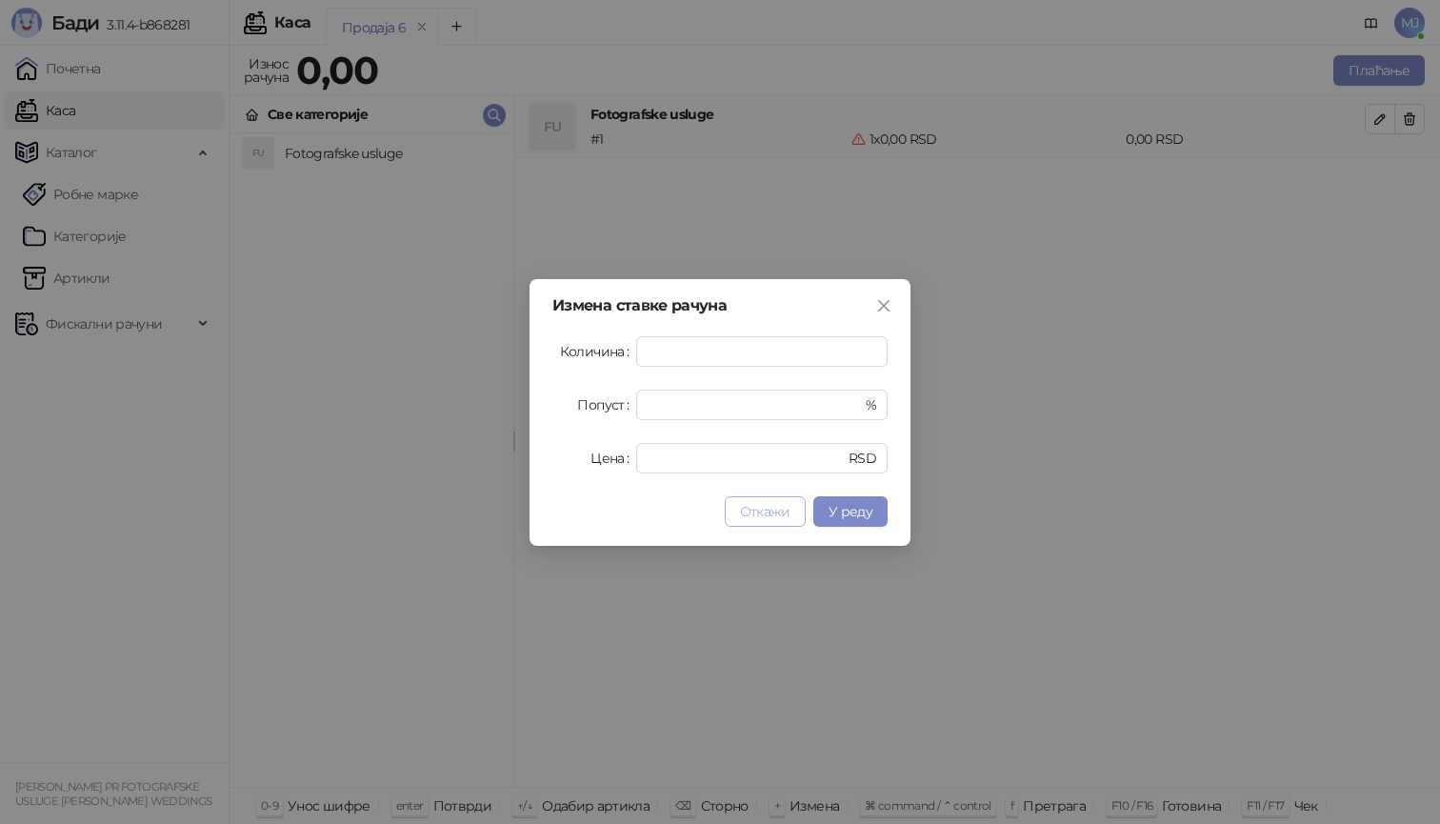
click at [775, 512] on span "Откажи" at bounding box center [765, 511] width 50 height 17
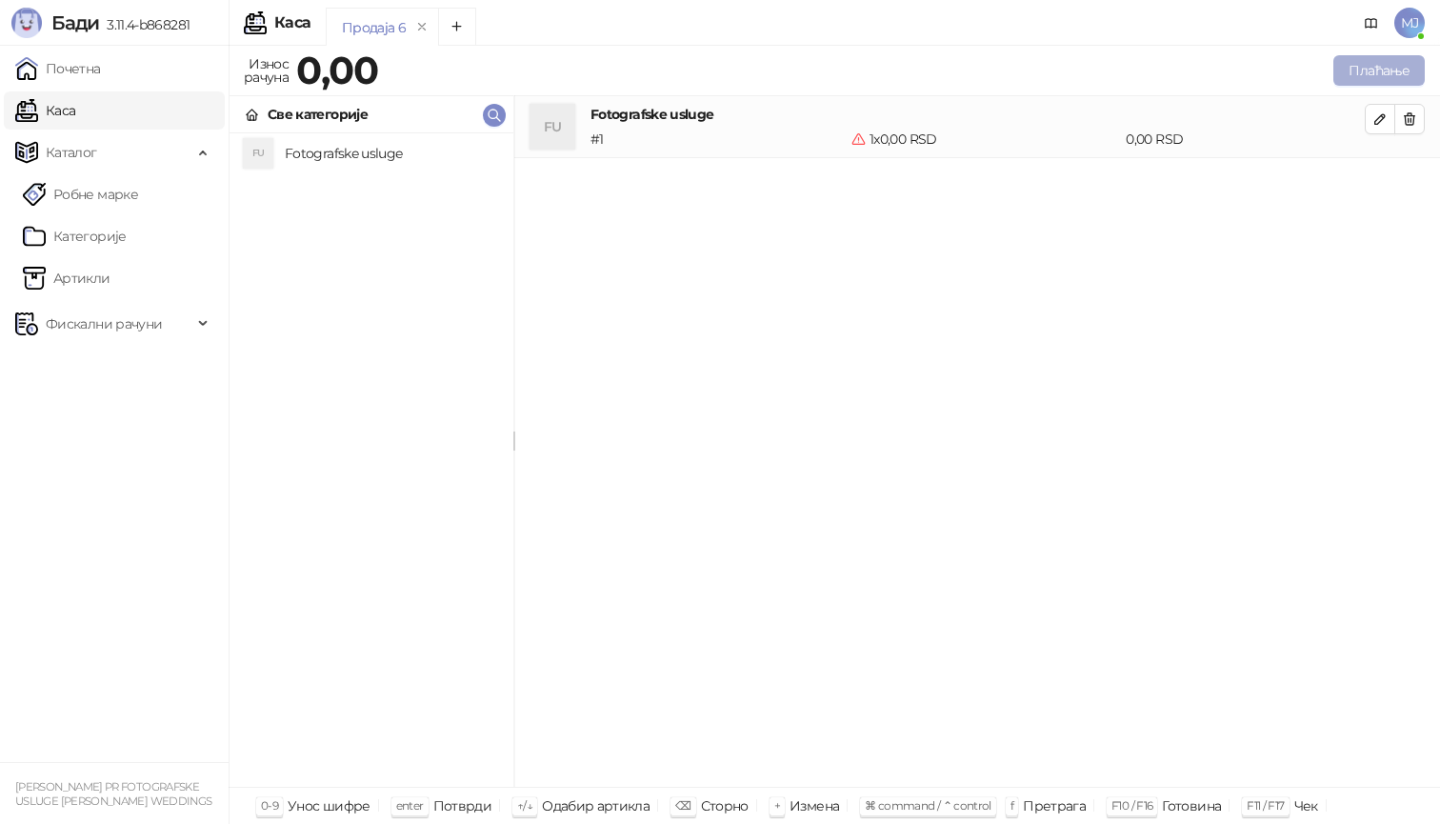
click at [1397, 82] on button "Плаћање" at bounding box center [1379, 70] width 91 height 30
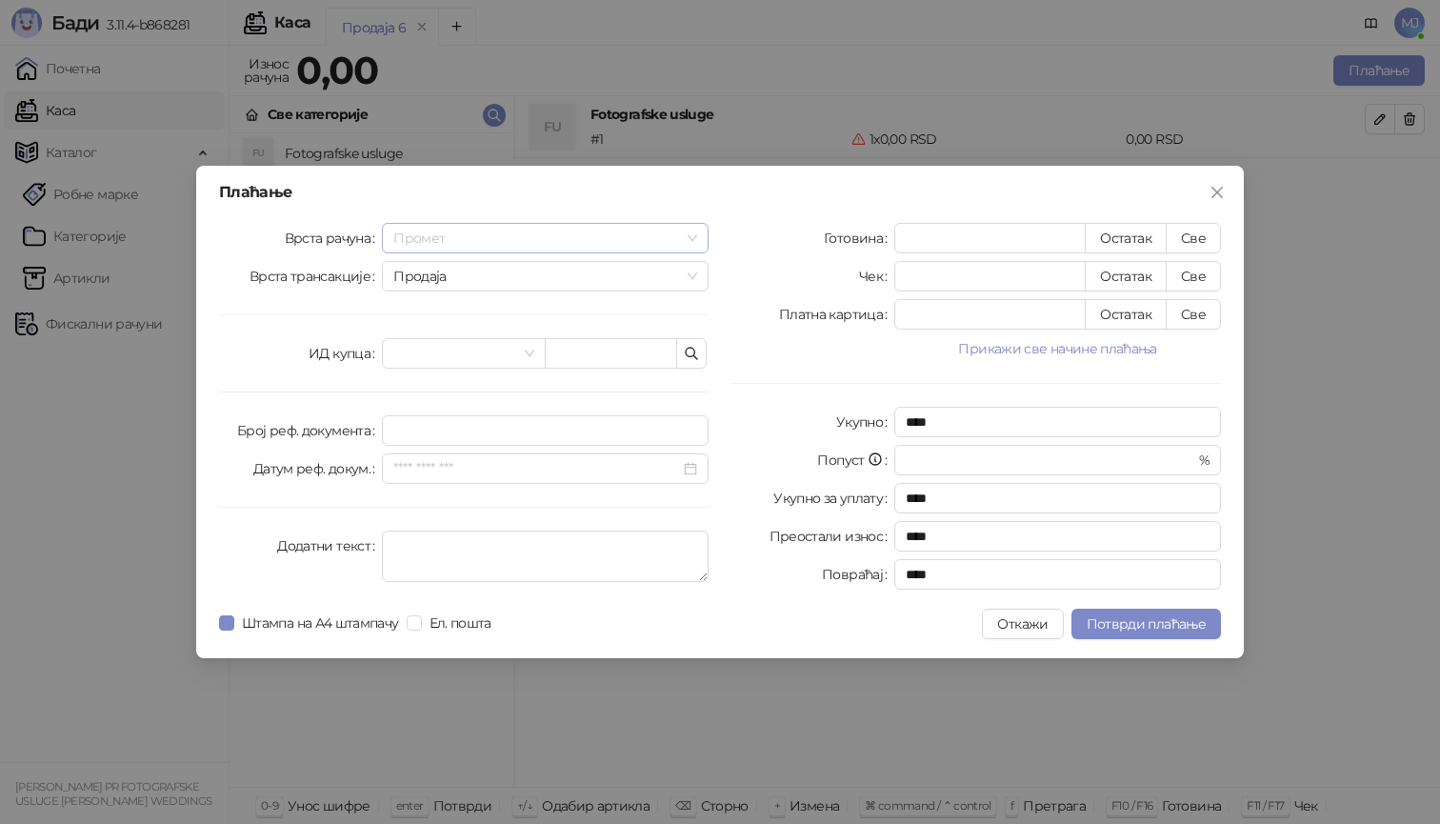
click at [675, 239] on span "Промет" at bounding box center [545, 238] width 304 height 29
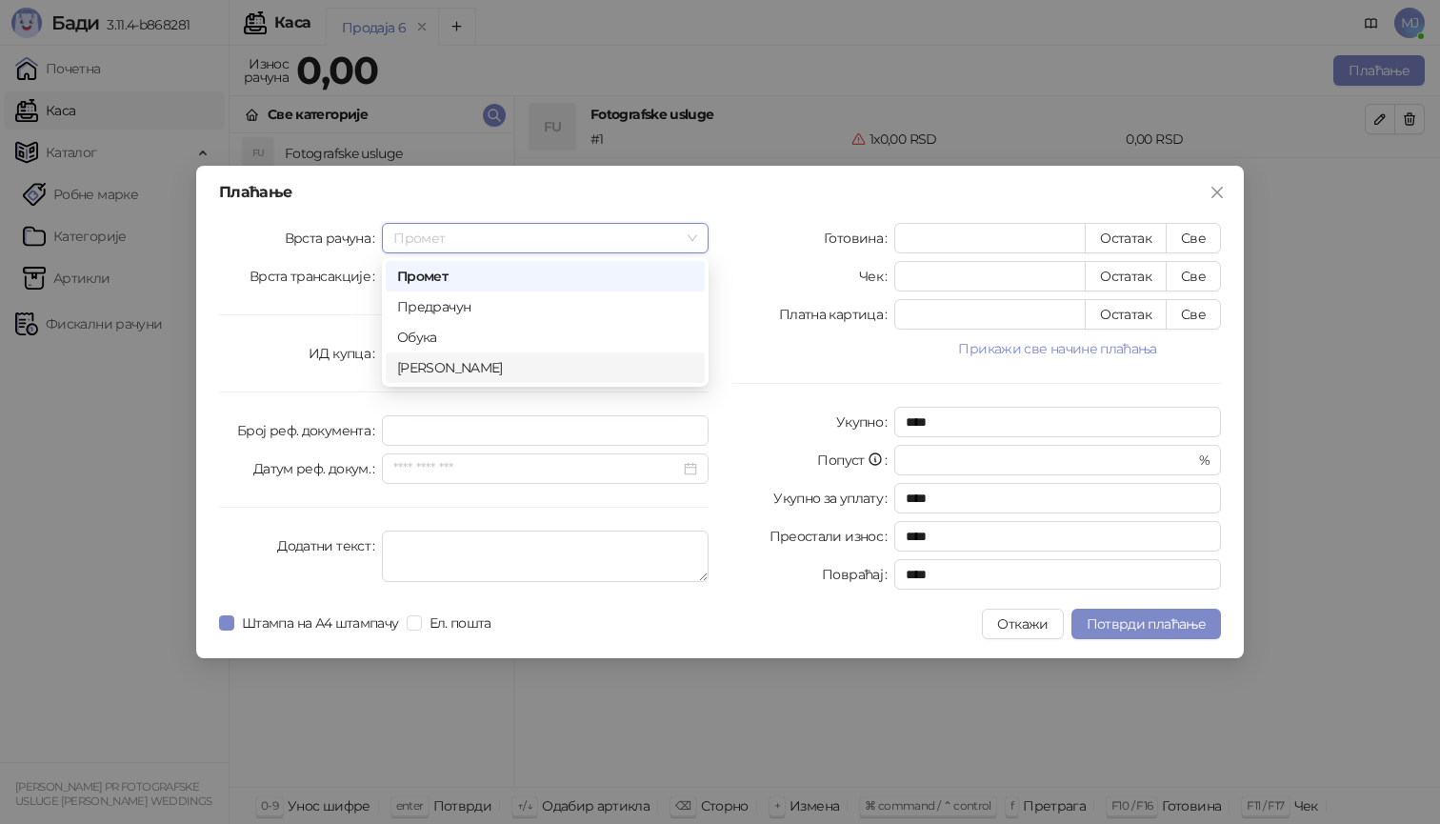
click at [540, 361] on div "[PERSON_NAME]" at bounding box center [545, 367] width 296 height 21
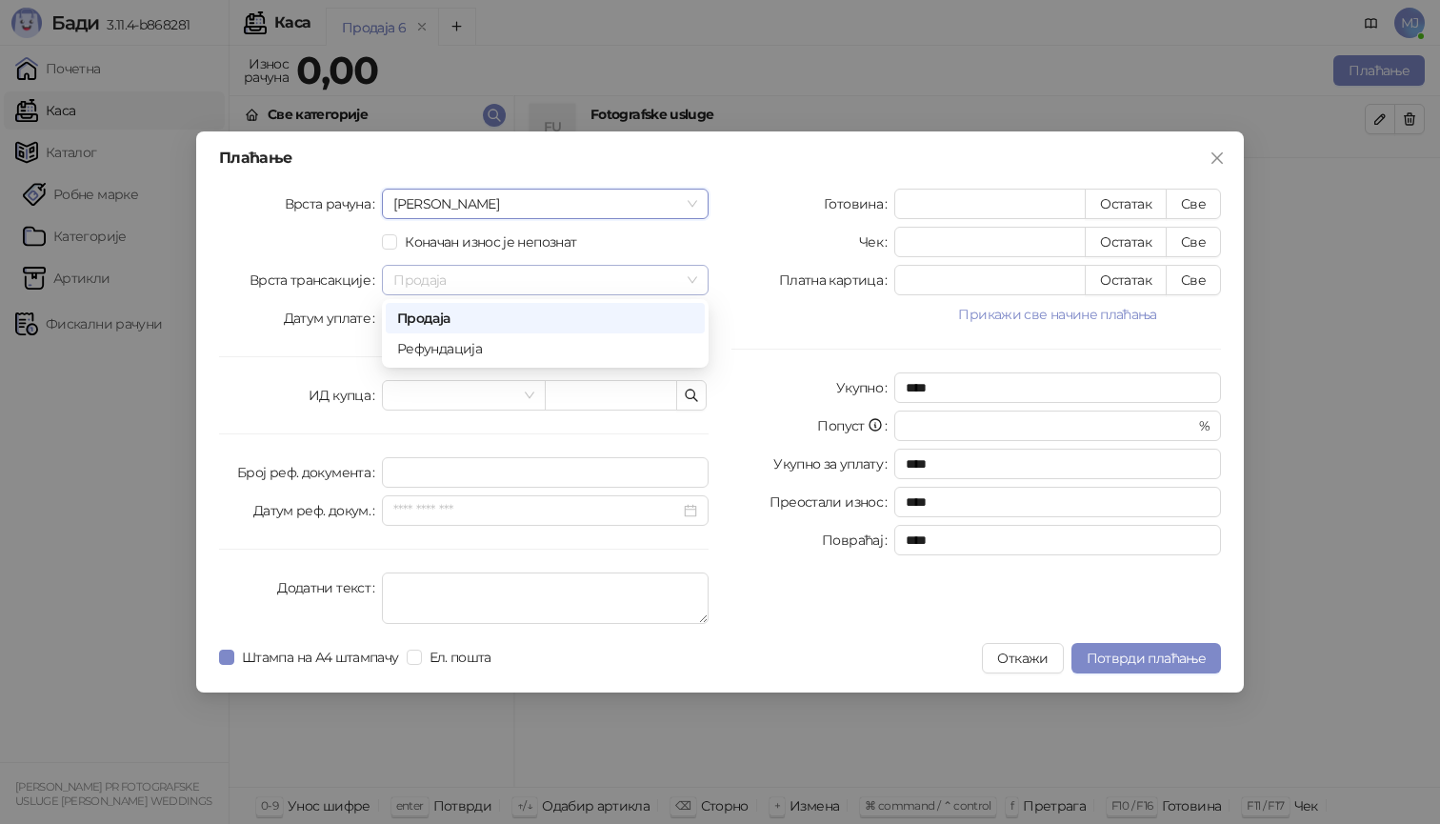
click at [573, 282] on span "Продаја" at bounding box center [545, 280] width 304 height 29
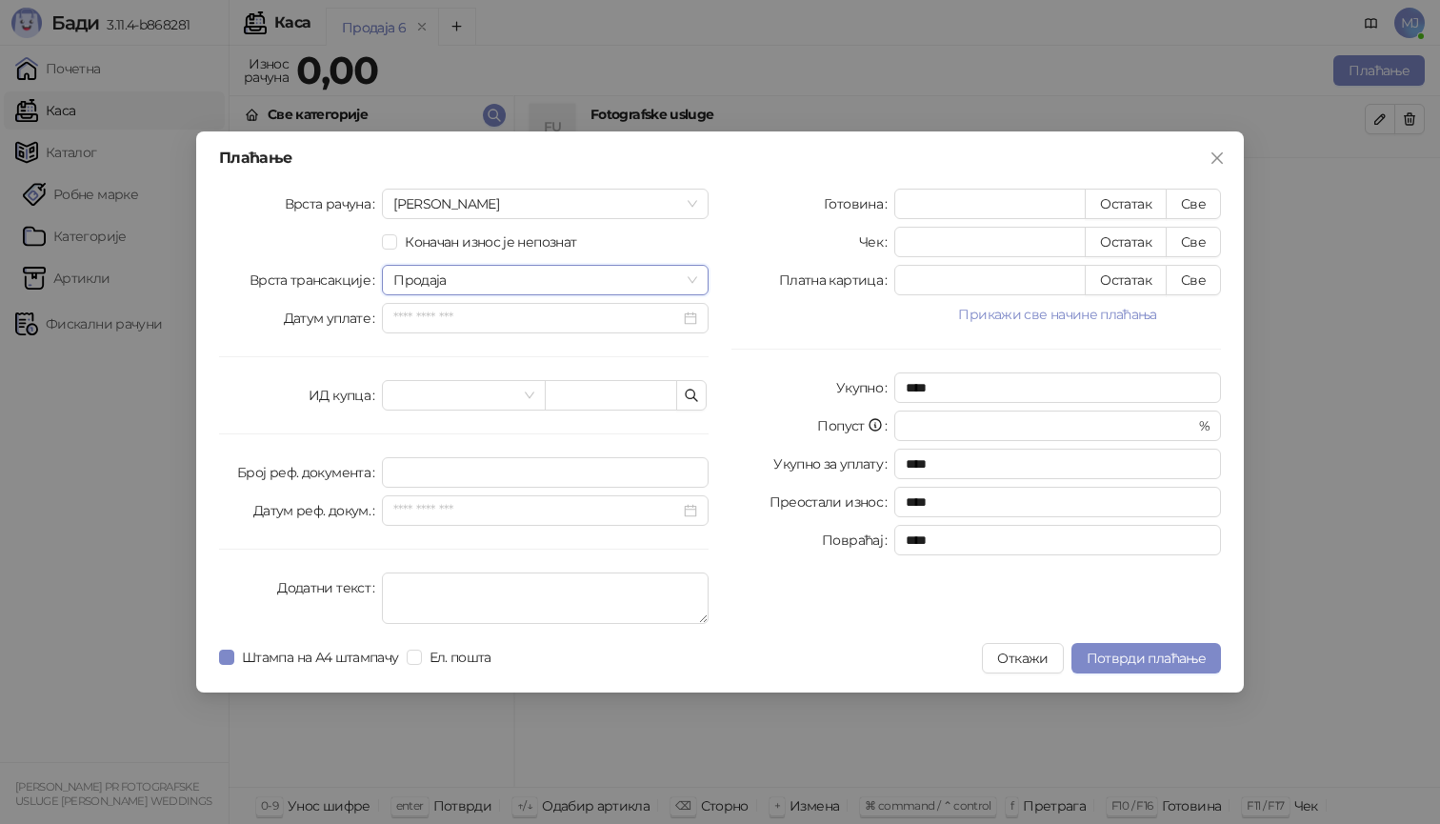
click at [573, 282] on span "Продаја" at bounding box center [545, 280] width 304 height 29
click at [236, 651] on span "Штампа на А4 штампачу" at bounding box center [320, 657] width 172 height 21
click at [530, 397] on span at bounding box center [463, 395] width 140 height 29
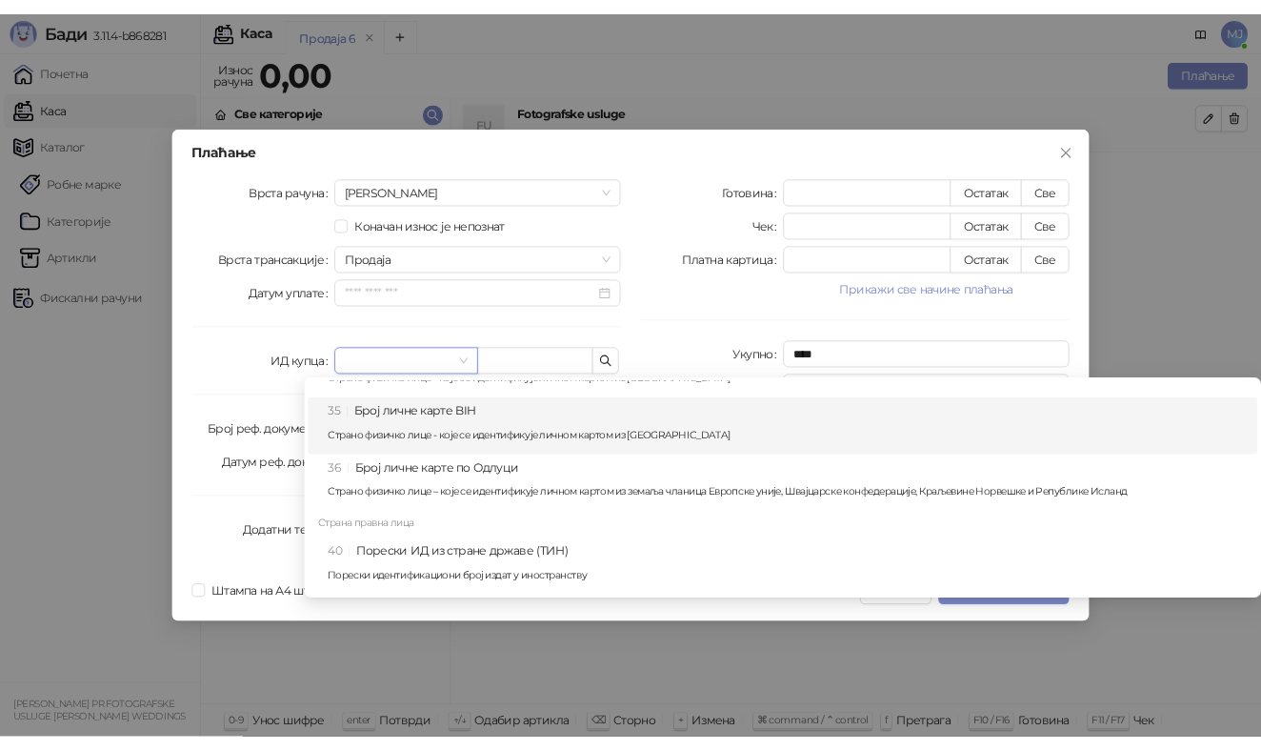
scroll to position [1181, 0]
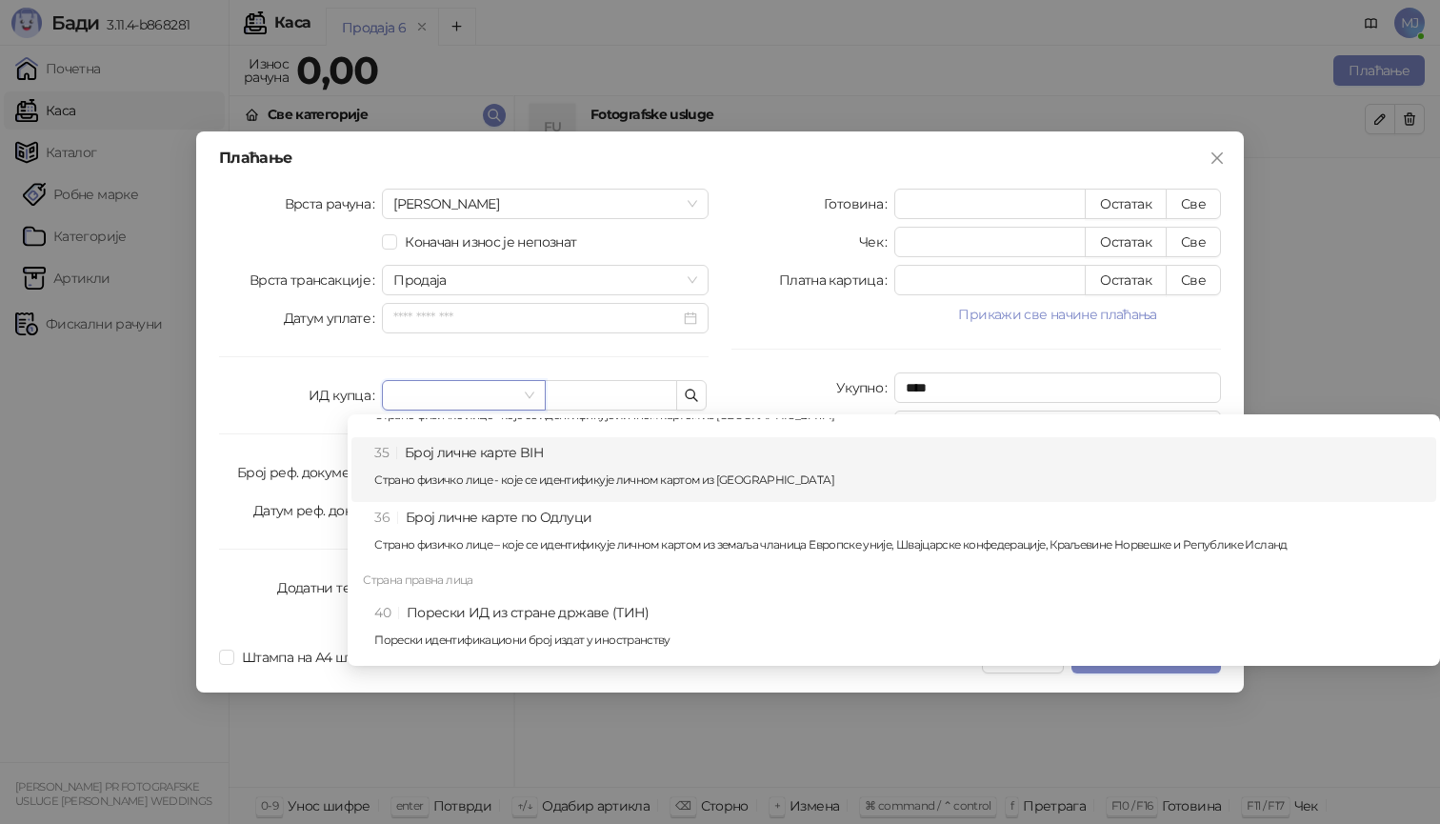
click at [273, 417] on div "Врста рачуна Аванс Коначан износ је непознат Врста трансакције Продаја Датум уп…" at bounding box center [464, 410] width 513 height 443
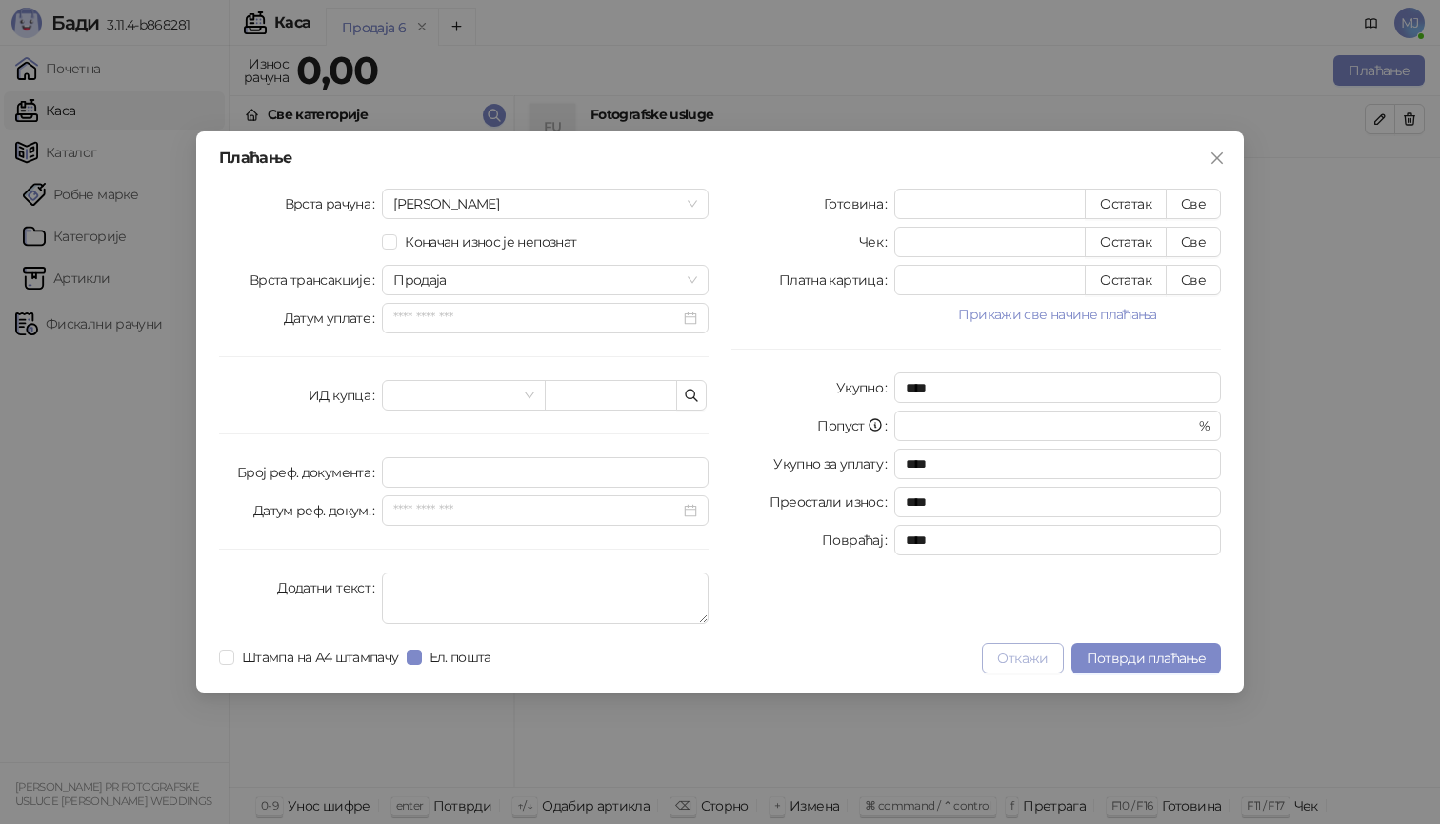
click at [1000, 662] on button "Откажи" at bounding box center [1022, 658] width 81 height 30
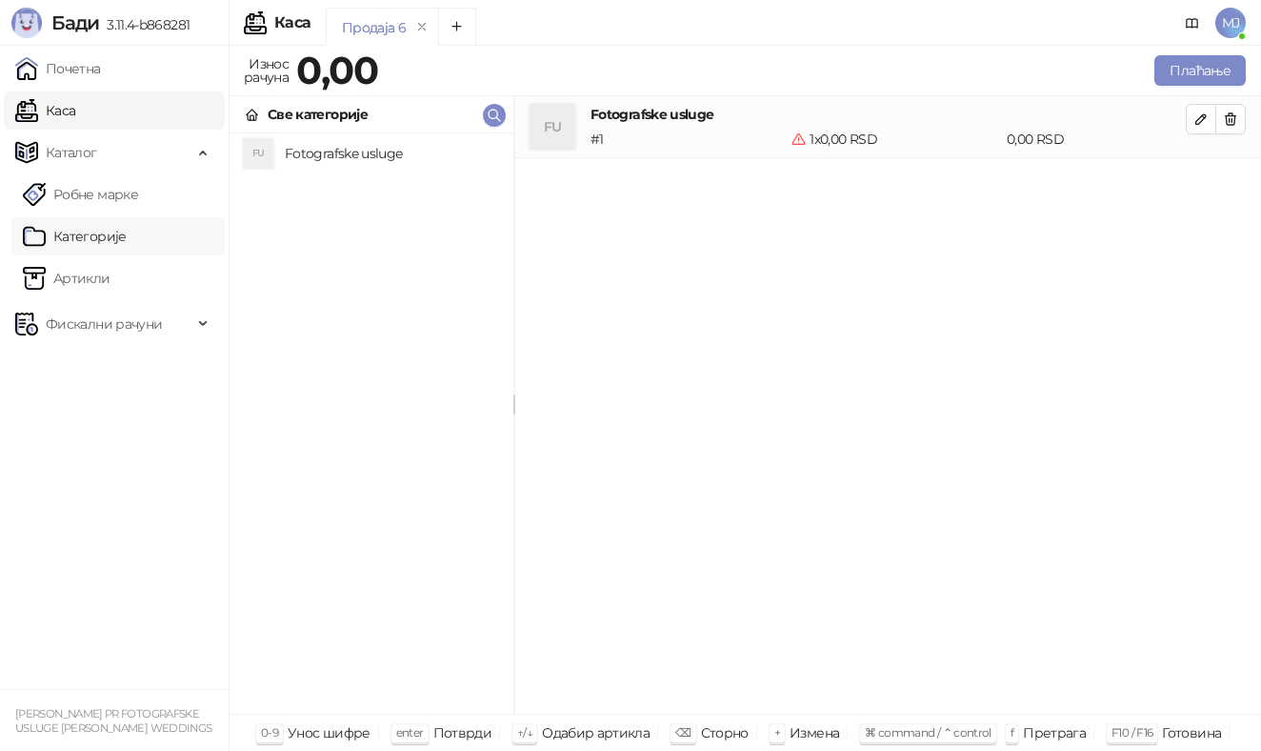
click at [112, 240] on link "Категорије" at bounding box center [75, 236] width 104 height 38
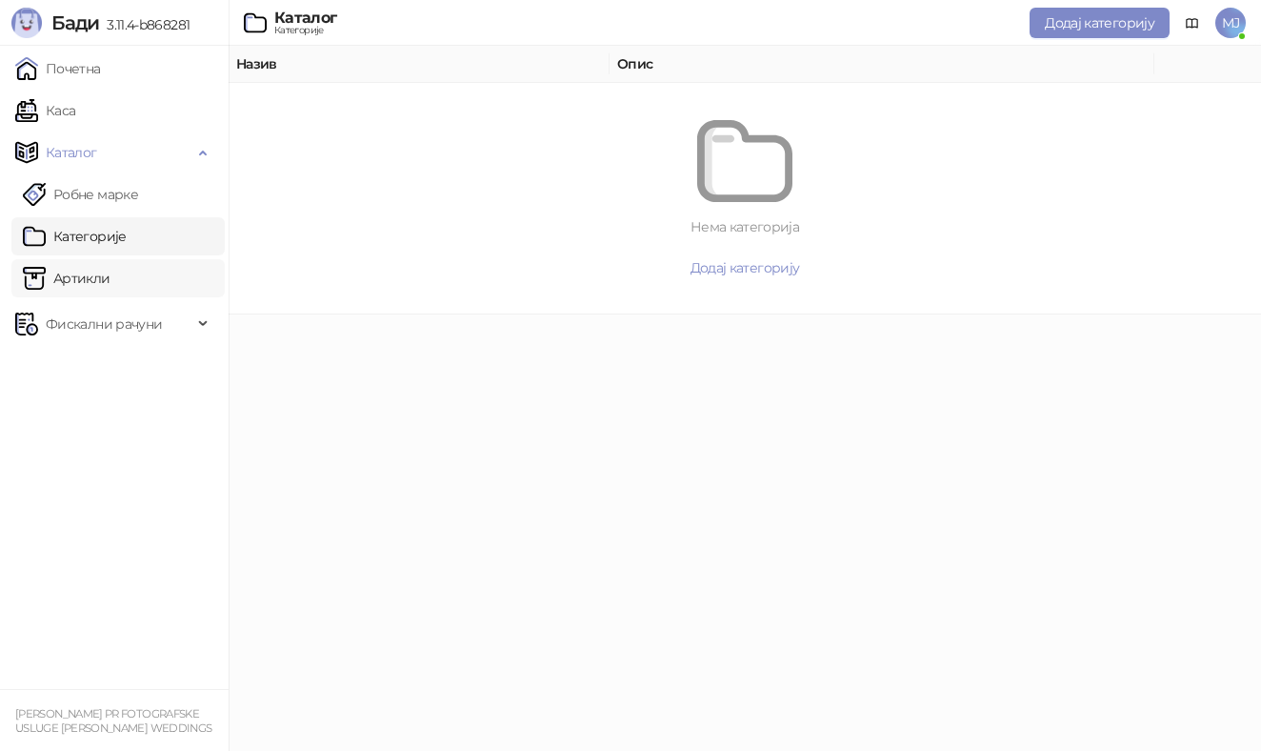
click at [101, 277] on link "Артикли" at bounding box center [67, 278] width 88 height 38
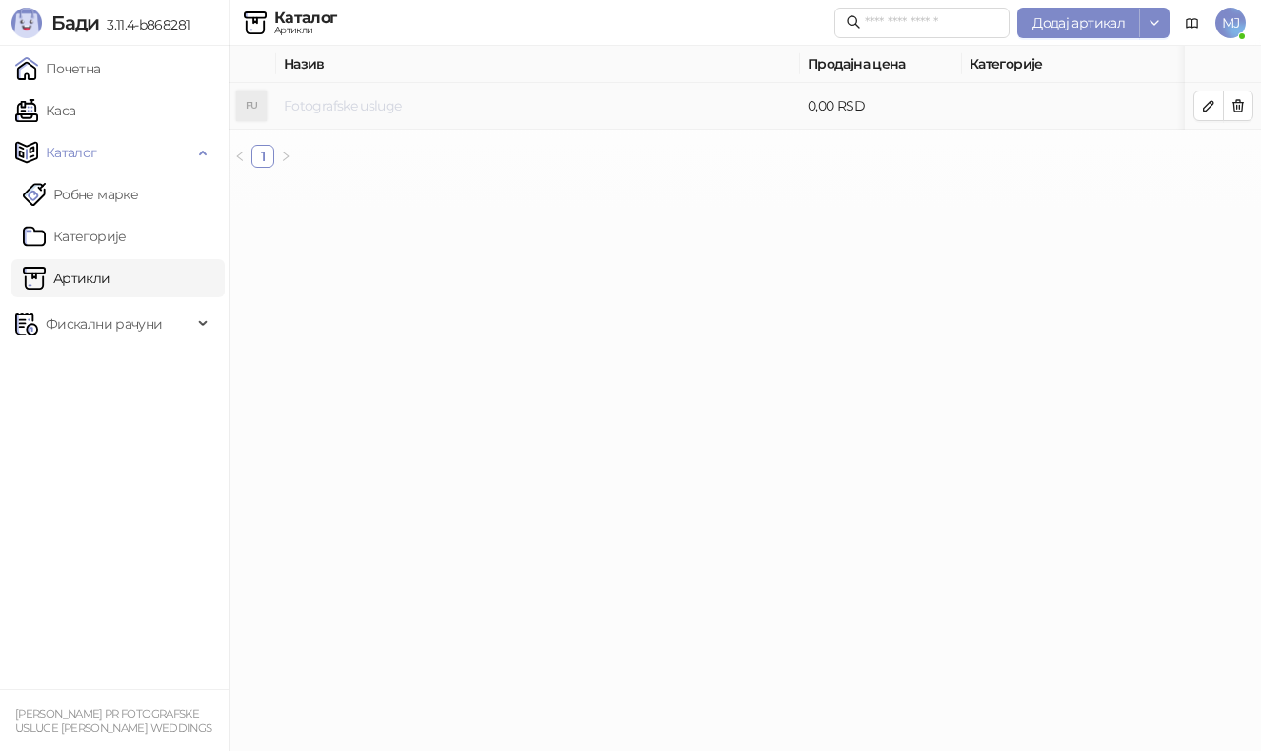
click at [346, 109] on link "Fotografske usluge" at bounding box center [342, 105] width 117 height 17
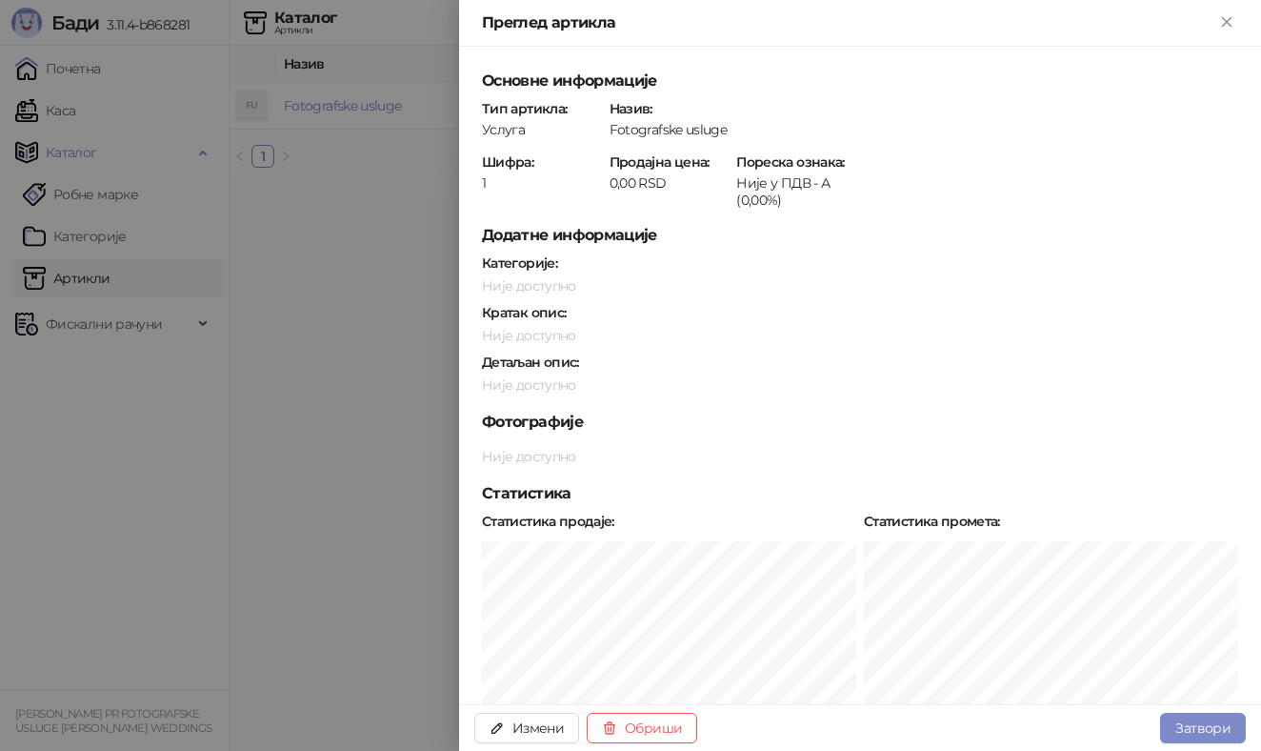
click at [357, 243] on div at bounding box center [630, 375] width 1261 height 751
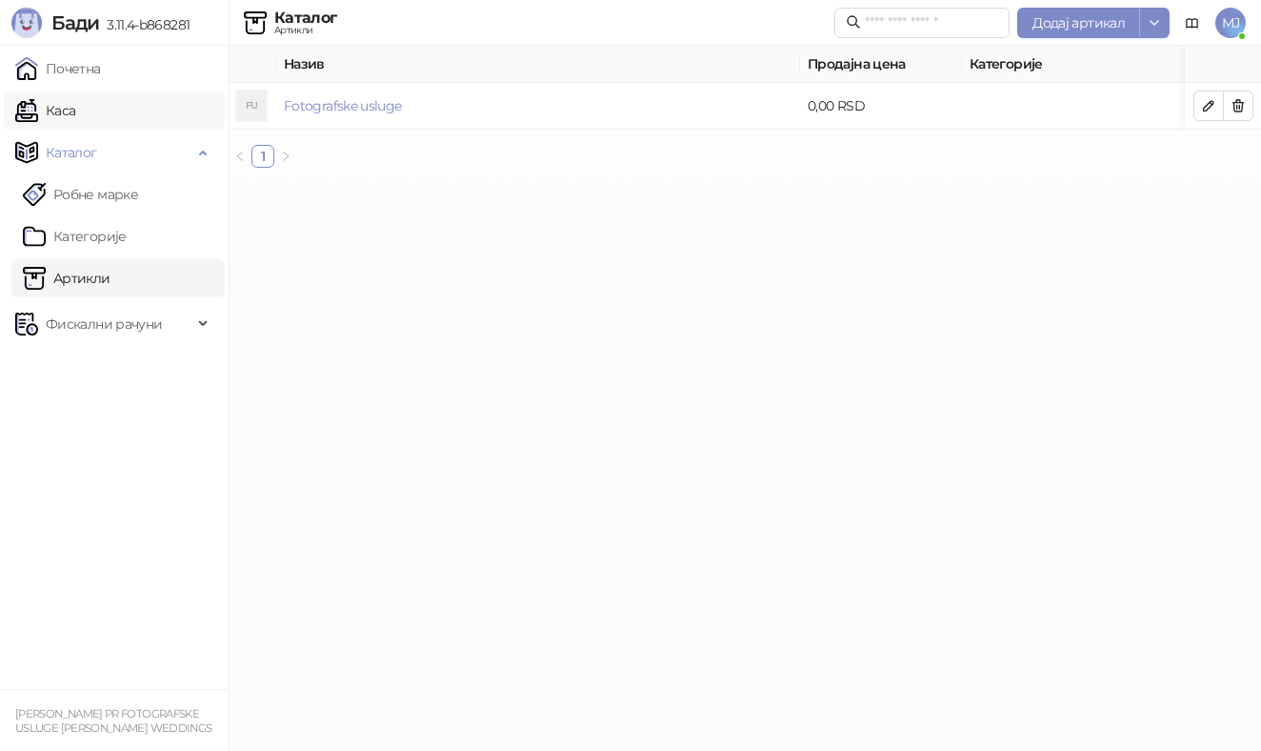
click at [75, 99] on link "Каса" at bounding box center [45, 110] width 60 height 38
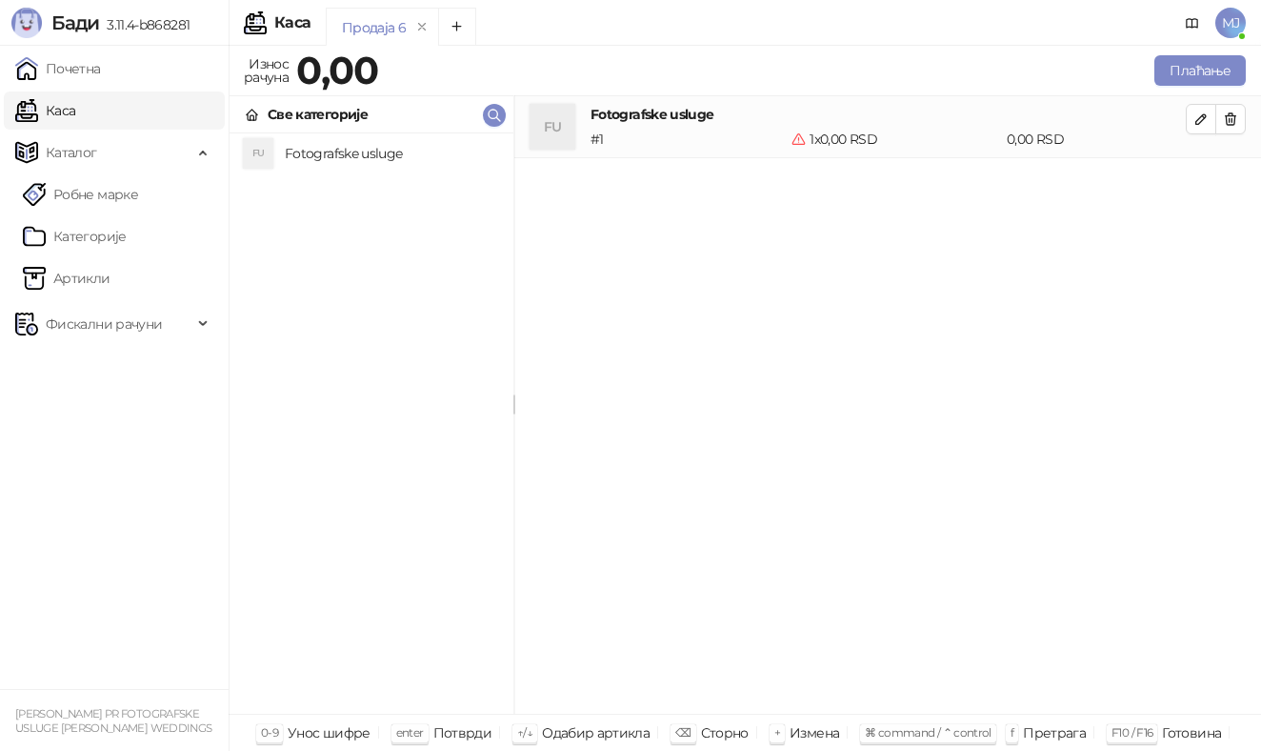
click at [648, 144] on div "# 1" at bounding box center [687, 139] width 201 height 21
click at [1207, 116] on icon "button" at bounding box center [1201, 118] width 15 height 15
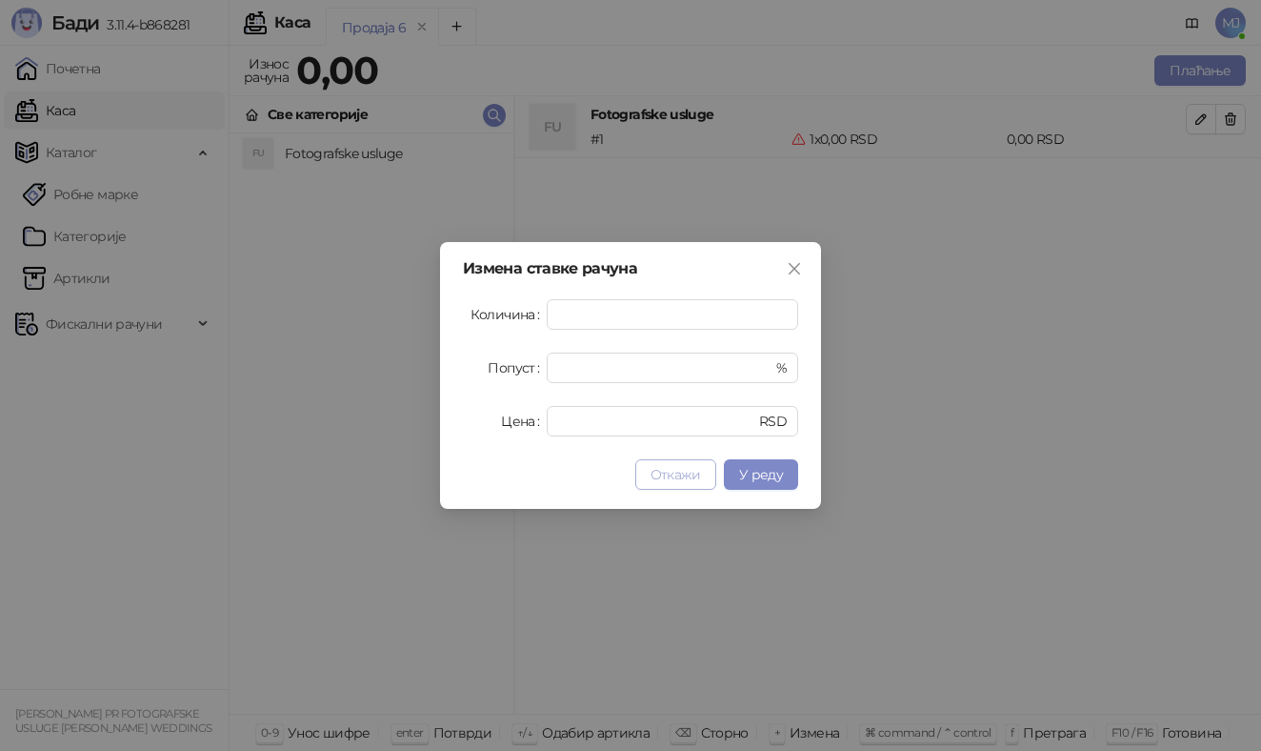
click at [671, 479] on span "Откажи" at bounding box center [676, 474] width 50 height 17
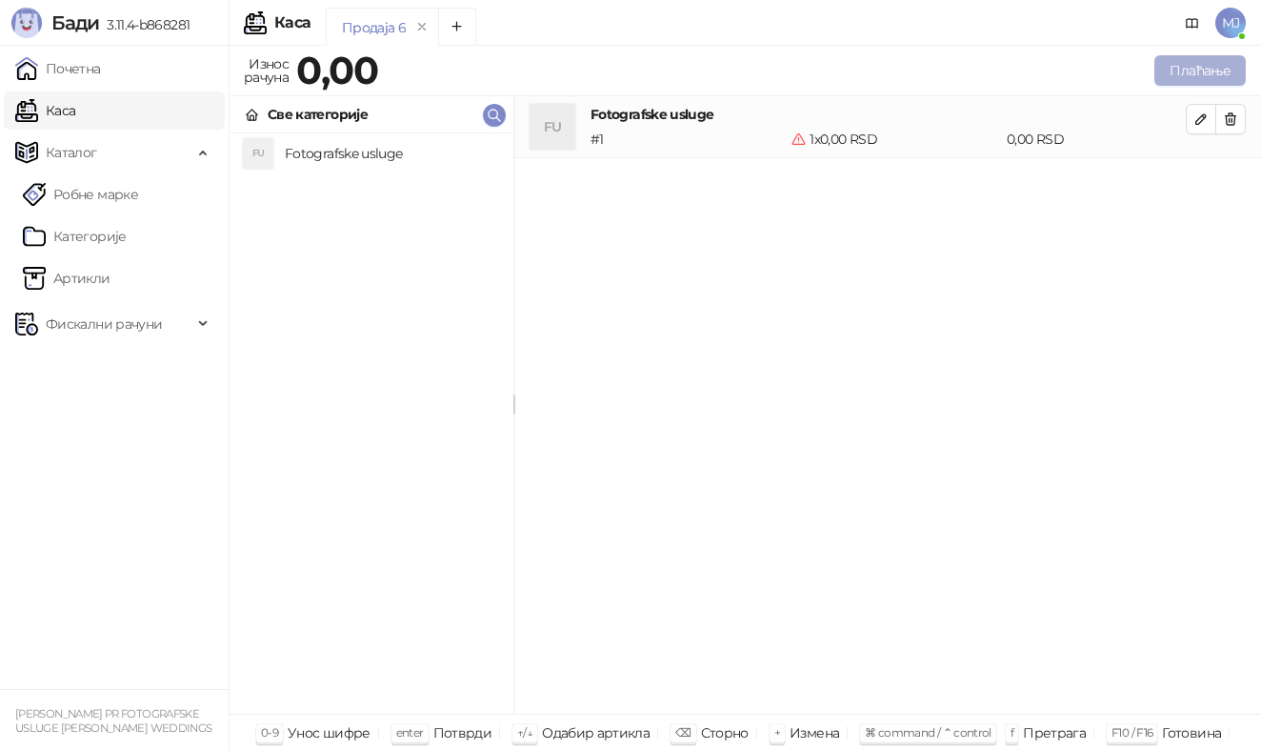
click at [1180, 72] on button "Плаћање" at bounding box center [1200, 70] width 91 height 30
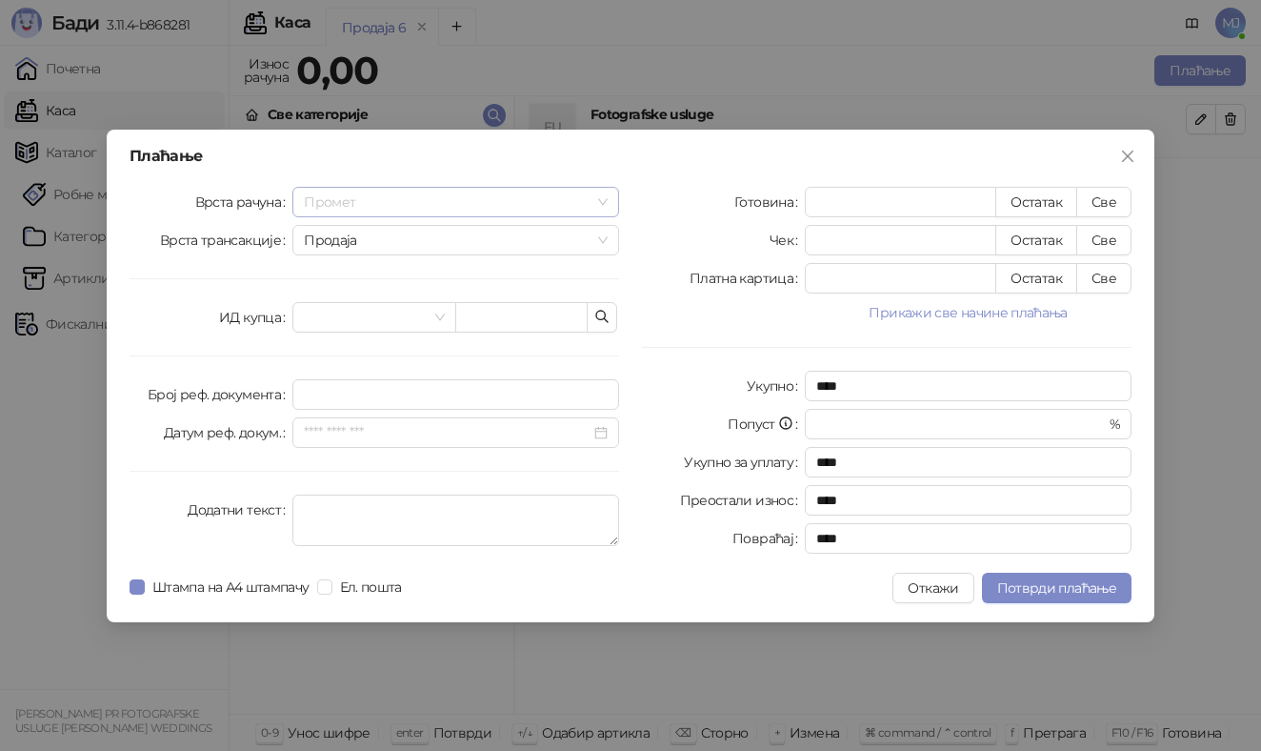
click at [412, 209] on span "Промет" at bounding box center [456, 202] width 304 height 29
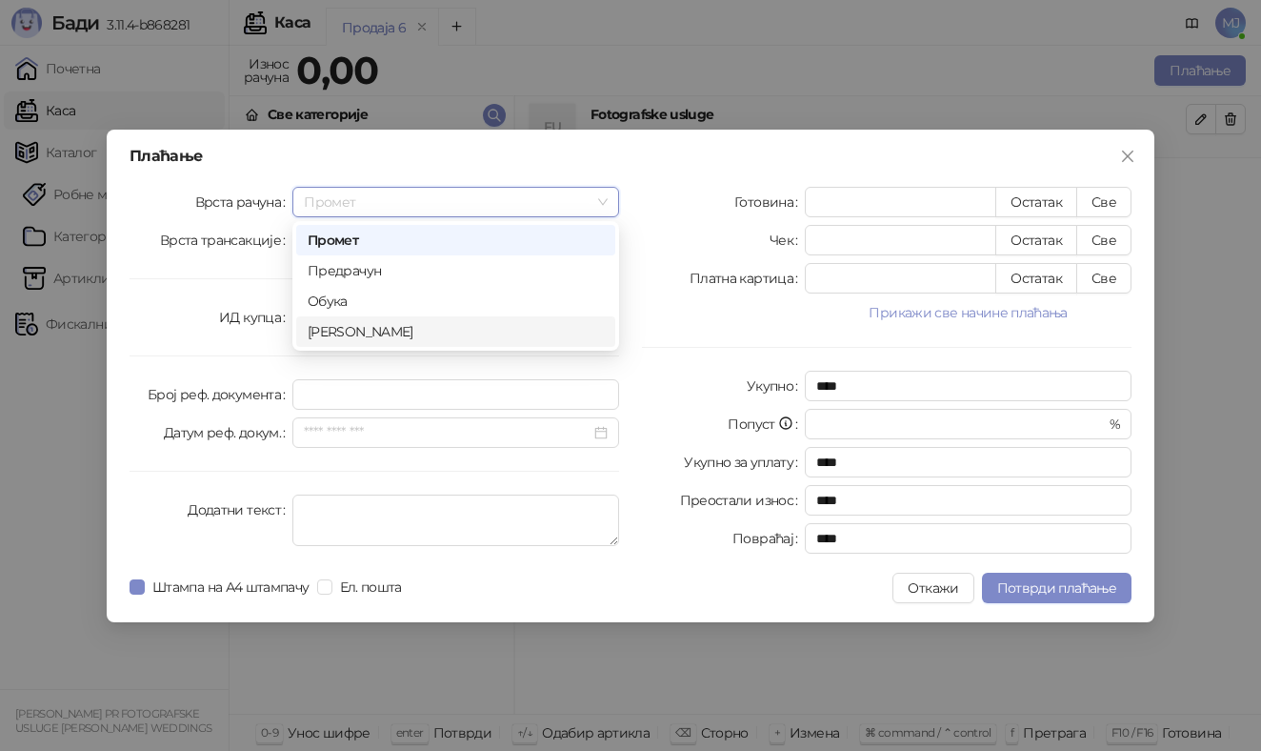
click at [409, 329] on div "[PERSON_NAME]" at bounding box center [456, 331] width 296 height 21
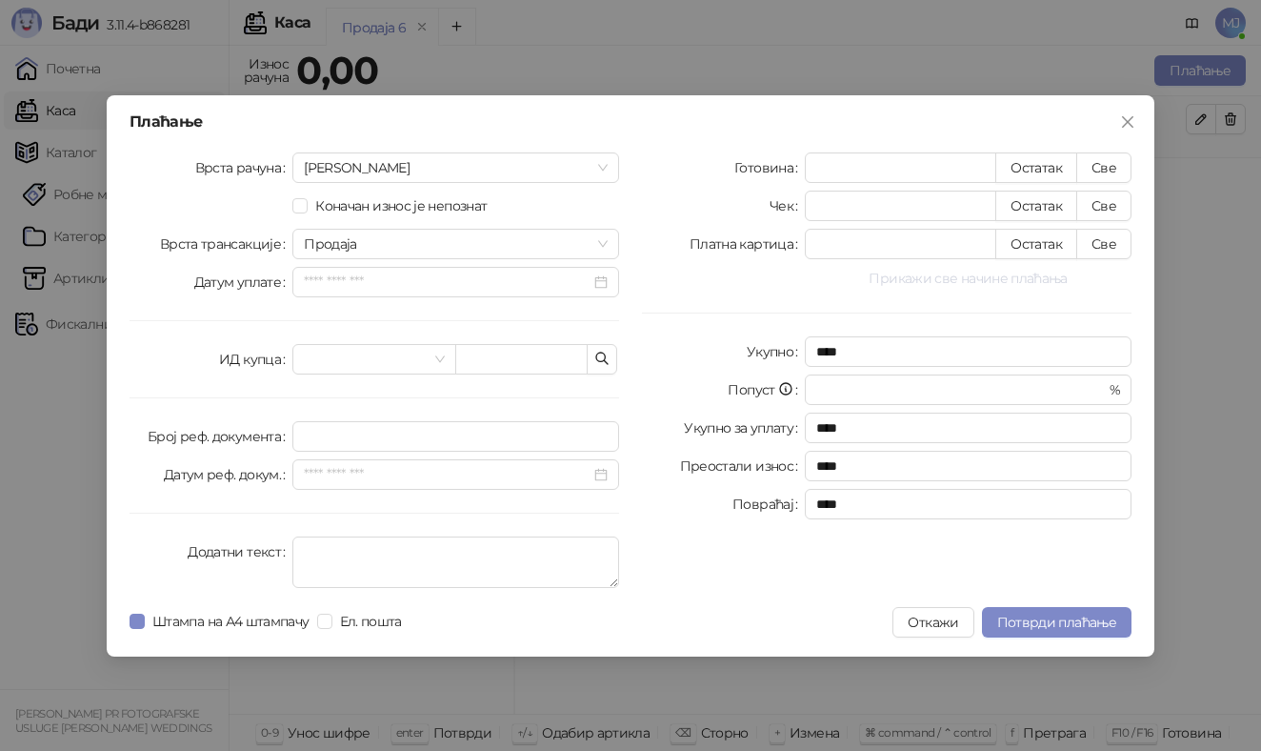
click at [925, 276] on button "Прикажи све начине плаћања" at bounding box center [968, 278] width 327 height 23
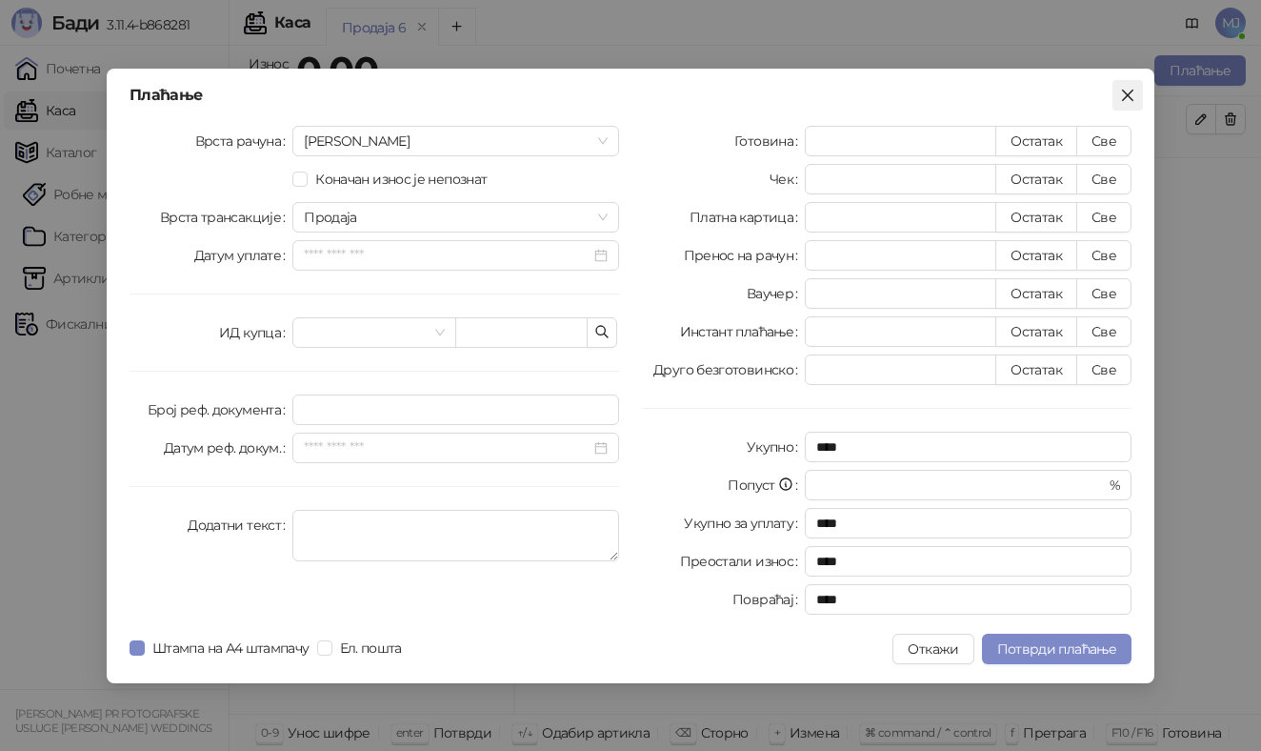
click at [1129, 96] on icon "close" at bounding box center [1127, 94] width 11 height 11
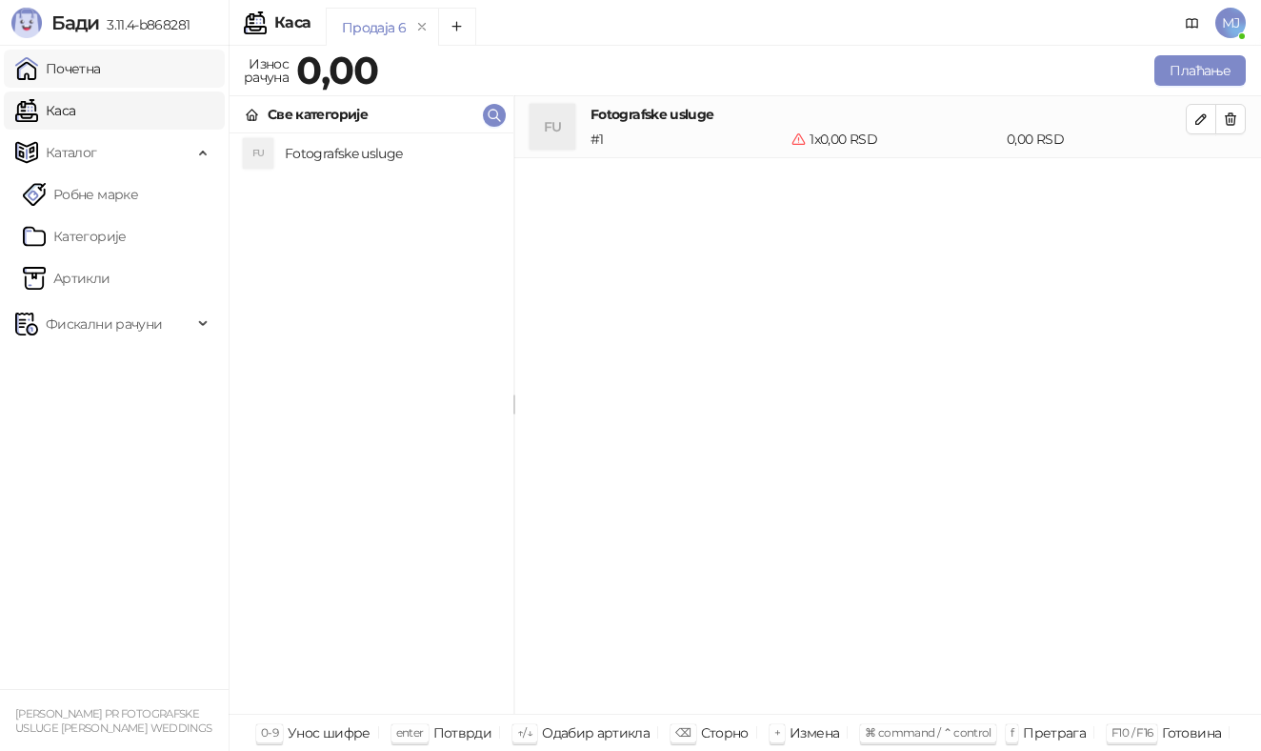
click at [101, 66] on link "Почетна" at bounding box center [58, 69] width 86 height 38
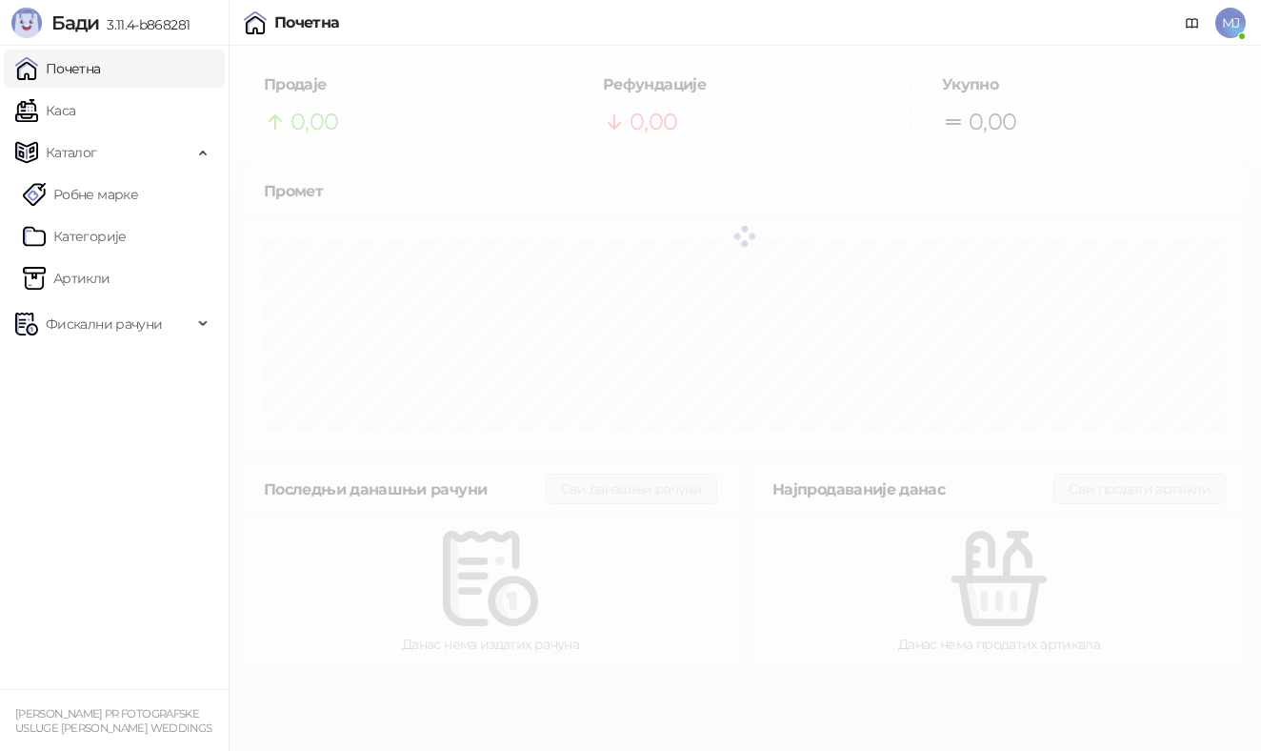
click at [1232, 19] on span "МЈ" at bounding box center [1231, 23] width 30 height 30
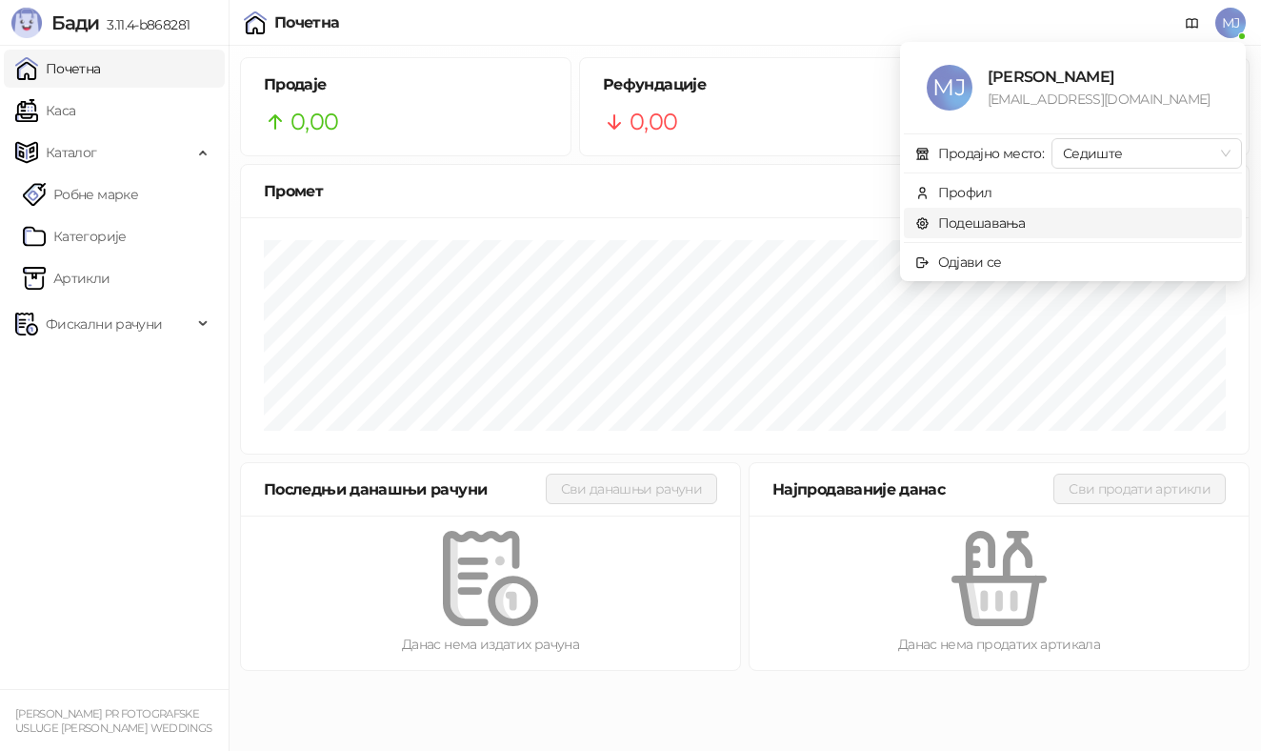
click at [968, 214] on link "Подешавања" at bounding box center [971, 222] width 111 height 17
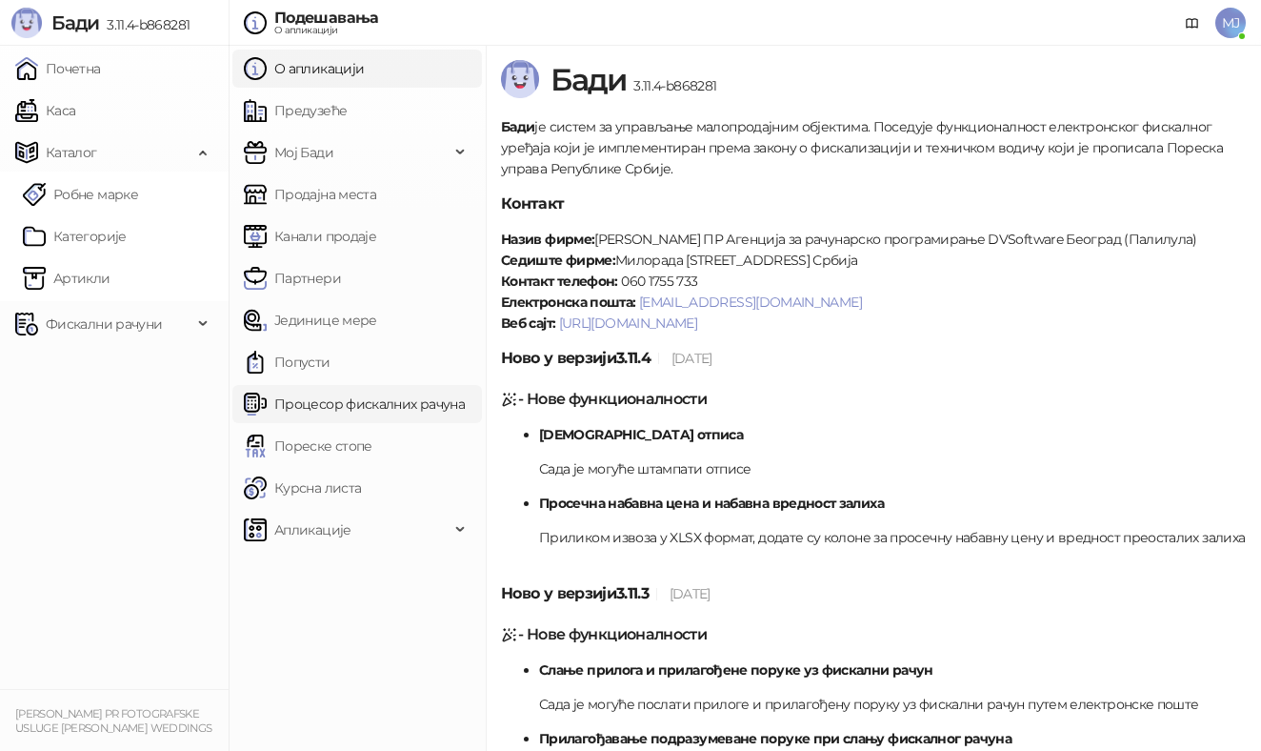
click at [364, 406] on link "Процесор фискалних рачуна" at bounding box center [354, 404] width 221 height 38
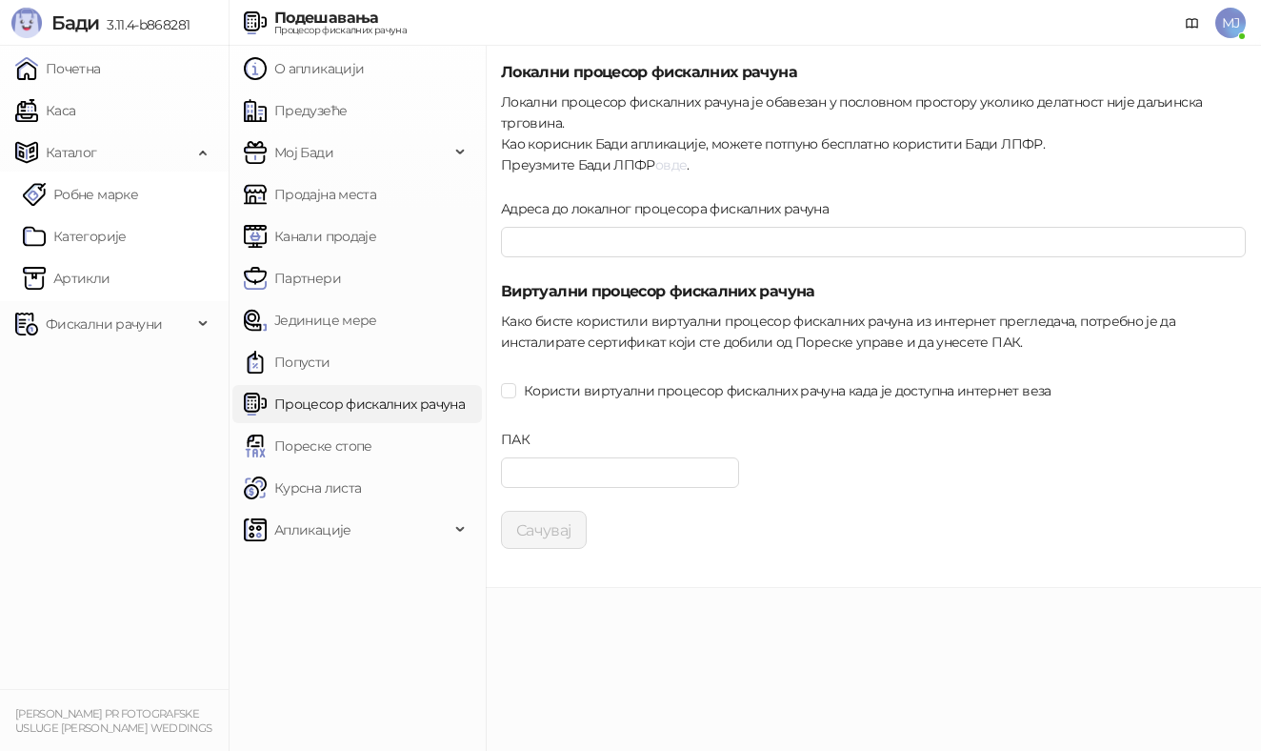
click at [659, 160] on link "овде" at bounding box center [670, 164] width 31 height 17
click at [546, 469] on input "ПАК" at bounding box center [620, 472] width 238 height 30
paste input "******"
type input "******"
click at [550, 527] on button "Сачувај" at bounding box center [544, 530] width 86 height 38
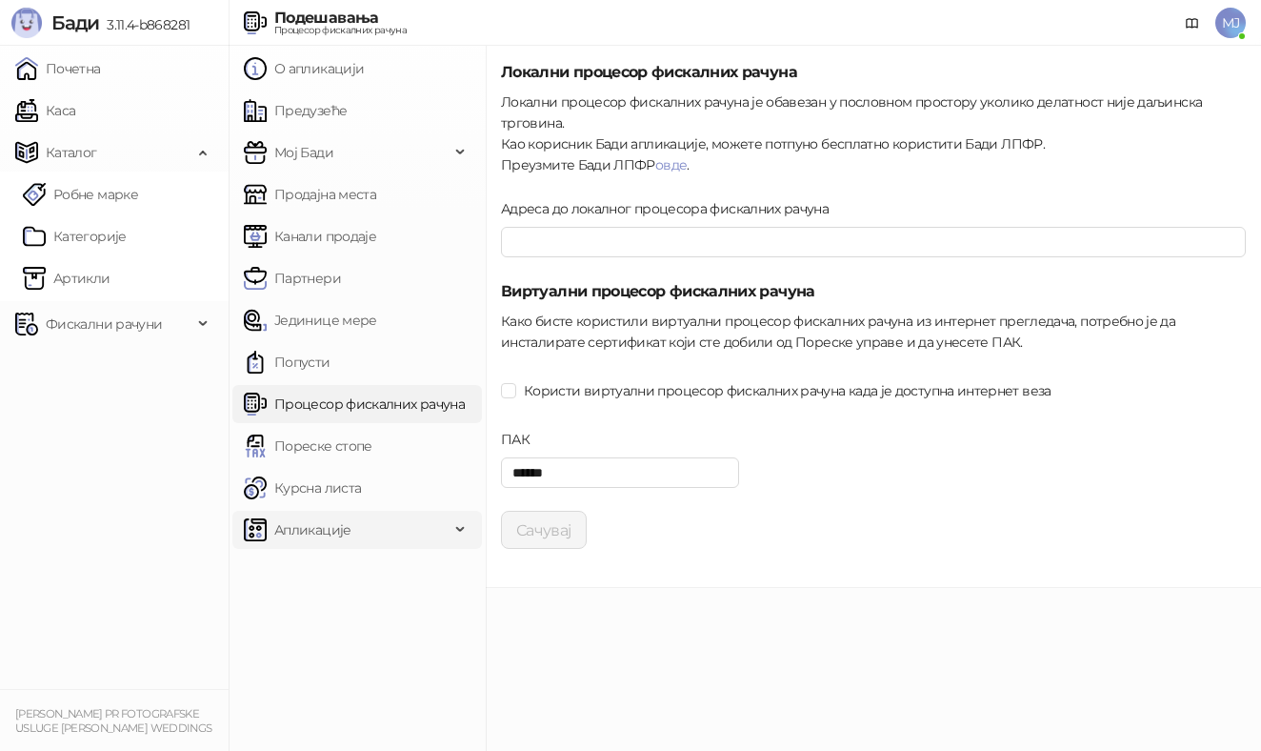
click at [418, 523] on span "Апликације" at bounding box center [347, 530] width 206 height 38
click at [429, 566] on span "За програмере" at bounding box center [351, 572] width 198 height 38
click at [566, 521] on button "Сачувај" at bounding box center [544, 530] width 86 height 38
click at [101, 77] on link "Почетна" at bounding box center [58, 69] width 86 height 38
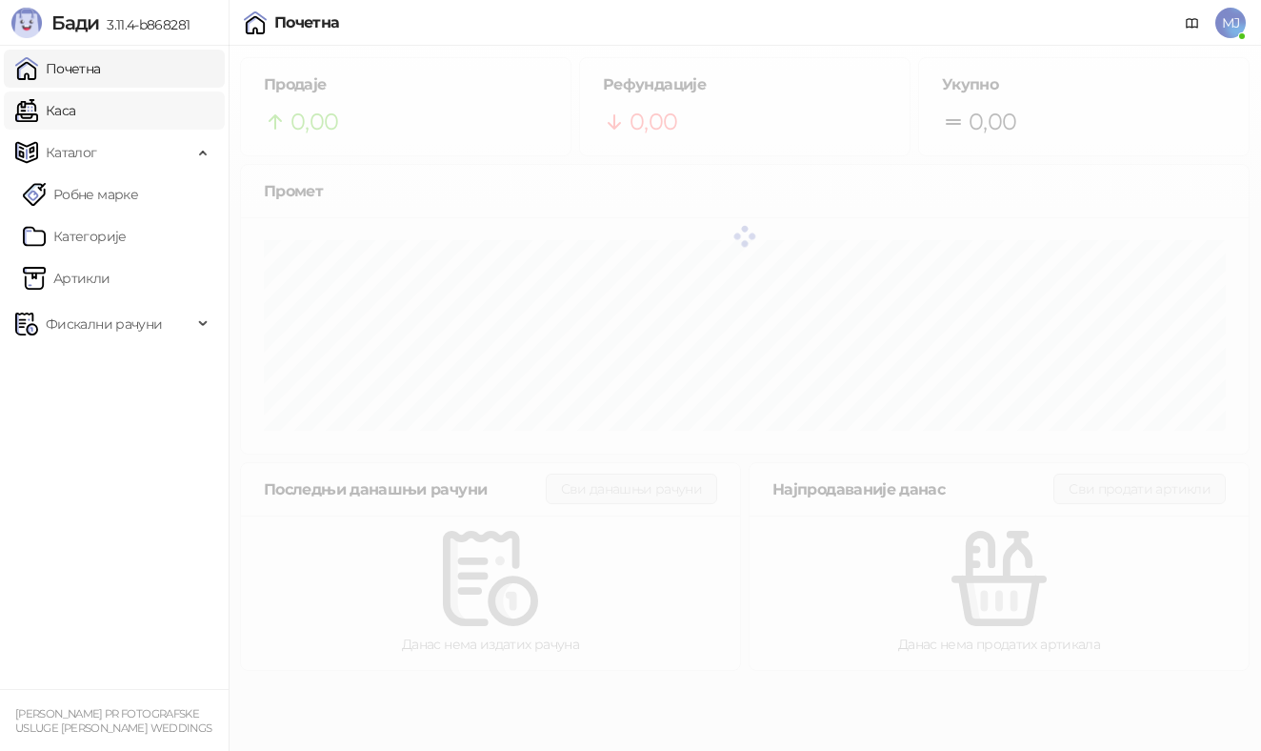
click at [75, 110] on link "Каса" at bounding box center [45, 110] width 60 height 38
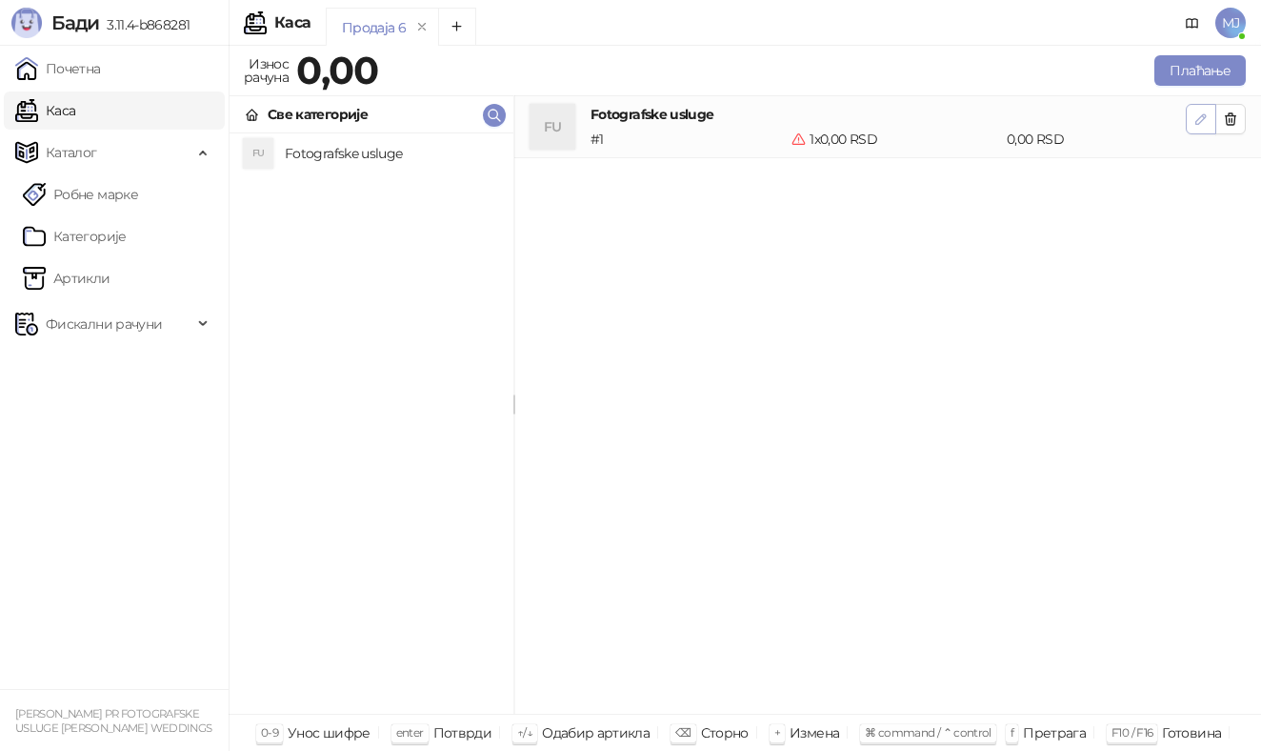
click at [1201, 114] on icon "button" at bounding box center [1201, 118] width 15 height 15
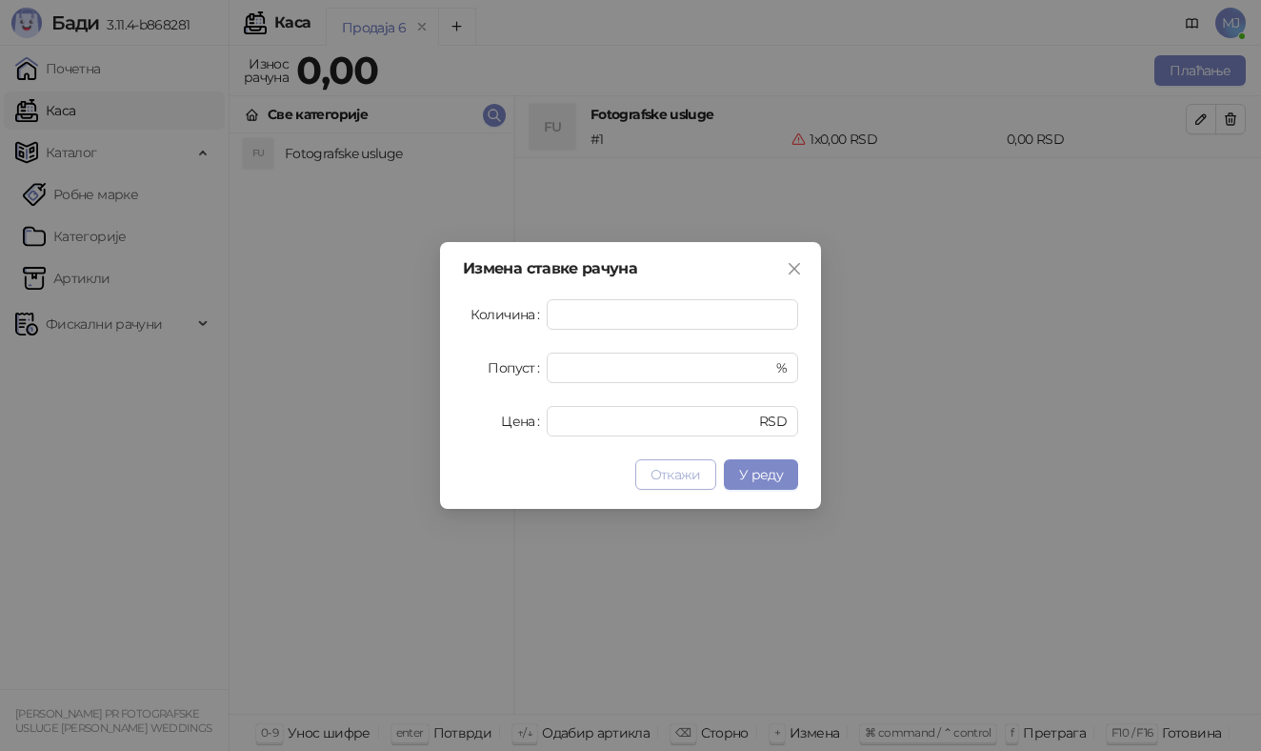
click at [684, 464] on button "Откажи" at bounding box center [675, 474] width 81 height 30
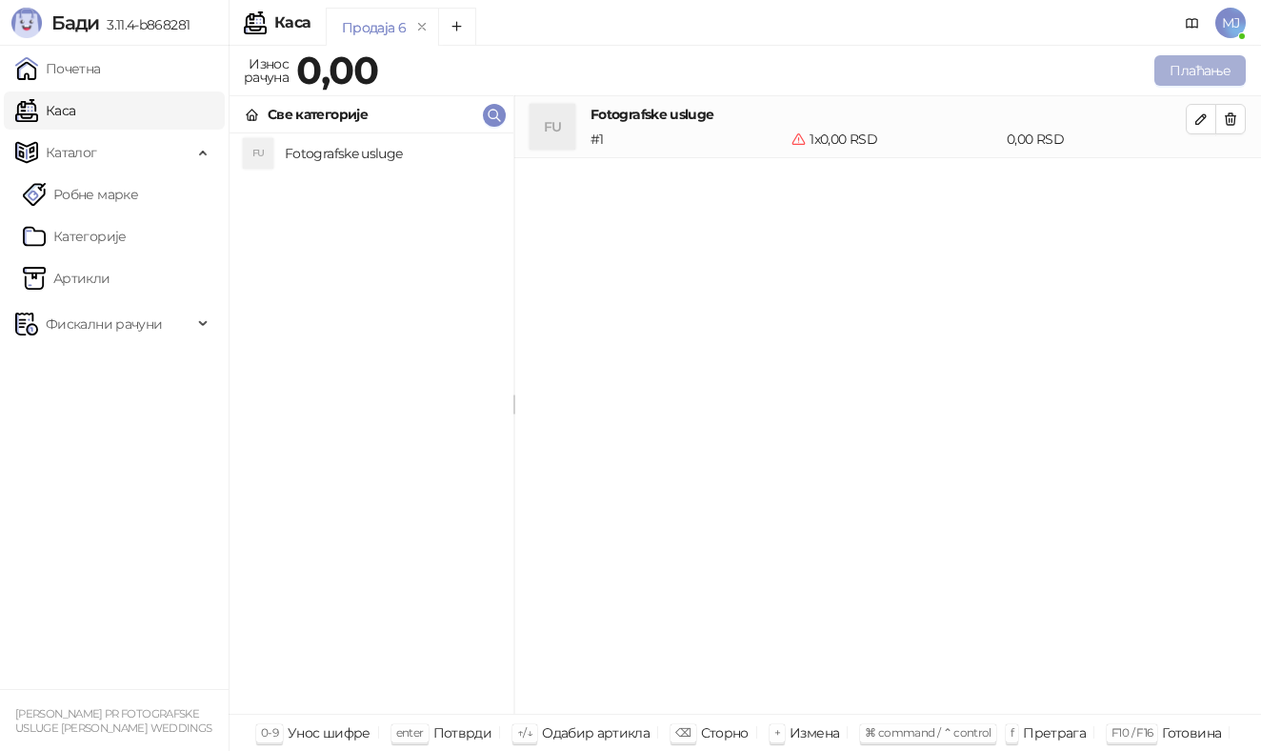
click at [1190, 76] on button "Плаћање" at bounding box center [1200, 70] width 91 height 30
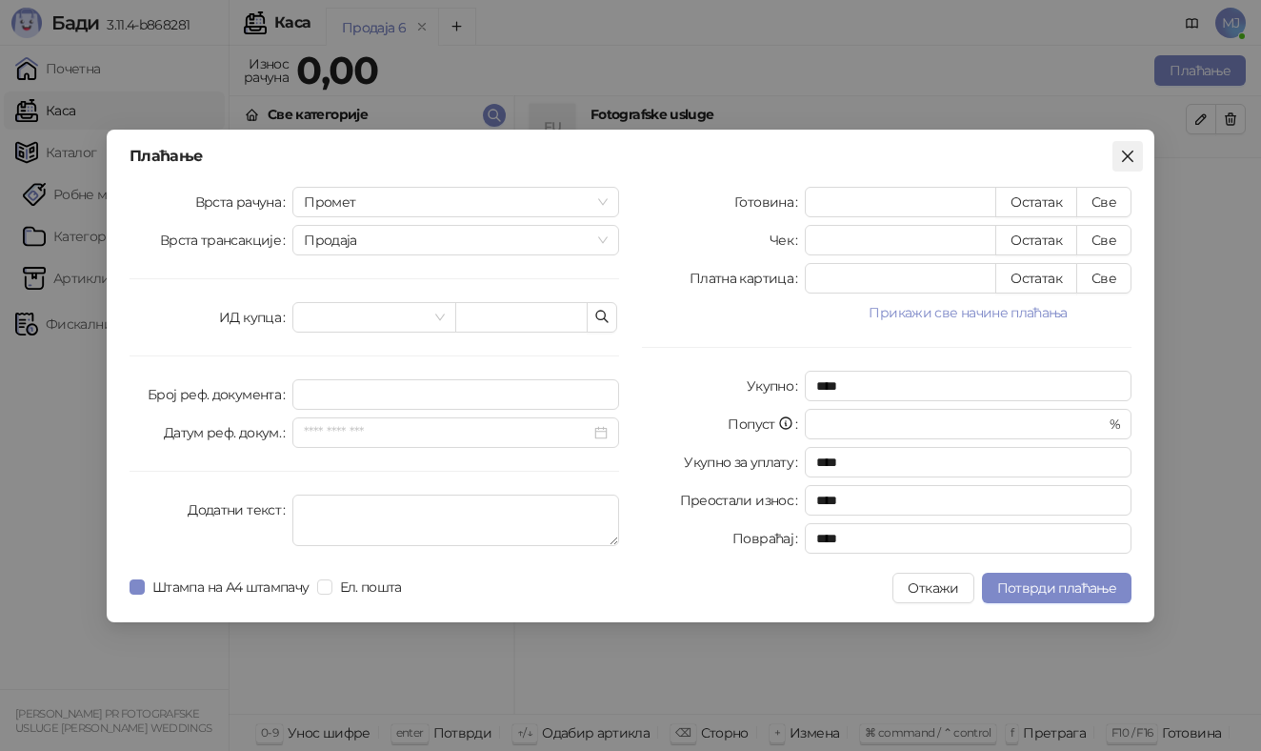
click at [1128, 158] on icon "close" at bounding box center [1127, 156] width 15 height 15
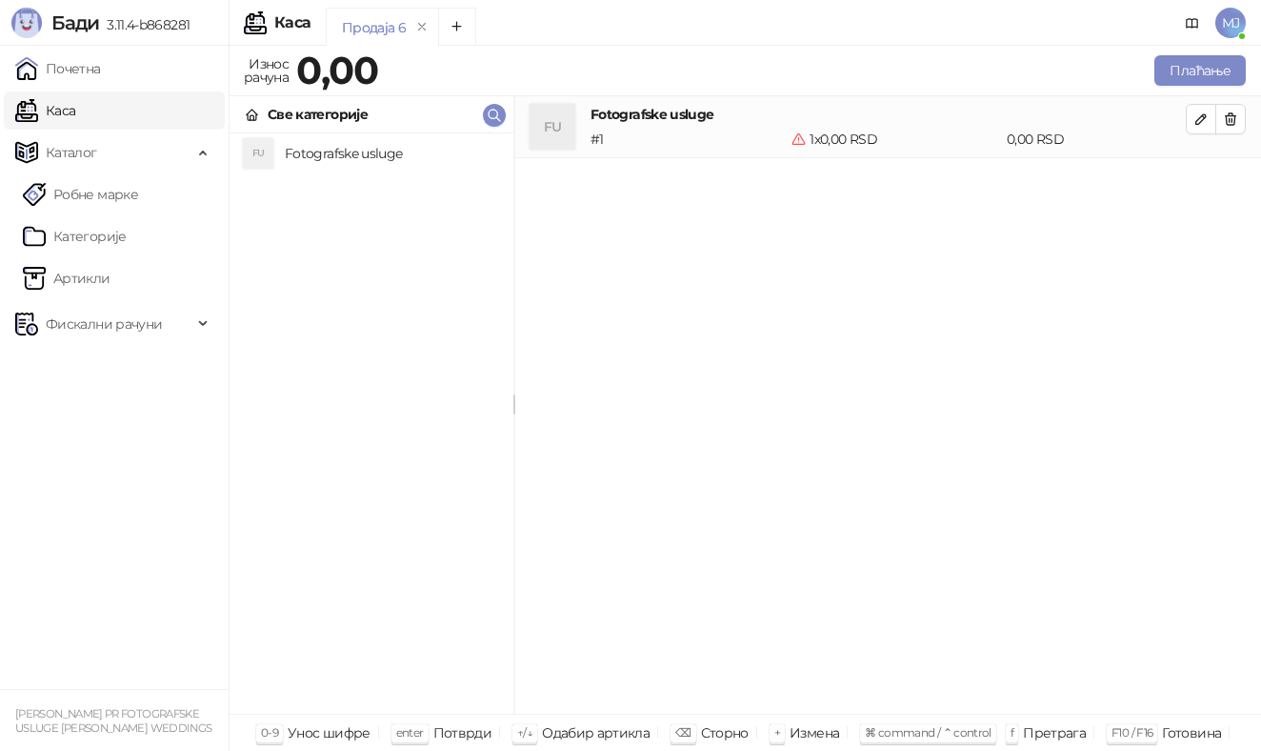
click at [1161, 249] on div "FU Fotografske usluge # 1 1 x 0,00 RSD 0,00 RSD" at bounding box center [887, 405] width 747 height 618
